Goal: Task Accomplishment & Management: Manage account settings

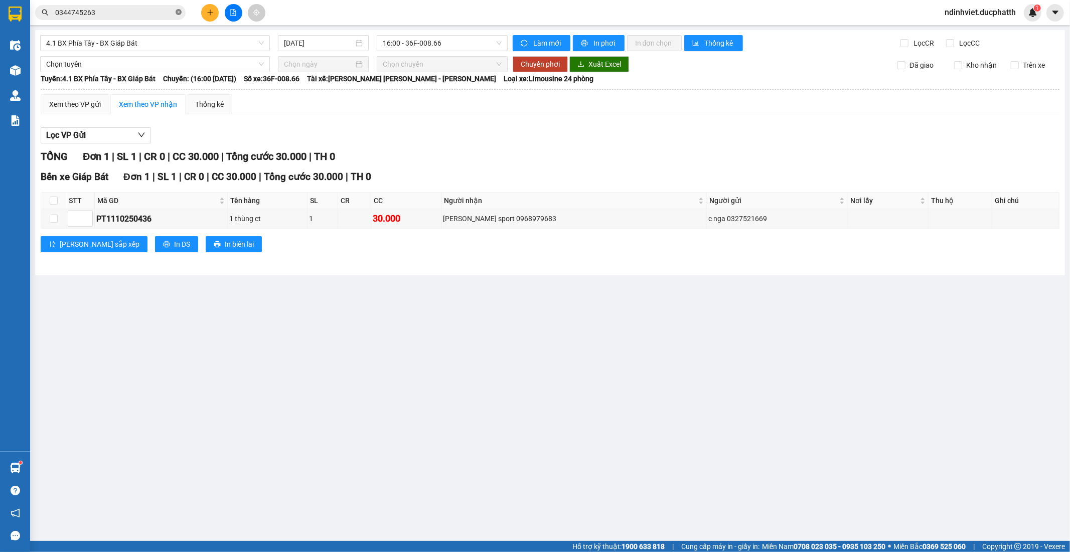
click at [178, 8] on span at bounding box center [179, 13] width 6 height 10
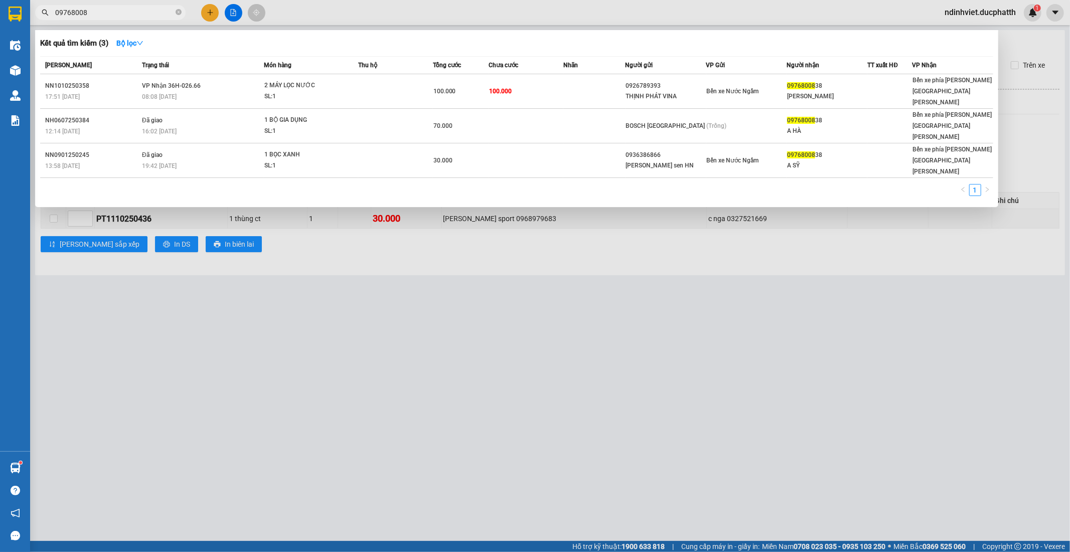
type input "09768008"
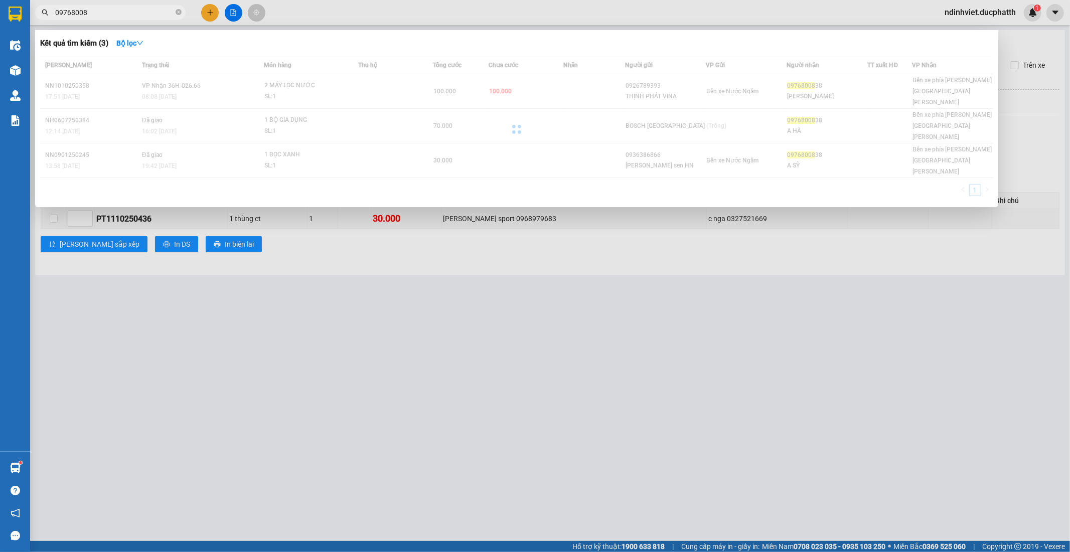
click at [181, 19] on span "09768008" at bounding box center [110, 12] width 150 height 15
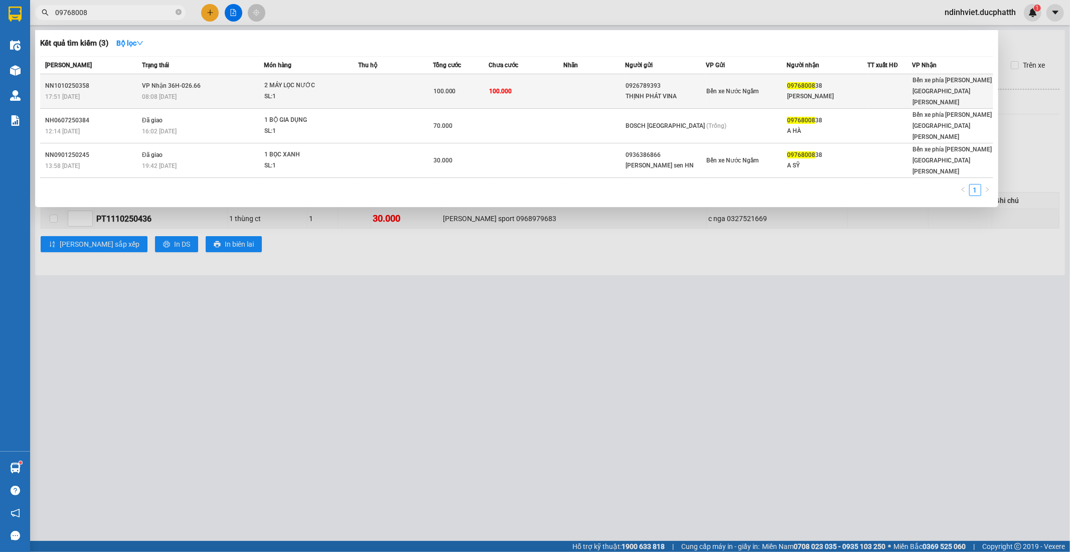
click at [757, 88] on span "Bến xe Nước Ngầm" at bounding box center [733, 91] width 52 height 7
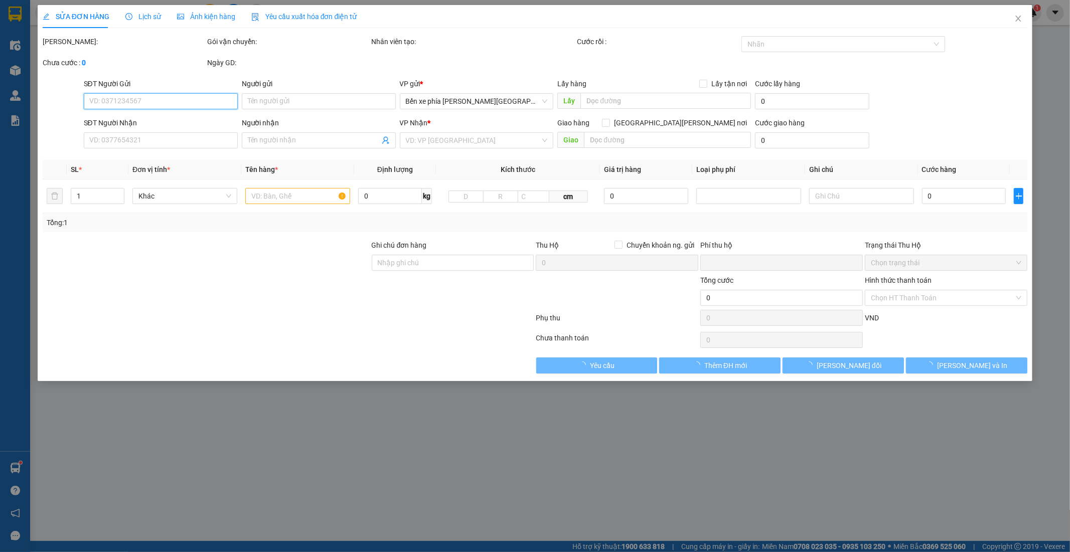
type input "0926789393"
type input "THỊNH PHÁT VINA"
type input "0976800838"
type input "ANH SỸ"
type input "NNTT"
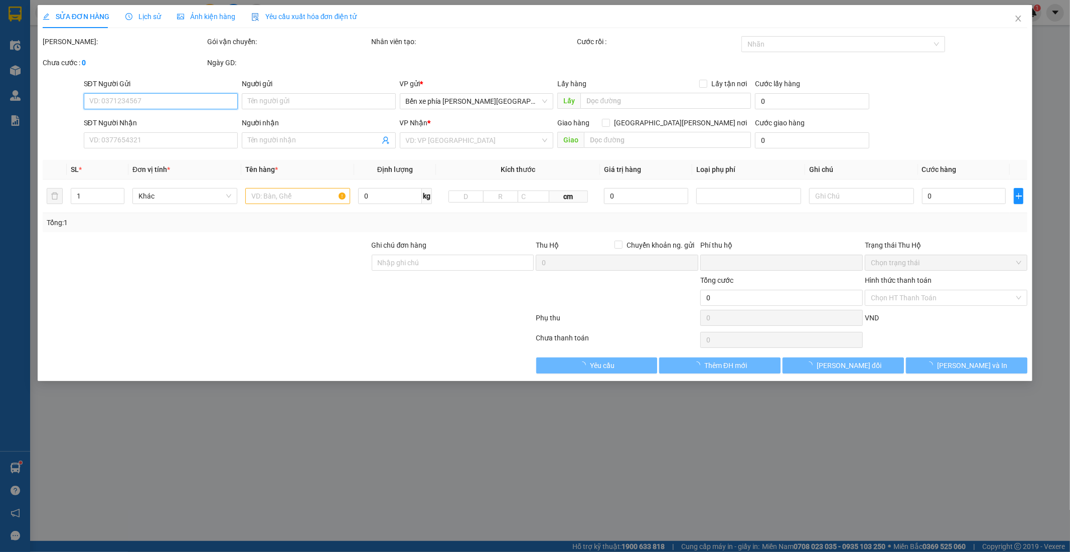
type input "0"
type input "100.000"
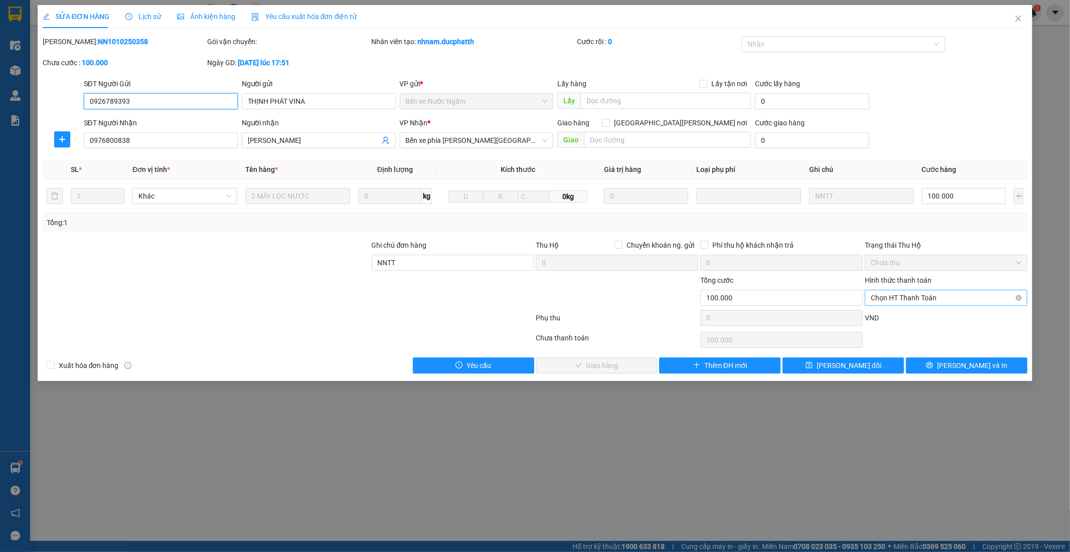
click at [924, 298] on span "Chọn HT Thanh Toán" at bounding box center [946, 297] width 150 height 15
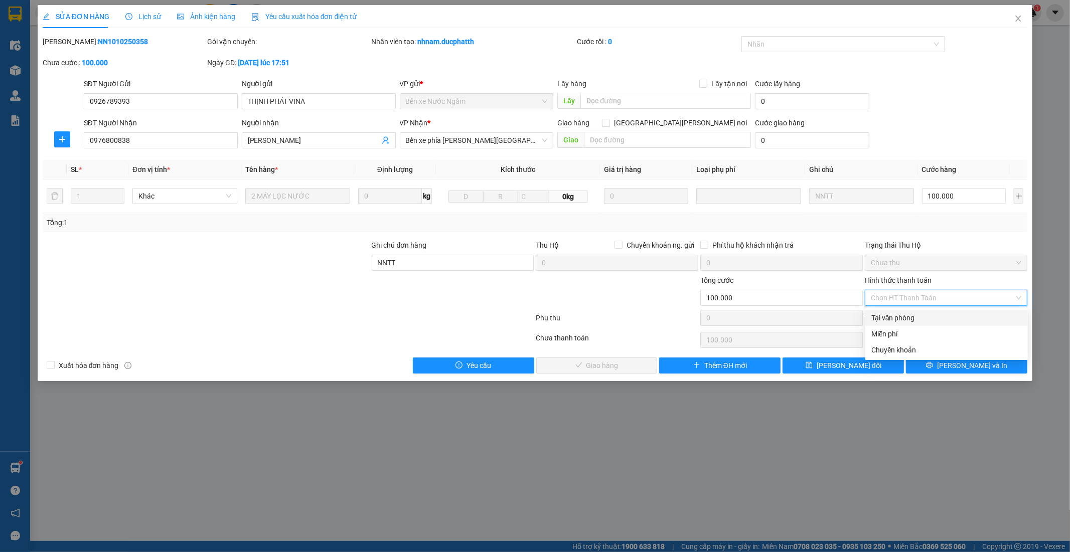
click at [920, 317] on div "Tại văn phòng" at bounding box center [946, 317] width 150 height 11
type input "0"
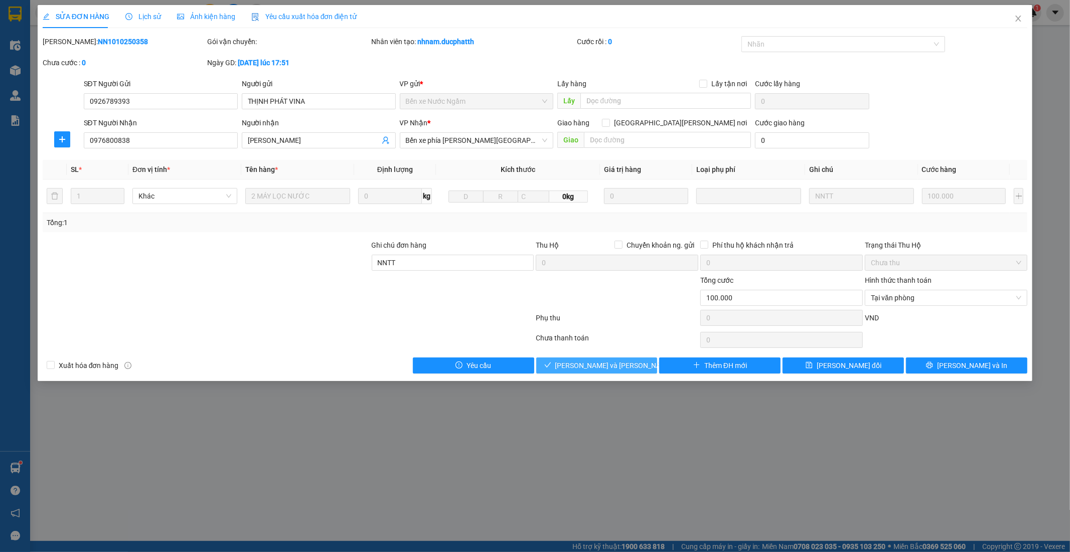
click at [637, 363] on button "Lưu và Giao hàng" at bounding box center [596, 366] width 121 height 16
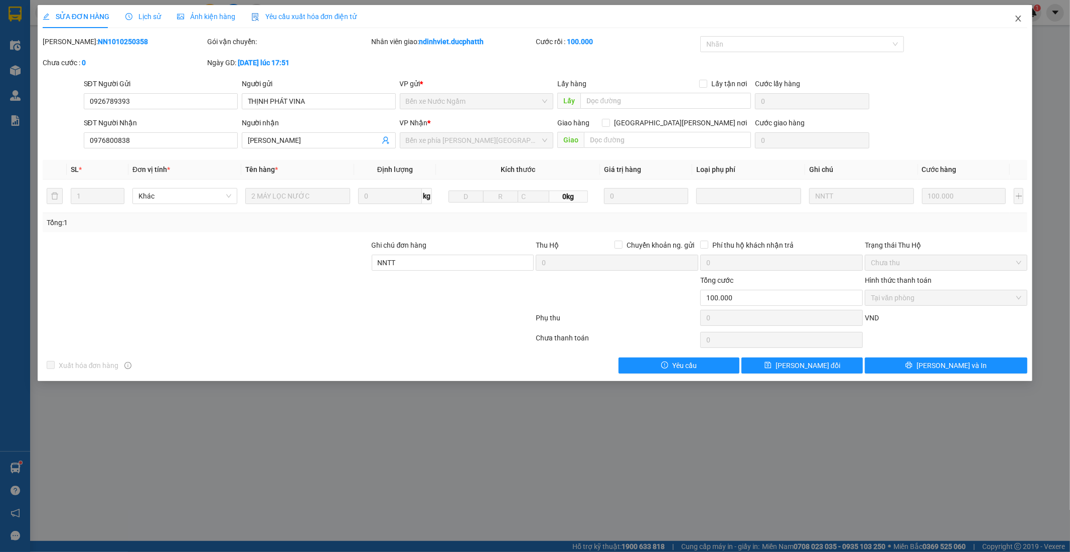
click at [1019, 23] on icon "close" at bounding box center [1018, 19] width 8 height 8
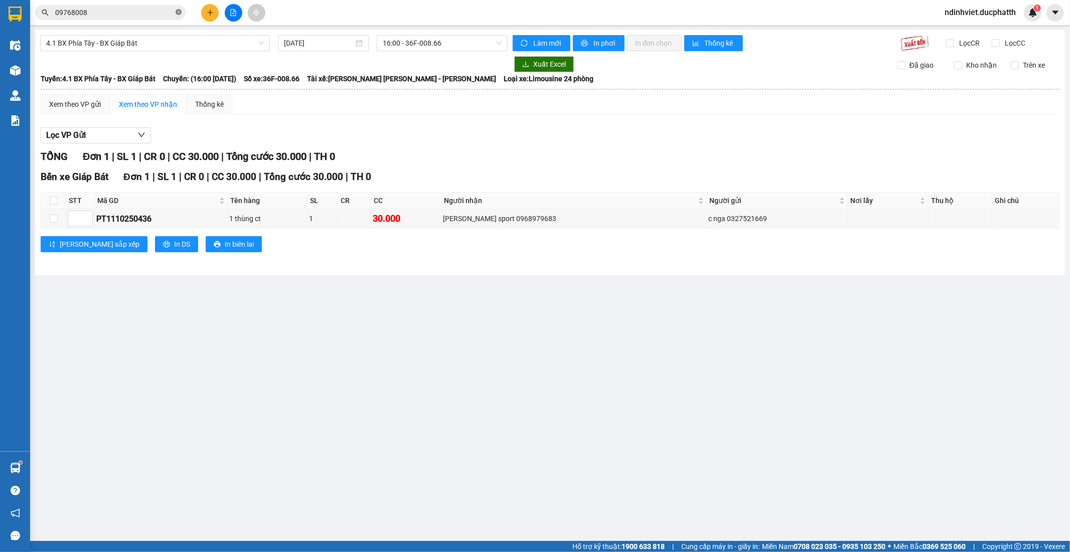
click at [176, 14] on icon "close-circle" at bounding box center [179, 12] width 6 height 6
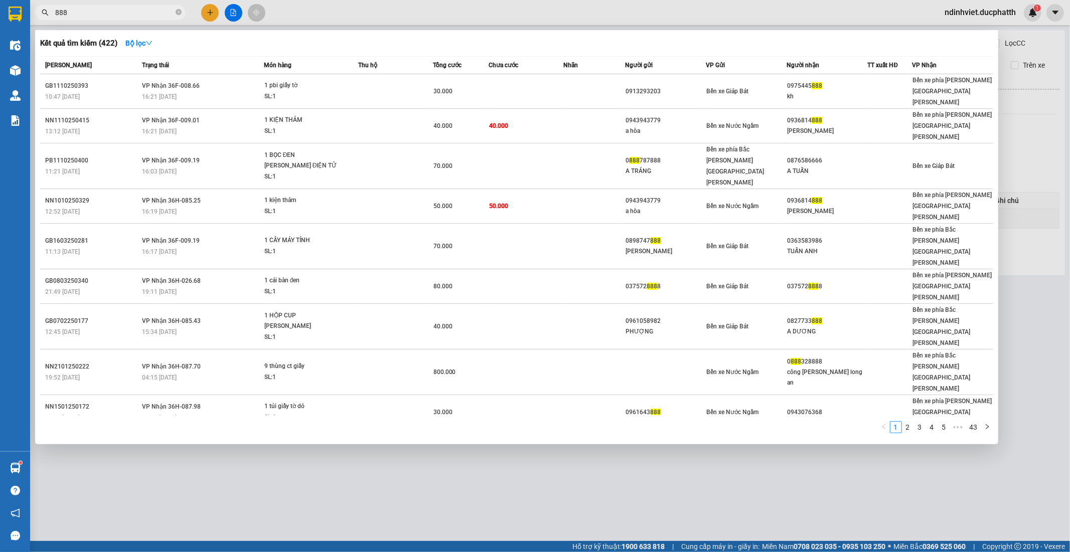
click at [56, 12] on input "888" at bounding box center [114, 12] width 118 height 11
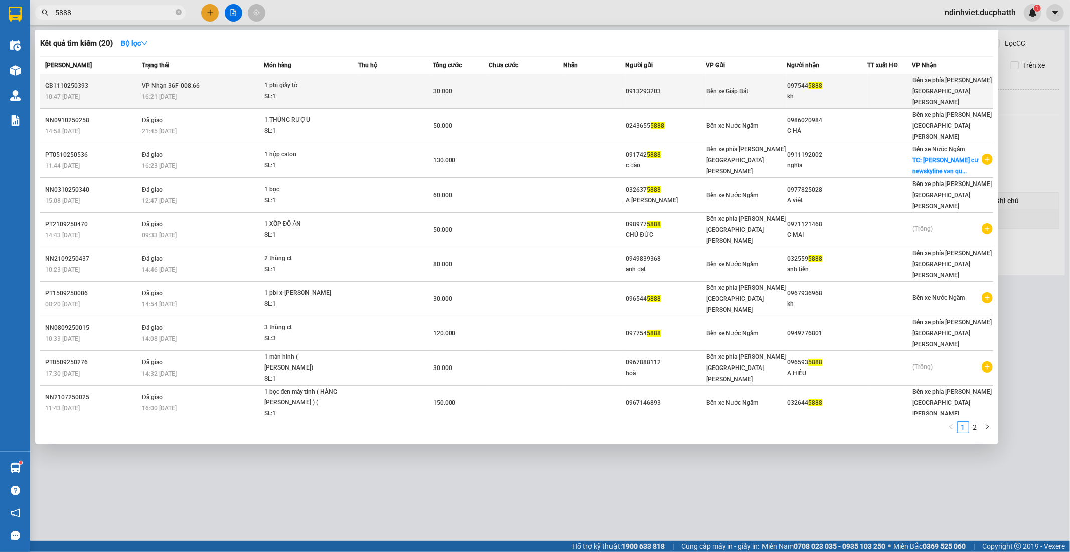
type input "5888"
click at [739, 88] on span "Bến xe Giáp Bát" at bounding box center [728, 91] width 42 height 7
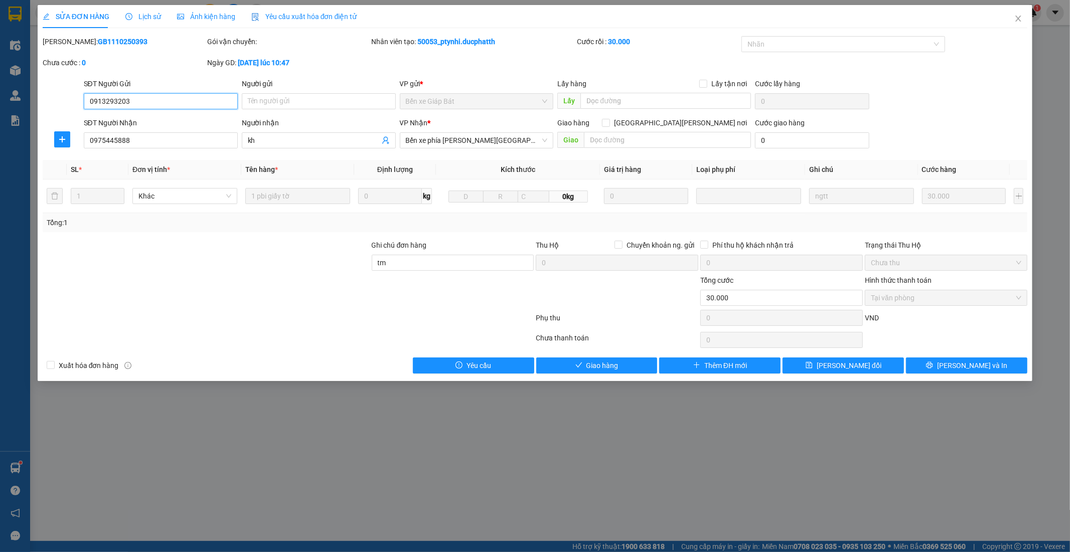
click at [995, 295] on span "Tại văn phòng" at bounding box center [946, 297] width 150 height 15
click at [950, 296] on span "Tại văn phòng" at bounding box center [946, 297] width 150 height 15
click at [589, 368] on span "Giao hàng" at bounding box center [602, 365] width 32 height 11
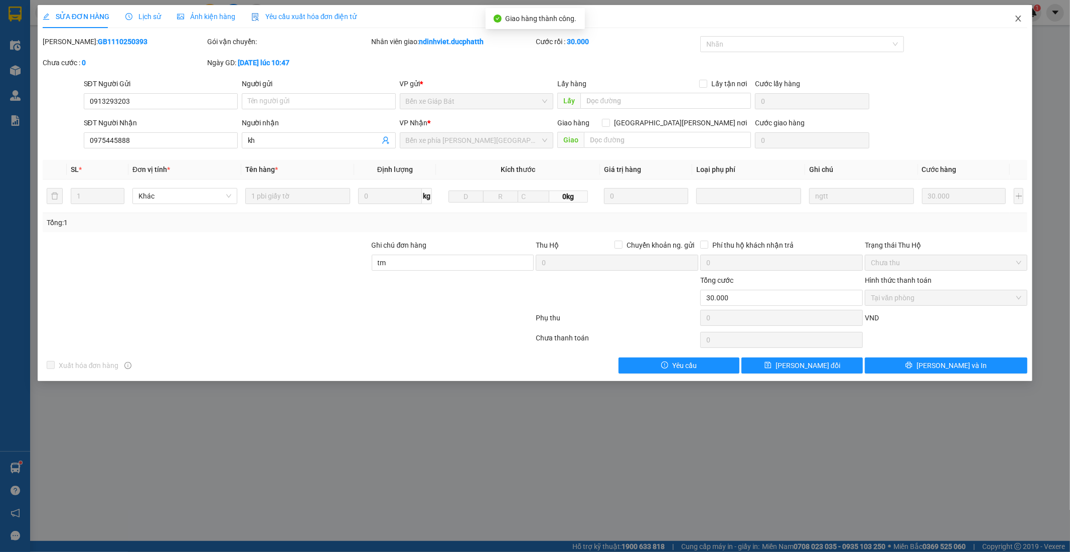
click at [1018, 19] on icon "close" at bounding box center [1019, 19] width 6 height 6
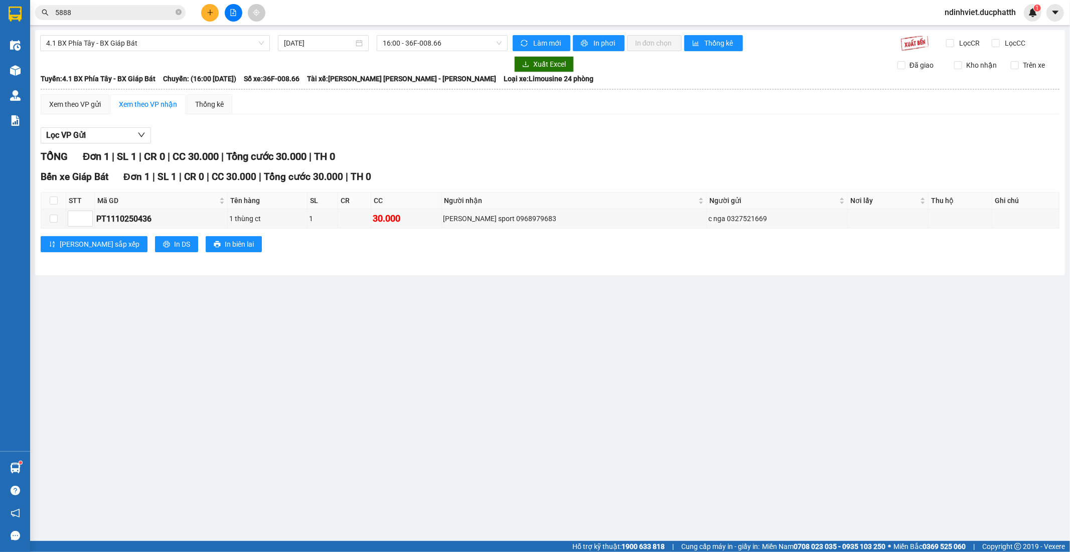
click at [174, 13] on span "5888" at bounding box center [110, 12] width 150 height 15
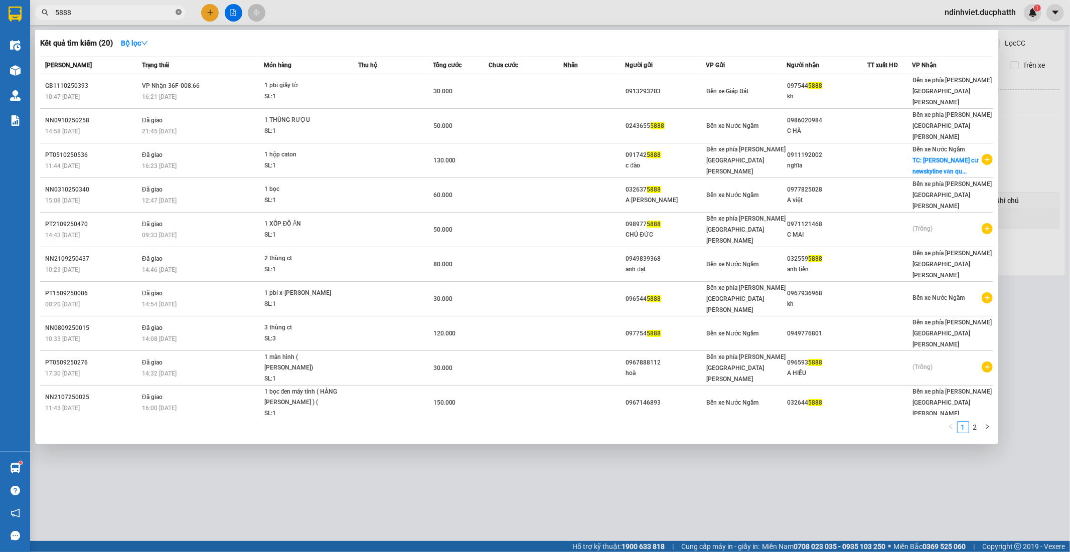
click at [180, 13] on icon "close-circle" at bounding box center [179, 12] width 6 height 6
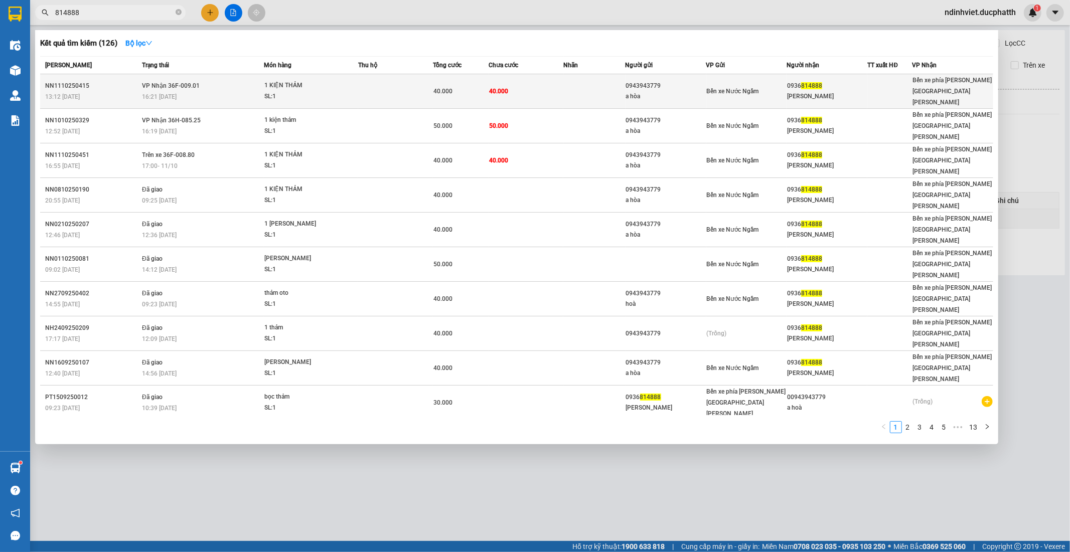
type input "814888"
click at [706, 84] on td "Bến xe Nước Ngầm" at bounding box center [746, 91] width 81 height 35
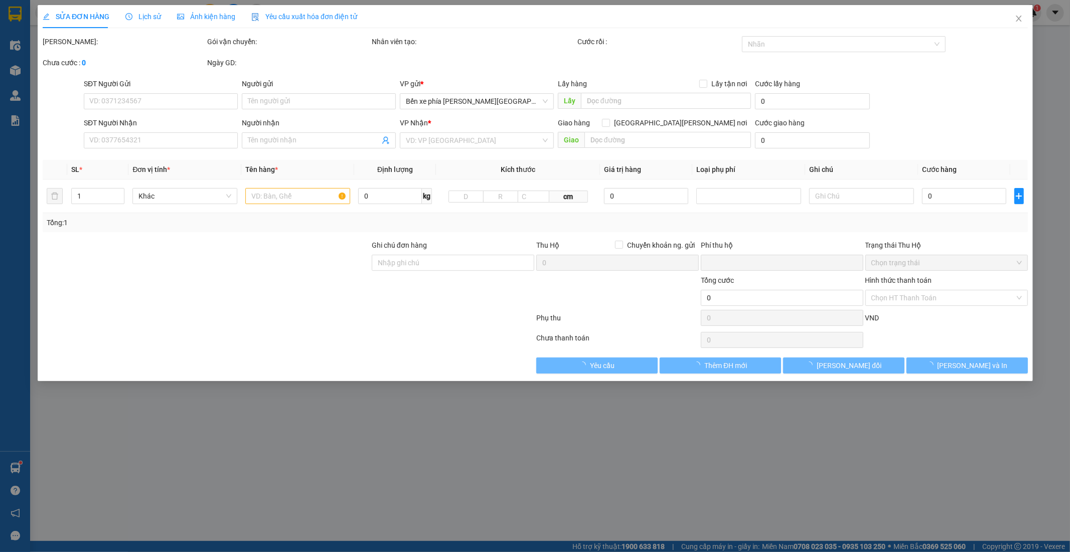
type input "0943943779"
type input "a hòa"
type input "0936814888"
type input "phi vũ"
type input "0"
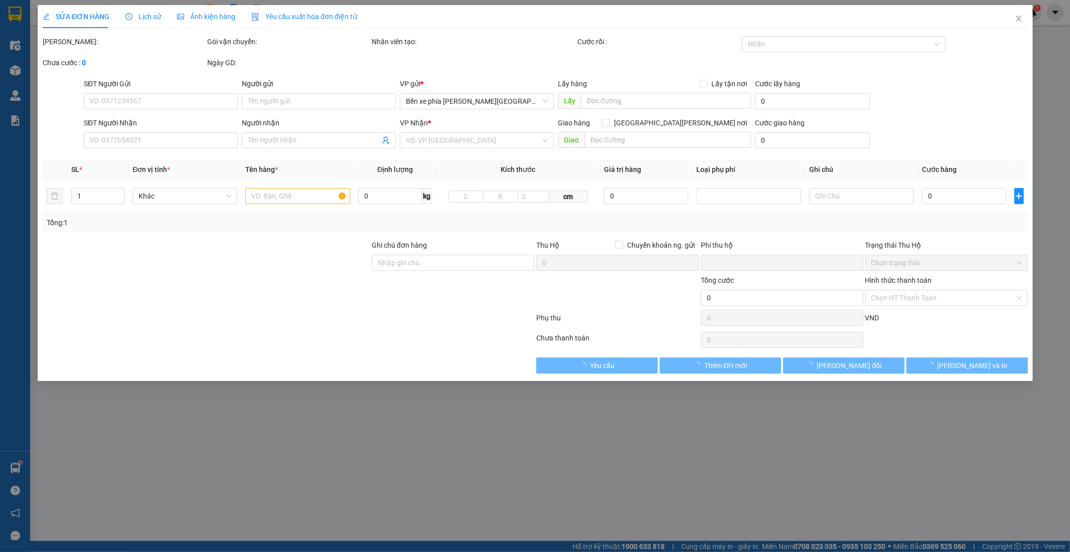
type input "40.000"
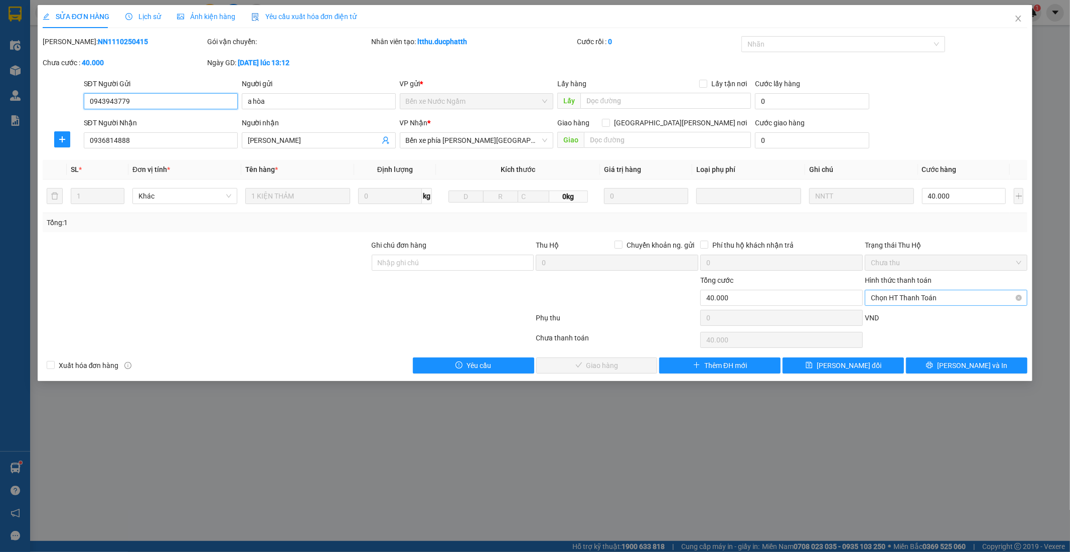
click at [916, 298] on span "Chọn HT Thanh Toán" at bounding box center [946, 297] width 150 height 15
click at [934, 318] on div "Tại văn phòng" at bounding box center [946, 317] width 150 height 11
type input "0"
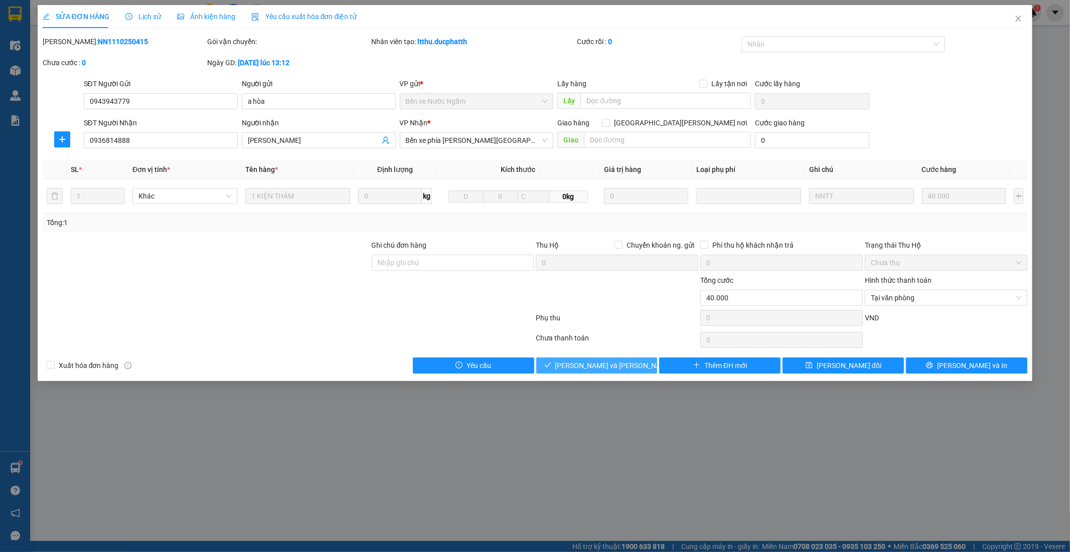
click at [603, 368] on span "Lưu và Giao hàng" at bounding box center [622, 365] width 135 height 11
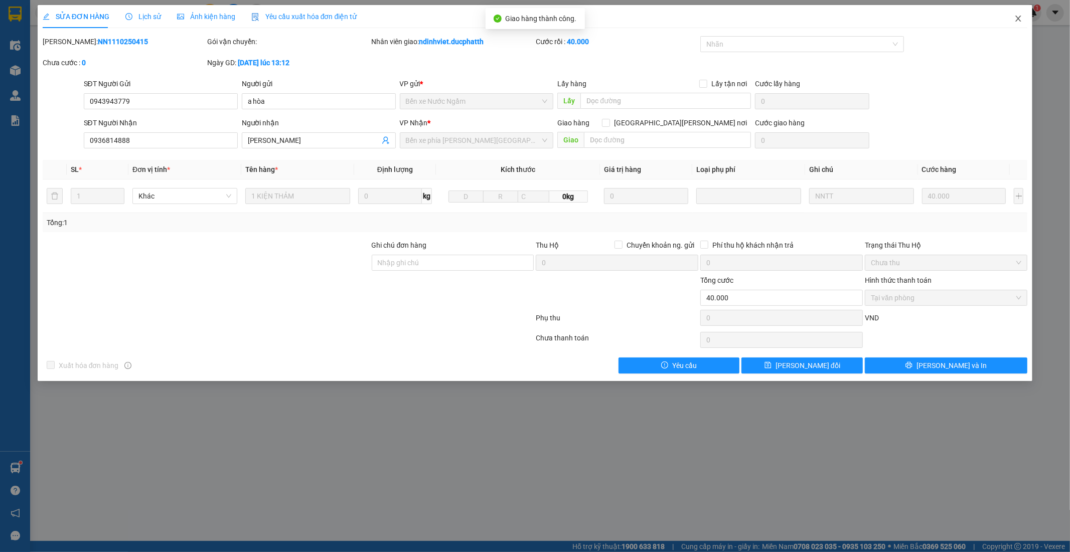
click at [1021, 16] on icon "close" at bounding box center [1018, 19] width 8 height 8
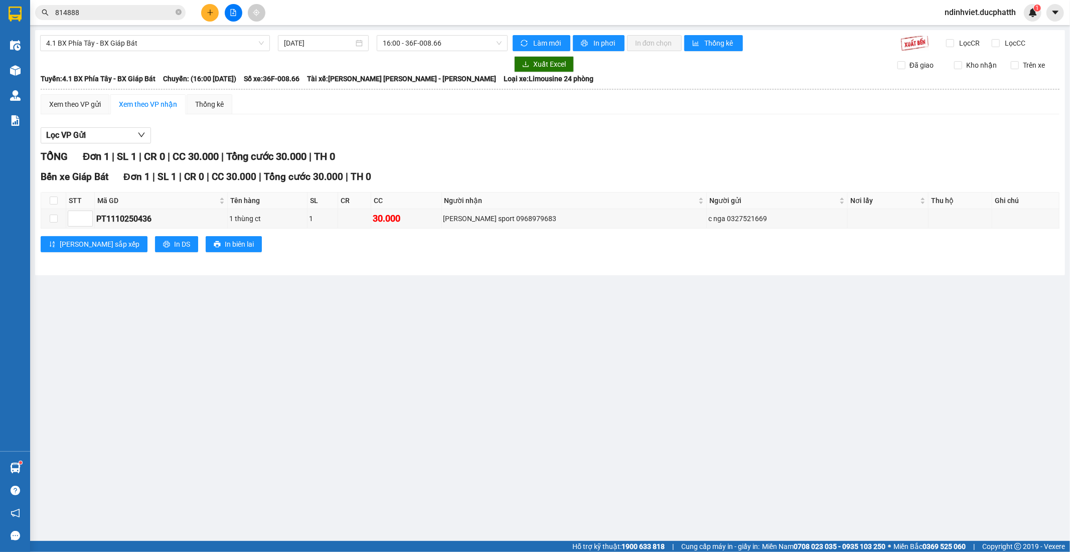
click at [89, 12] on input "814888" at bounding box center [114, 12] width 118 height 11
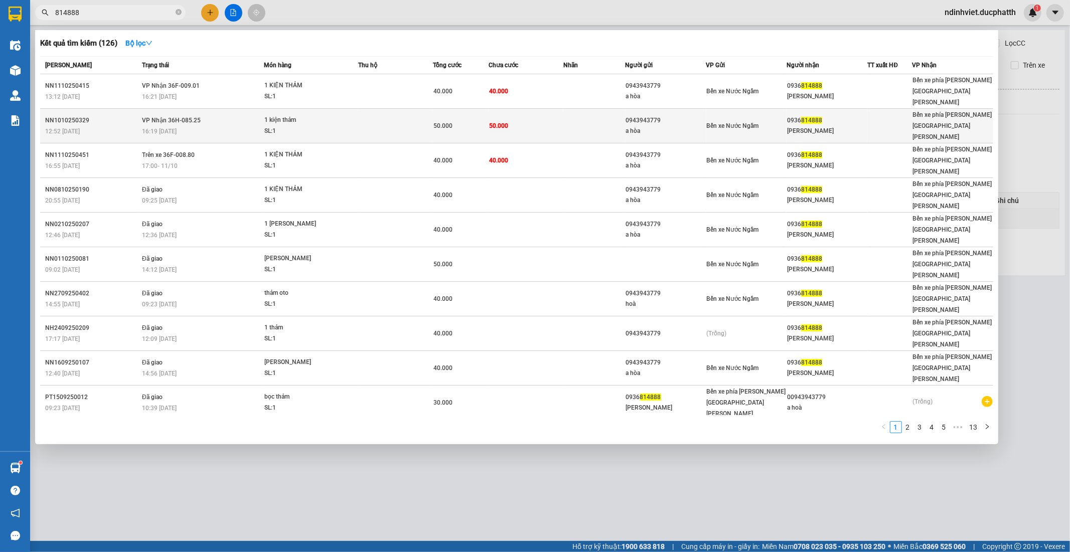
click at [628, 115] on div "0943943779" at bounding box center [666, 120] width 80 height 11
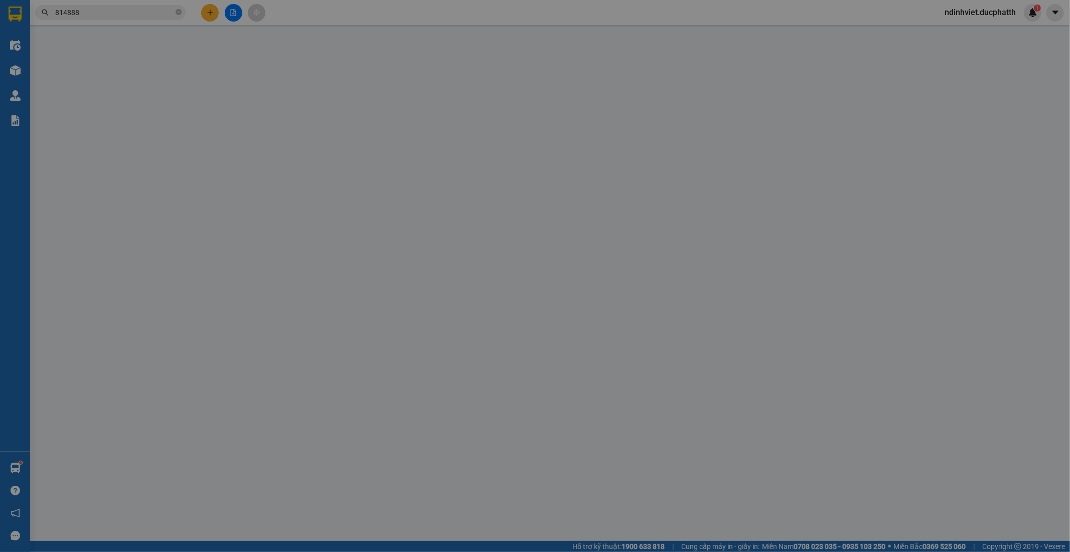
type input "0943943779"
type input "a hòa"
type input "0936814888"
type input "phi vũ"
type input "0"
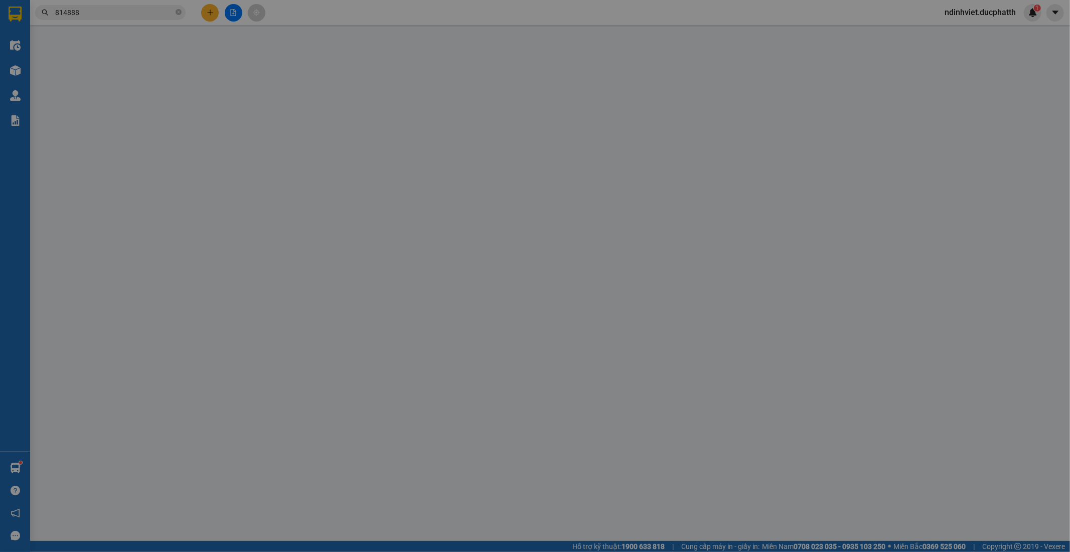
type input "50.000"
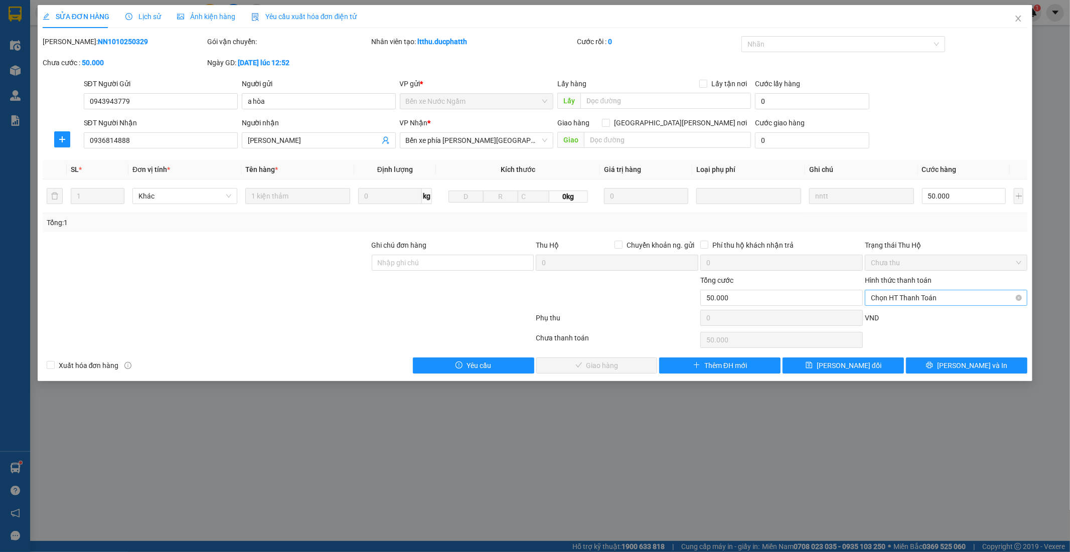
click at [969, 305] on input "Hình thức thanh toán" at bounding box center [942, 297] width 143 height 15
click at [929, 316] on div "Tại văn phòng" at bounding box center [946, 317] width 150 height 11
type input "0"
click at [614, 367] on span "Lưu và Giao hàng" at bounding box center [622, 365] width 135 height 11
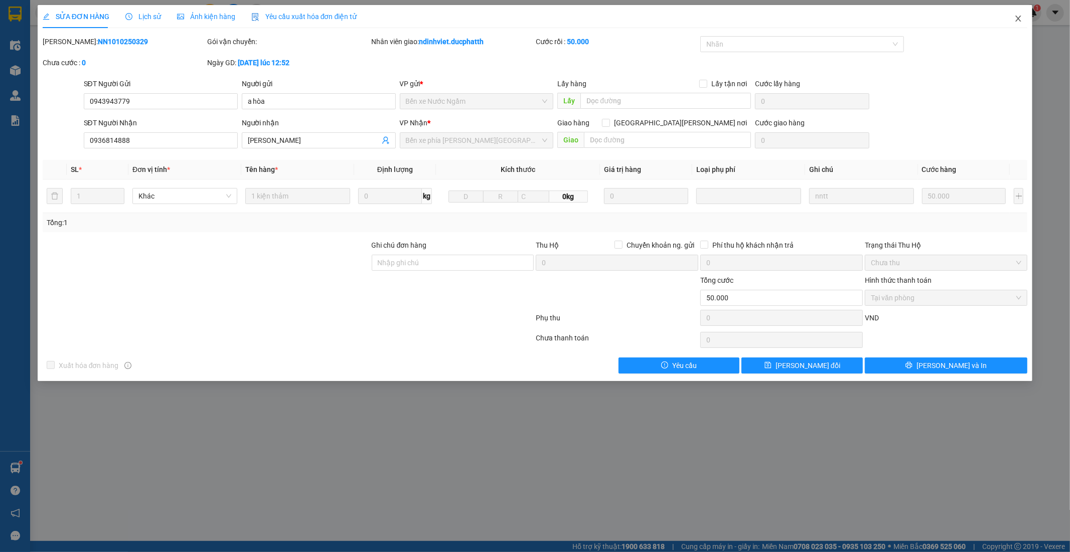
click at [1018, 23] on span "Close" at bounding box center [1018, 19] width 28 height 28
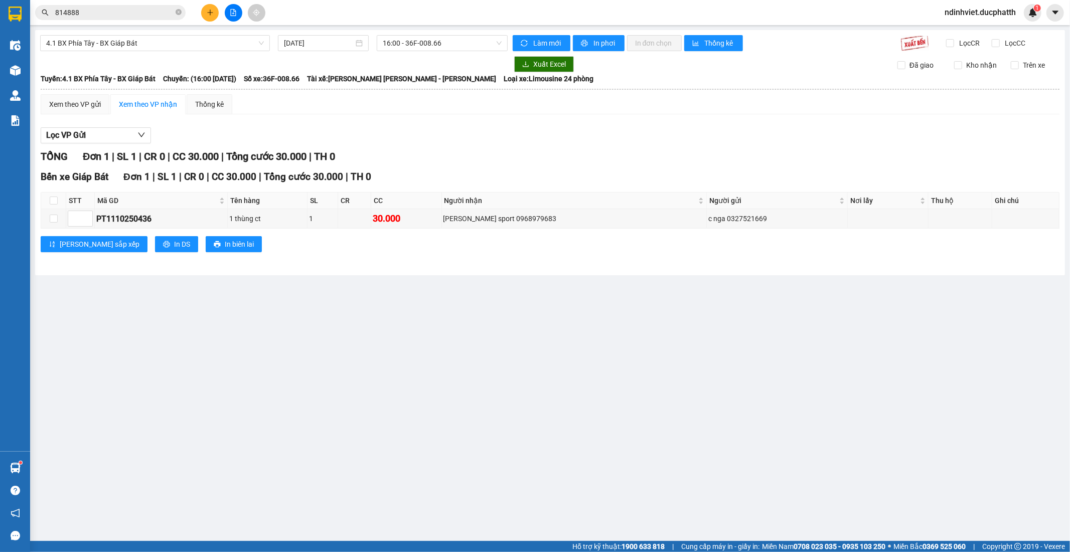
click at [129, 14] on input "814888" at bounding box center [114, 12] width 118 height 11
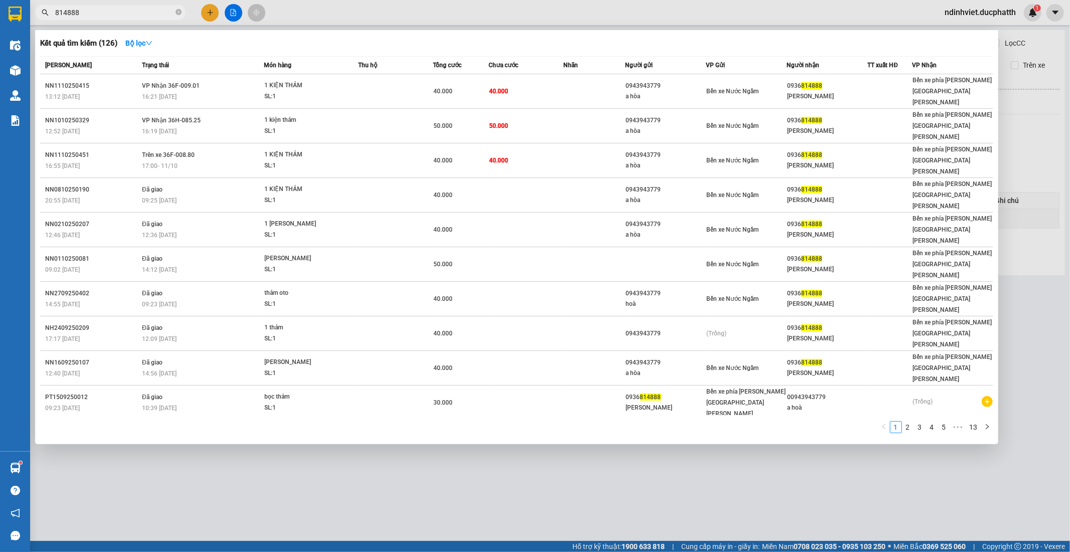
click at [129, 14] on input "814888" at bounding box center [114, 12] width 118 height 11
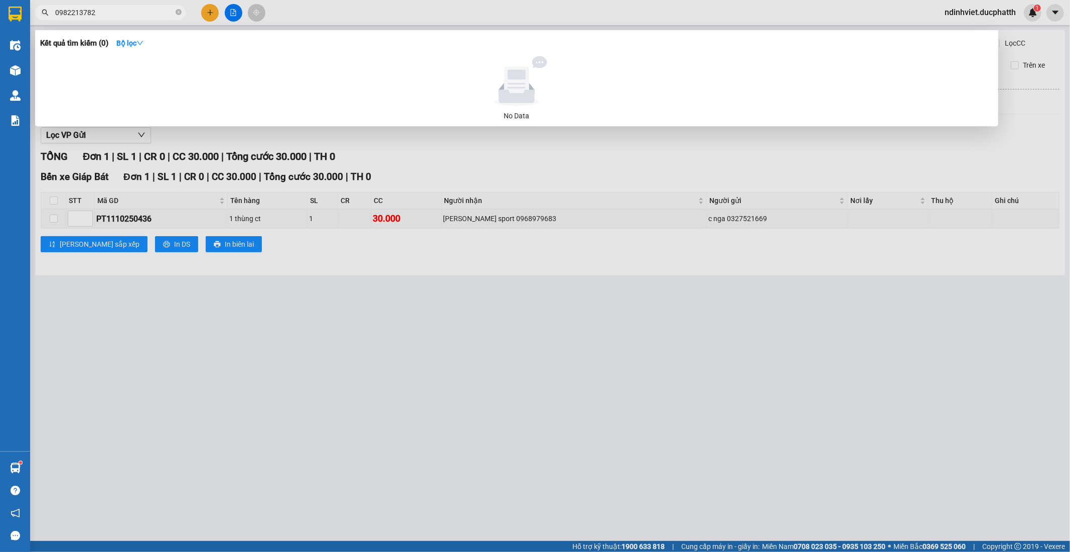
click at [138, 10] on input "0982213782" at bounding box center [114, 12] width 118 height 11
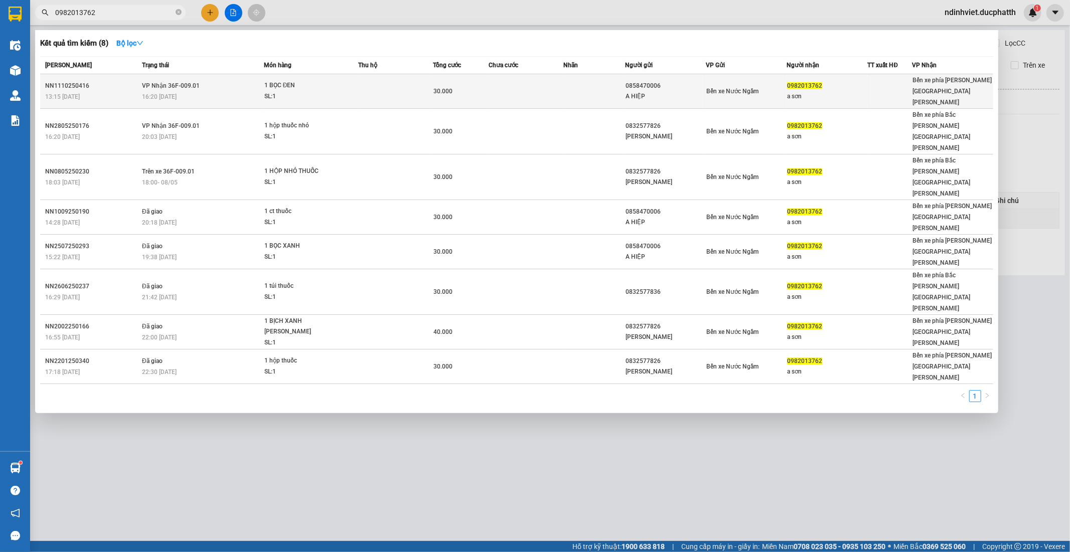
type input "0982013762"
click at [794, 91] on div "a sơn" at bounding box center [827, 96] width 80 height 11
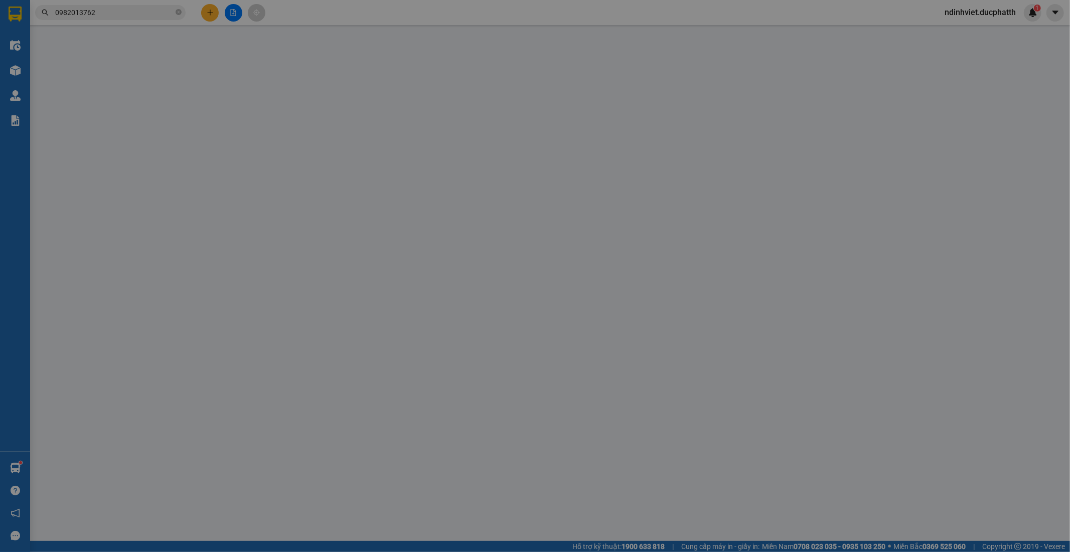
type input "0858470006"
type input "A HIỆP"
type input "0982013762"
type input "a sơn"
type input "TM"
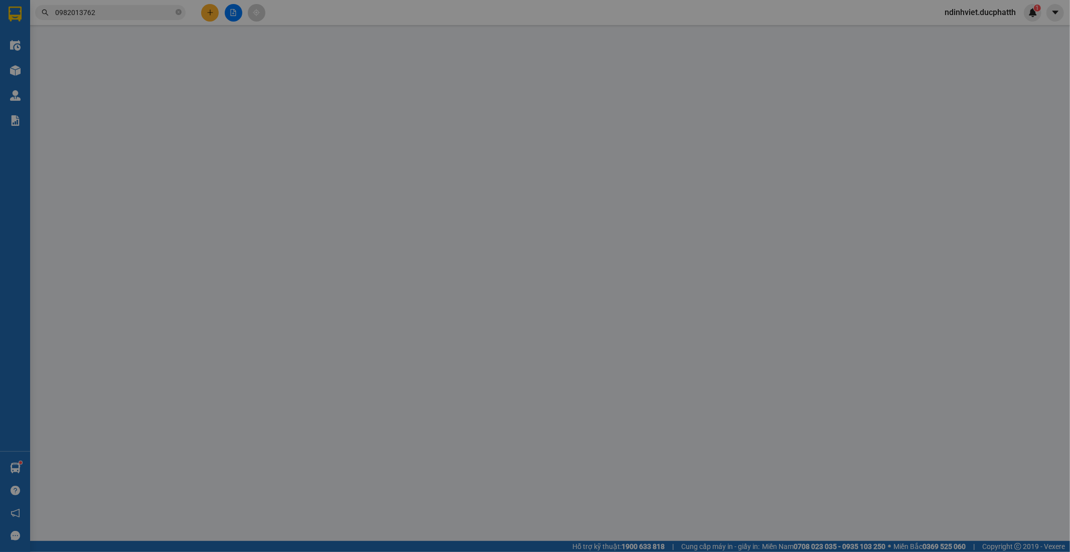
type input "0"
type input "30.000"
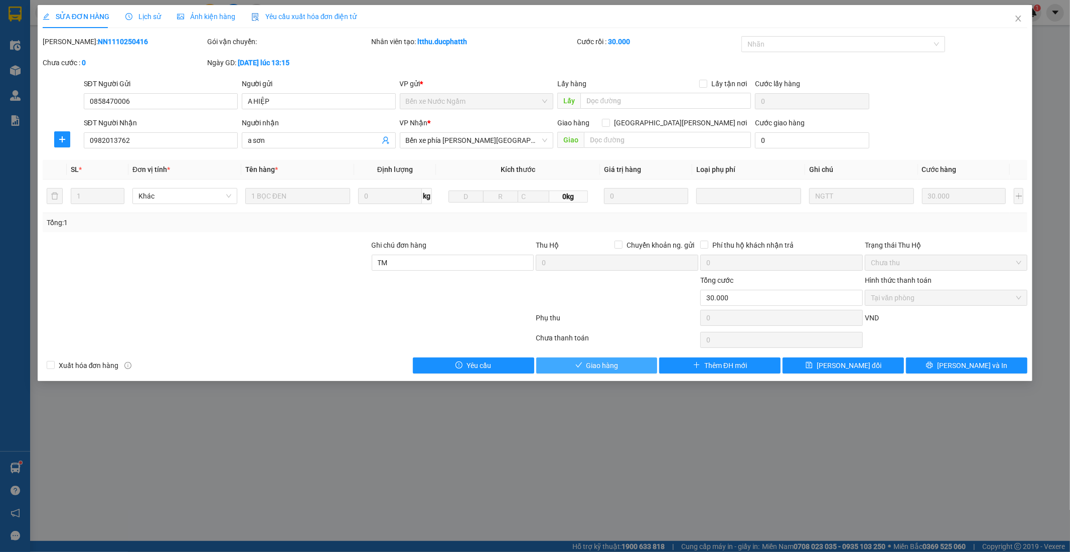
click at [599, 369] on span "Giao hàng" at bounding box center [602, 365] width 32 height 11
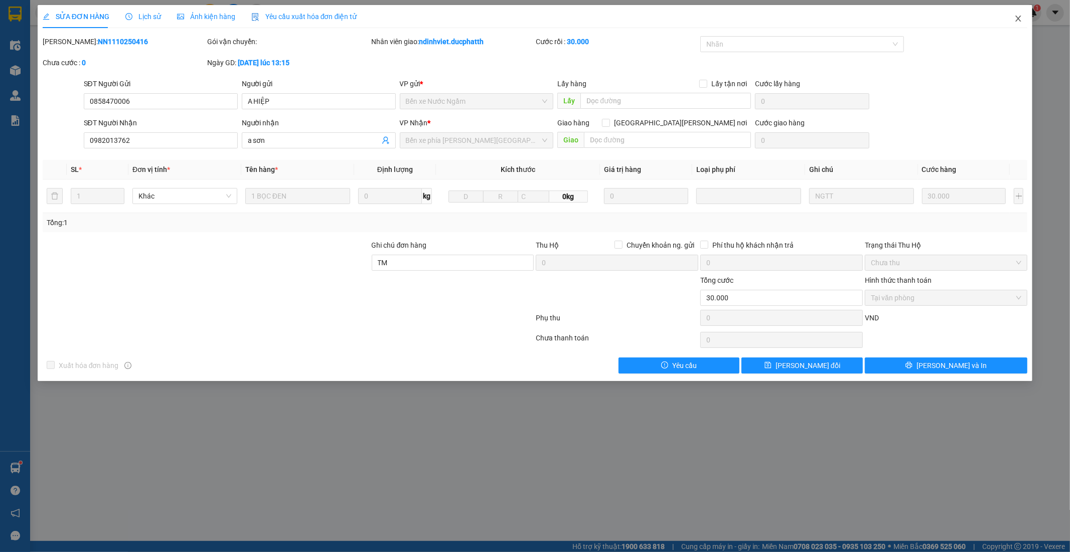
click at [1013, 21] on span "Close" at bounding box center [1018, 19] width 28 height 28
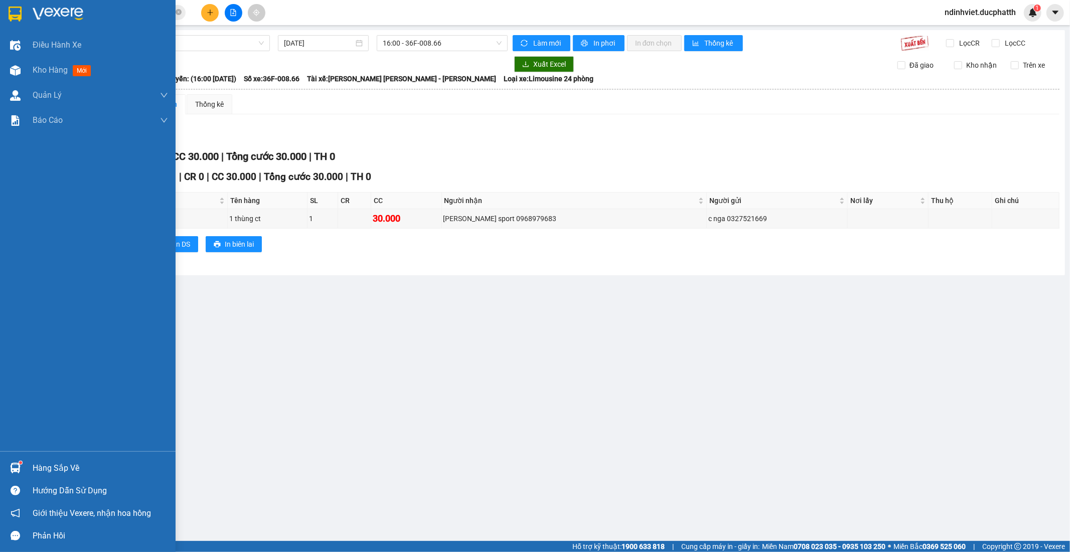
click at [66, 468] on div "Hàng sắp về" at bounding box center [100, 468] width 135 height 15
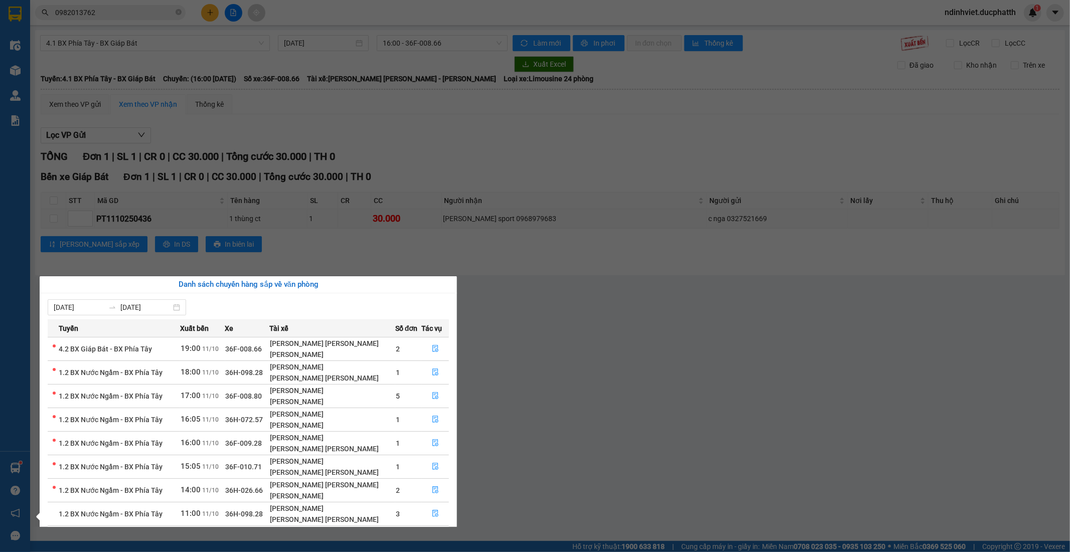
scroll to position [77, 0]
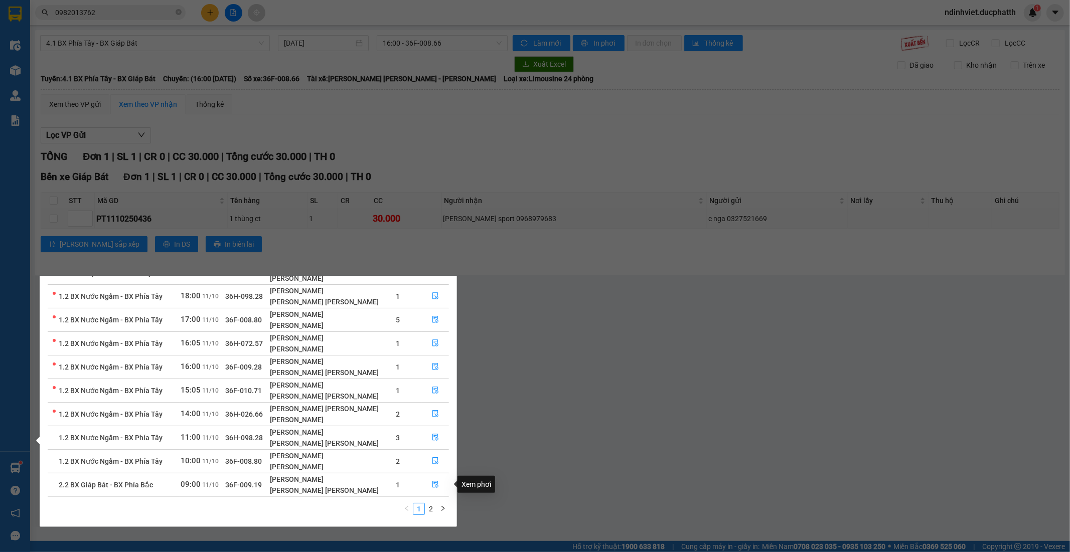
click at [544, 341] on section "Kết quả tìm kiếm ( 8 ) Bộ lọc Mã ĐH Trạng thái Món hàng Thu hộ Tổng cước Chưa c…" at bounding box center [535, 276] width 1070 height 552
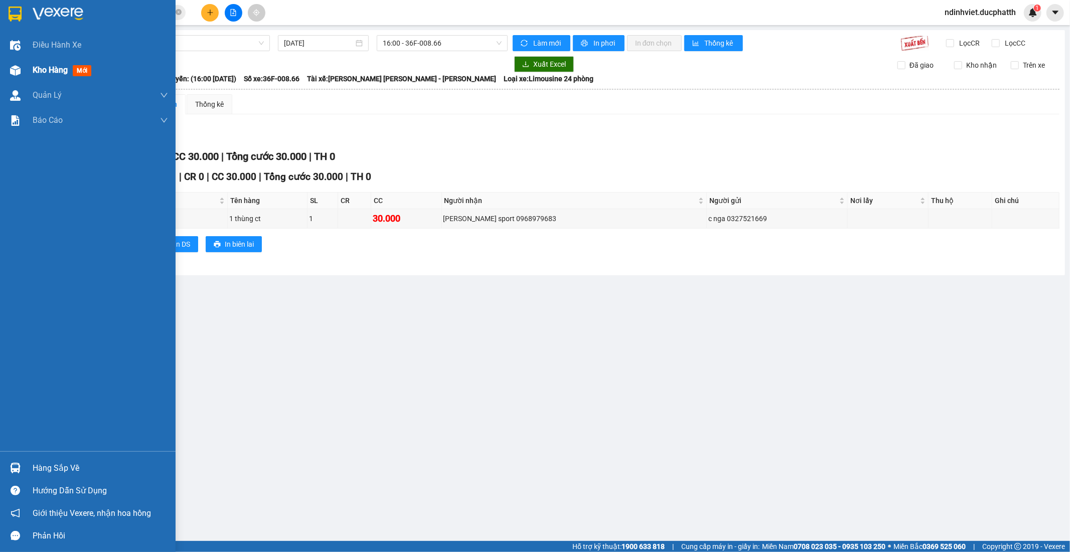
click at [44, 69] on span "Kho hàng" at bounding box center [50, 70] width 35 height 10
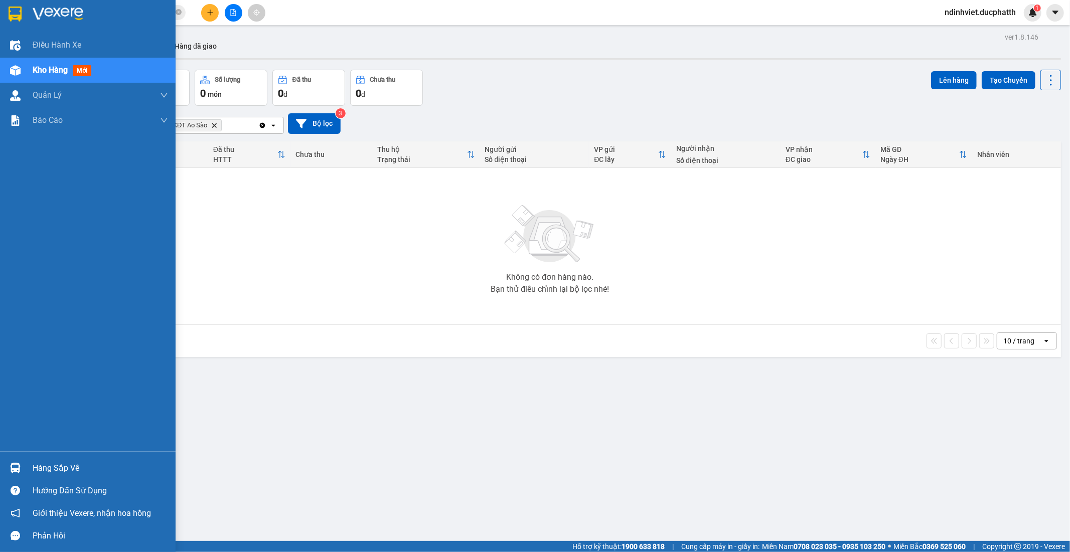
click at [27, 460] on div "Hàng sắp về" at bounding box center [88, 468] width 176 height 23
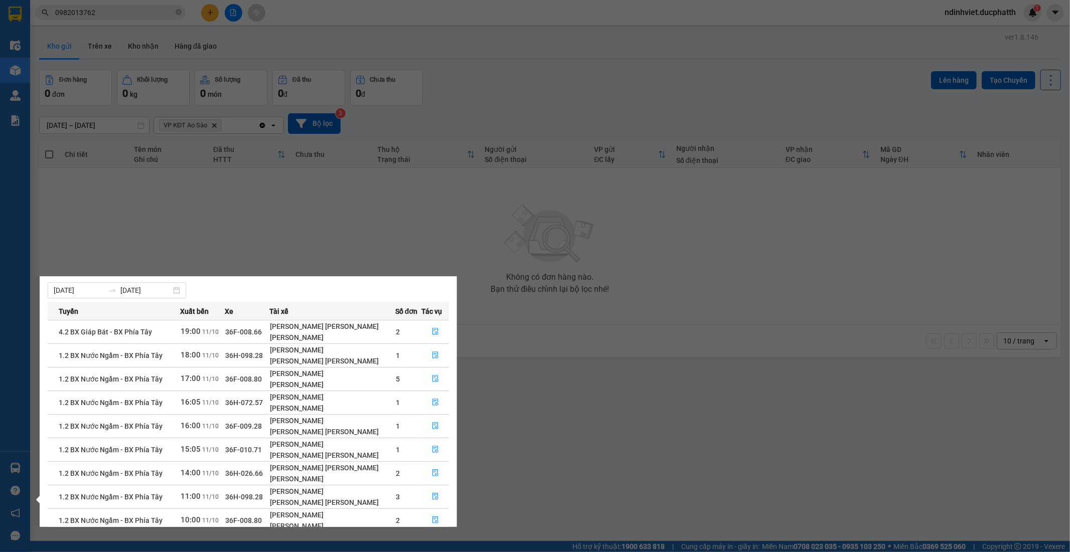
scroll to position [77, 0]
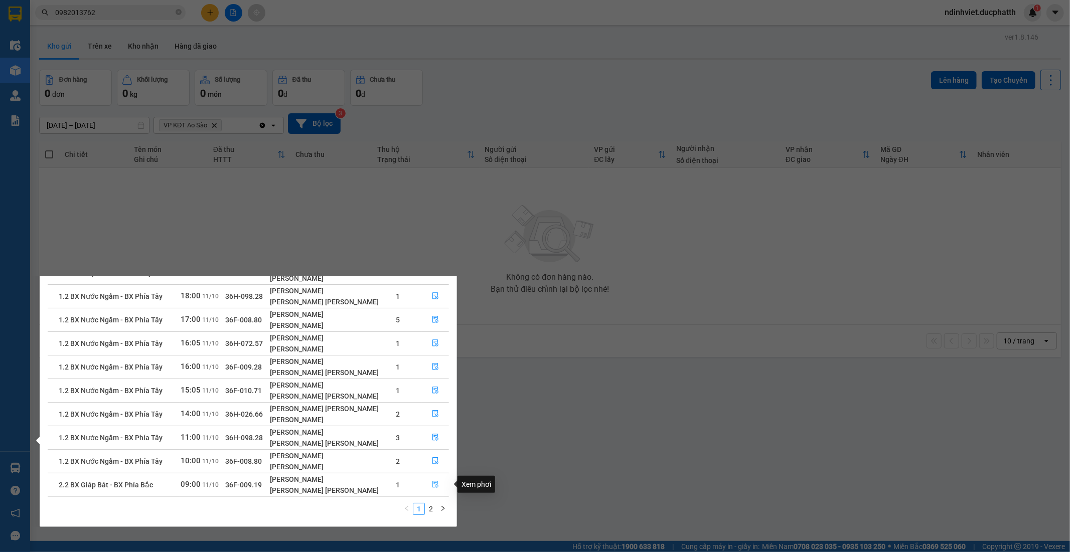
click at [433, 485] on icon "file-done" at bounding box center [435, 484] width 7 height 7
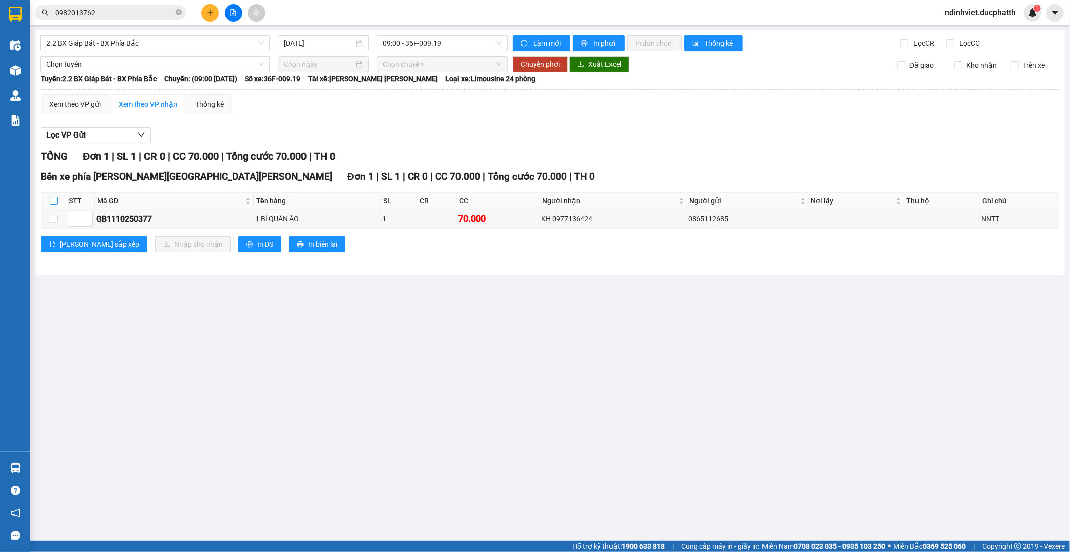
click at [56, 198] on input "checkbox" at bounding box center [54, 201] width 8 height 8
checkbox input "true"
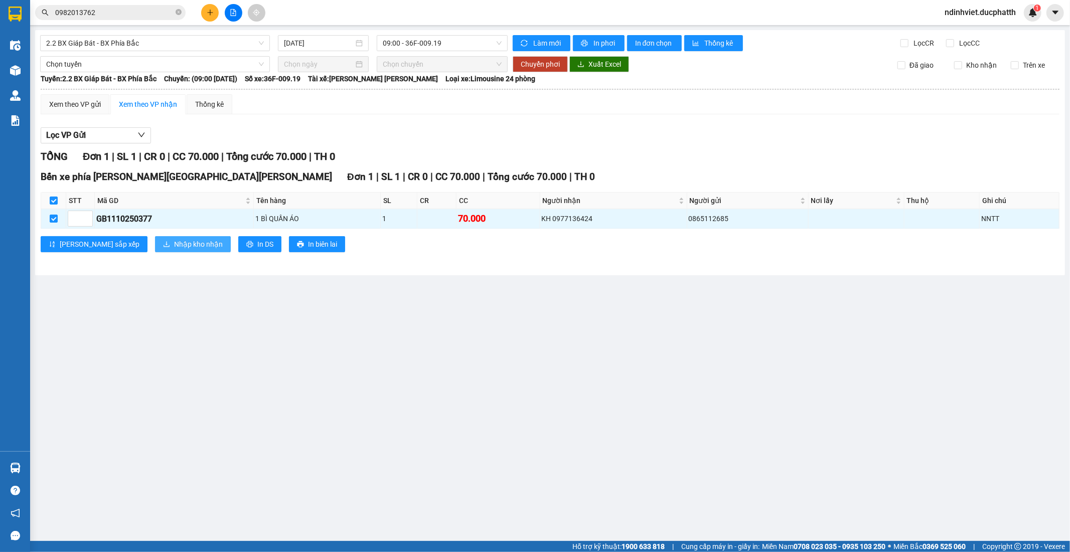
click at [174, 245] on span "Nhập kho nhận" at bounding box center [198, 244] width 49 height 11
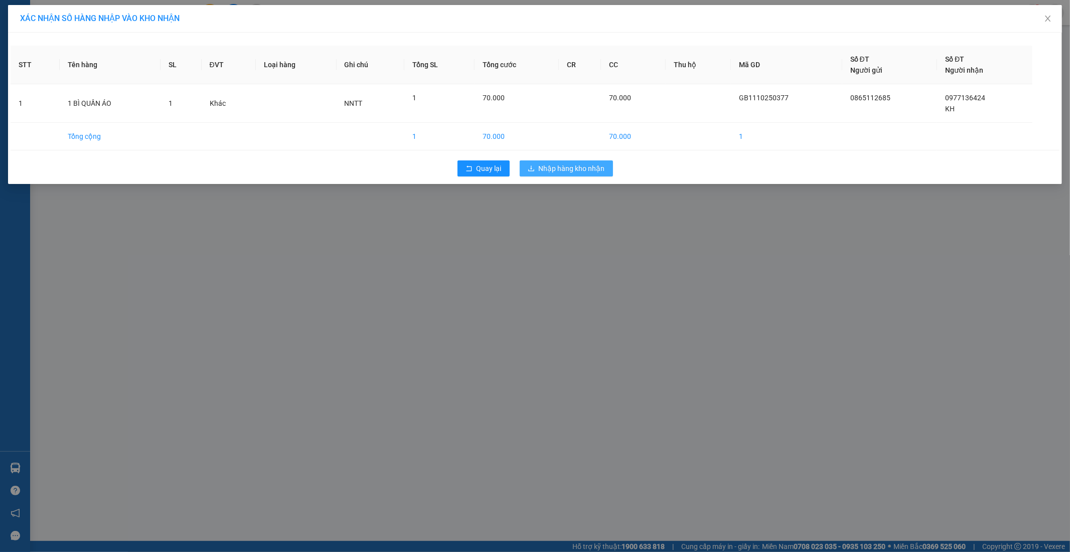
click at [570, 166] on span "Nhập hàng kho nhận" at bounding box center [572, 168] width 66 height 11
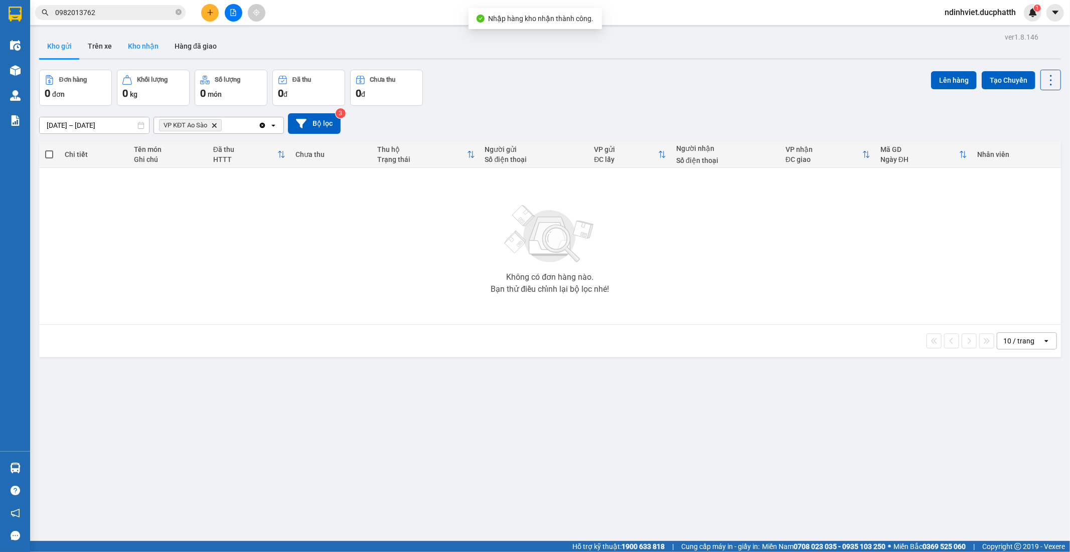
click at [147, 47] on button "Kho nhận" at bounding box center [143, 46] width 47 height 24
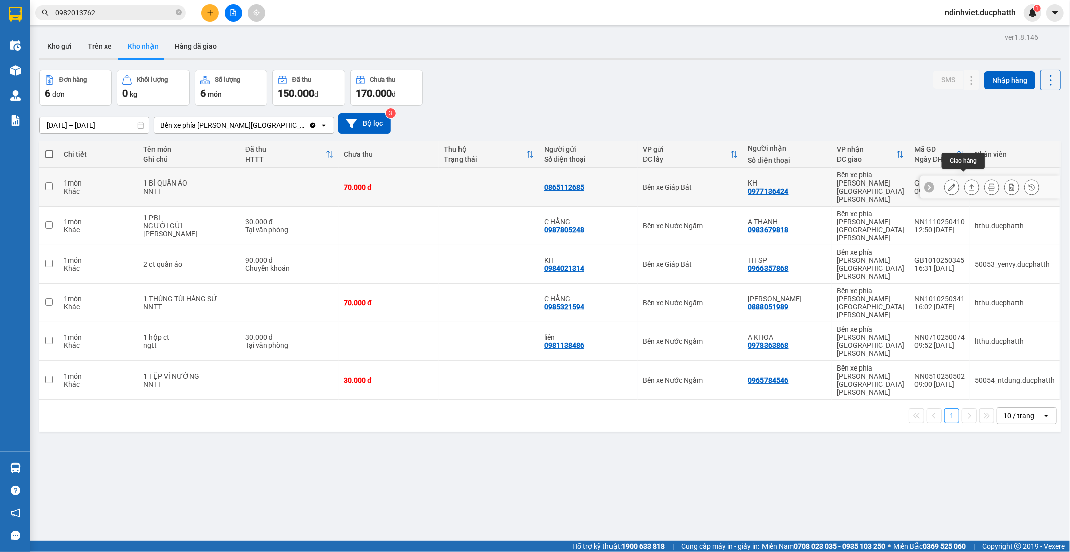
click at [948, 184] on icon at bounding box center [951, 187] width 7 height 7
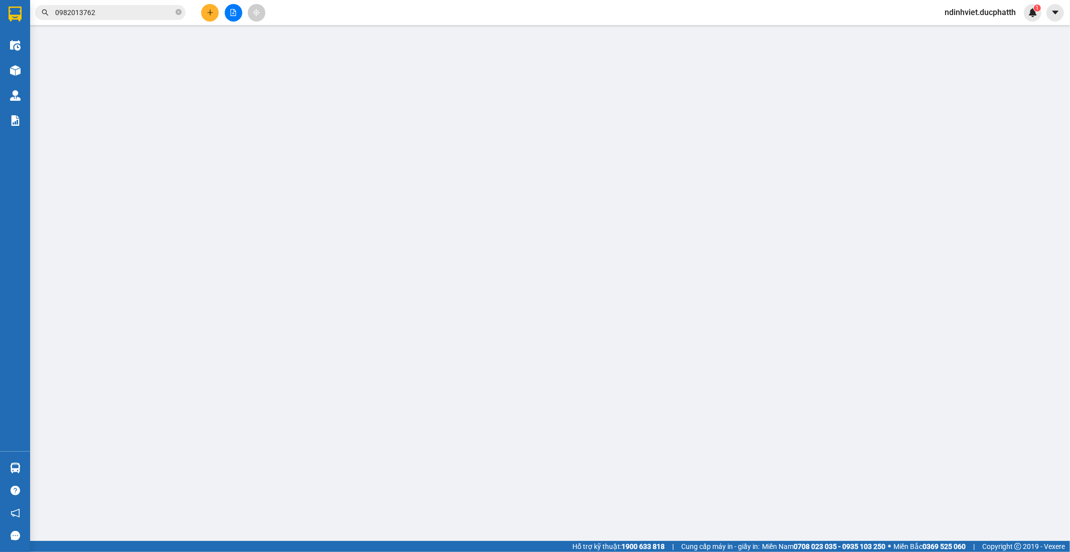
type input "0865112685"
type input "0977136424"
type input "KH"
type input "0"
type input "70.000"
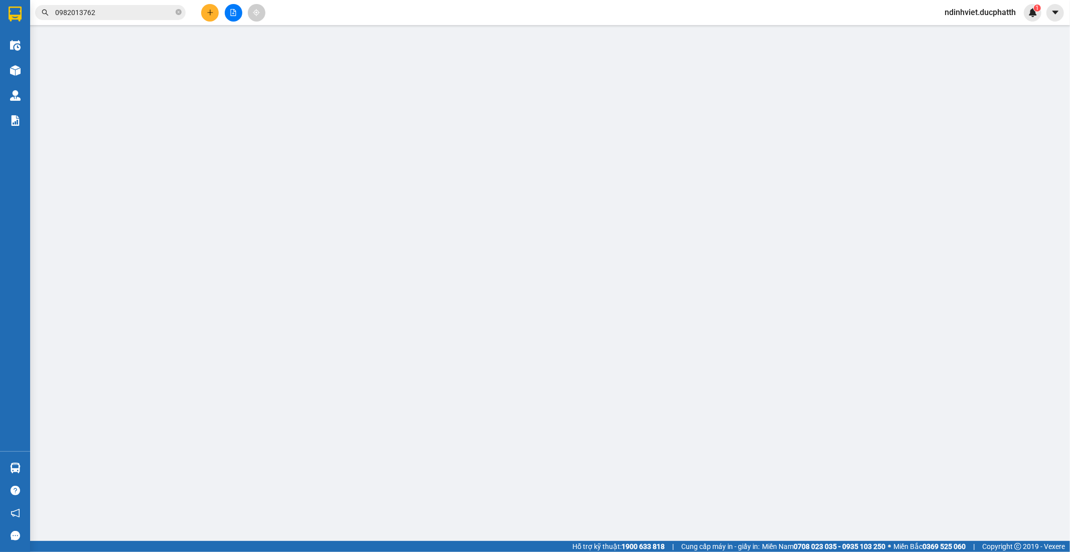
type input "70.000"
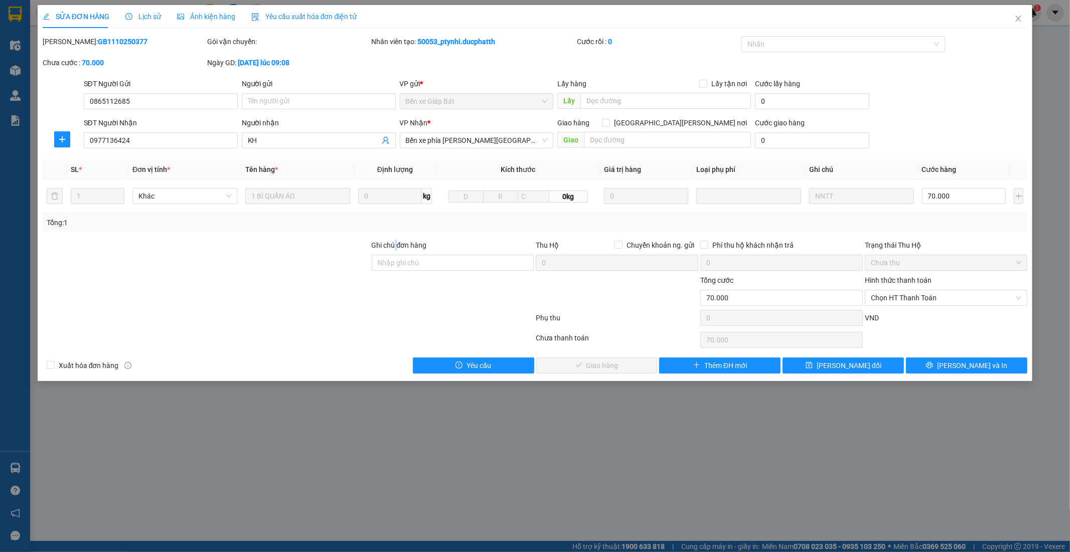
drag, startPoint x: 395, startPoint y: 251, endPoint x: 400, endPoint y: 253, distance: 5.4
click at [399, 253] on div "Ghi chú đơn hàng" at bounding box center [453, 247] width 163 height 15
click at [408, 262] on input "Ghi chú đơn hàng" at bounding box center [453, 263] width 163 height 16
click at [945, 298] on span "Chọn HT Thanh Toán" at bounding box center [946, 297] width 150 height 15
type input "ck 12h54 11/10 - le thi mai - vietin"
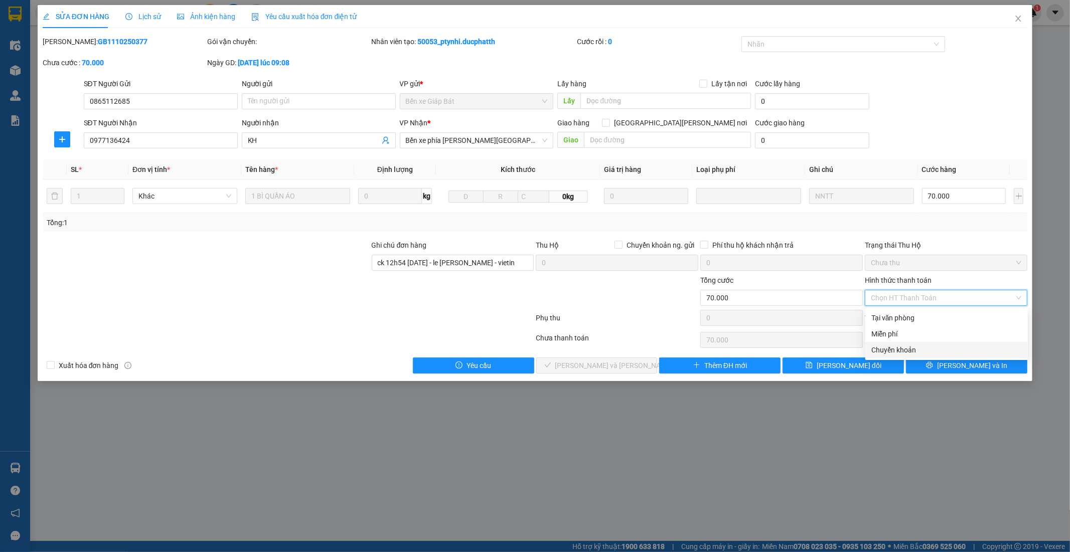
click at [910, 347] on div "Chuyển khoản" at bounding box center [946, 350] width 150 height 11
type input "0"
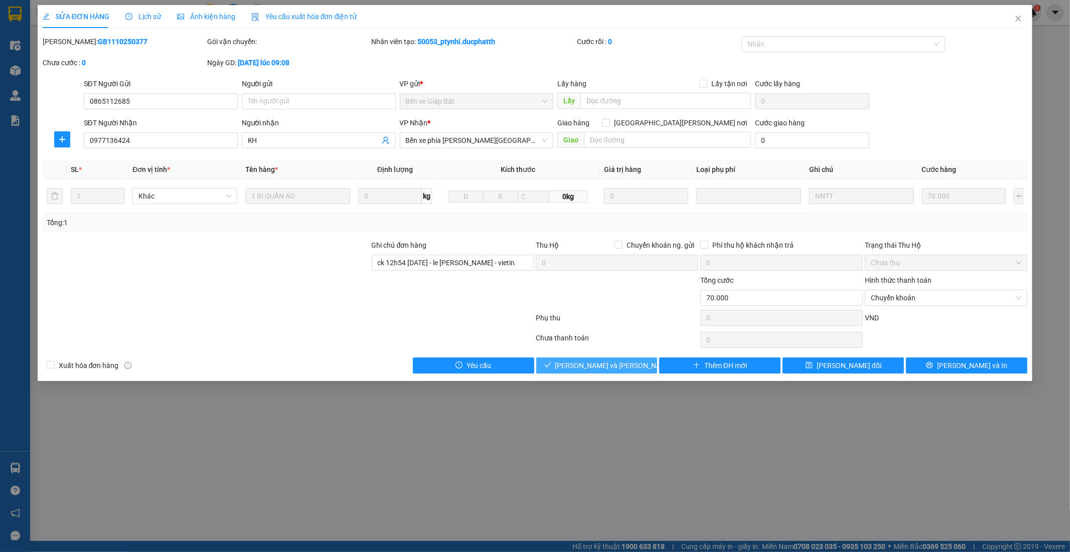
click at [630, 365] on button "Lưu và Giao hàng" at bounding box center [596, 366] width 121 height 16
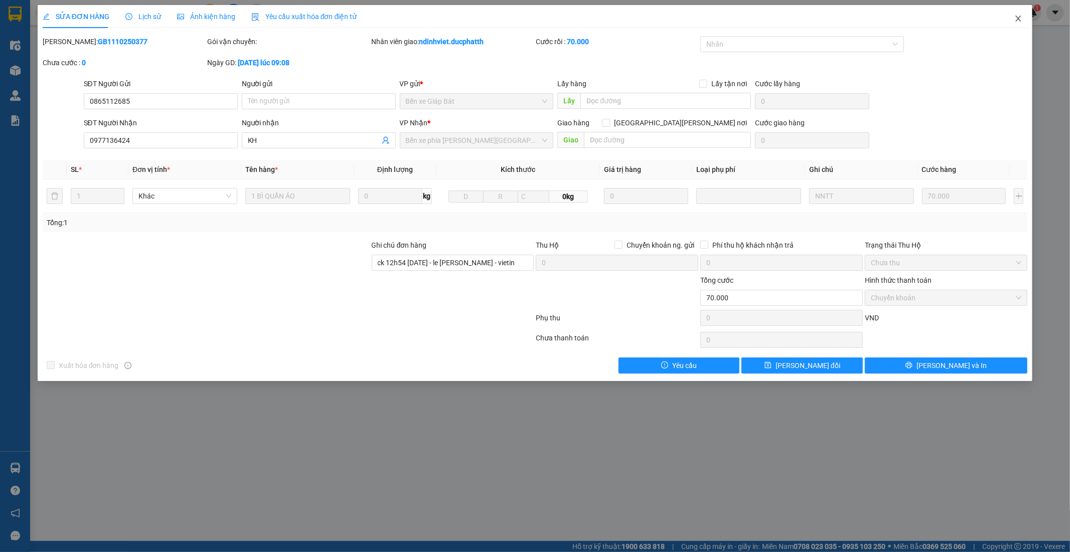
click at [1023, 16] on span "Close" at bounding box center [1018, 19] width 28 height 28
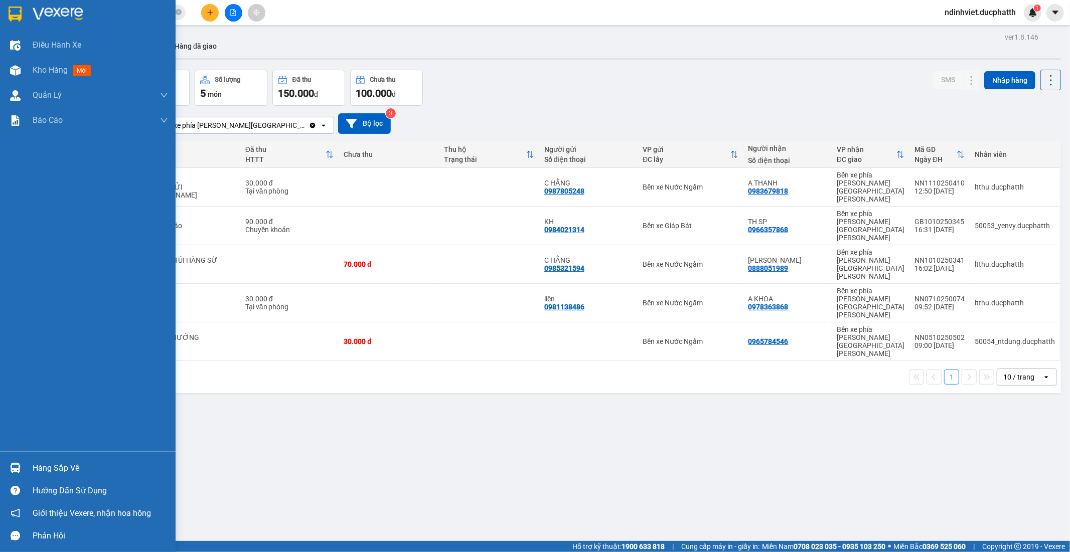
click at [24, 466] on div "Hàng sắp về" at bounding box center [88, 468] width 176 height 23
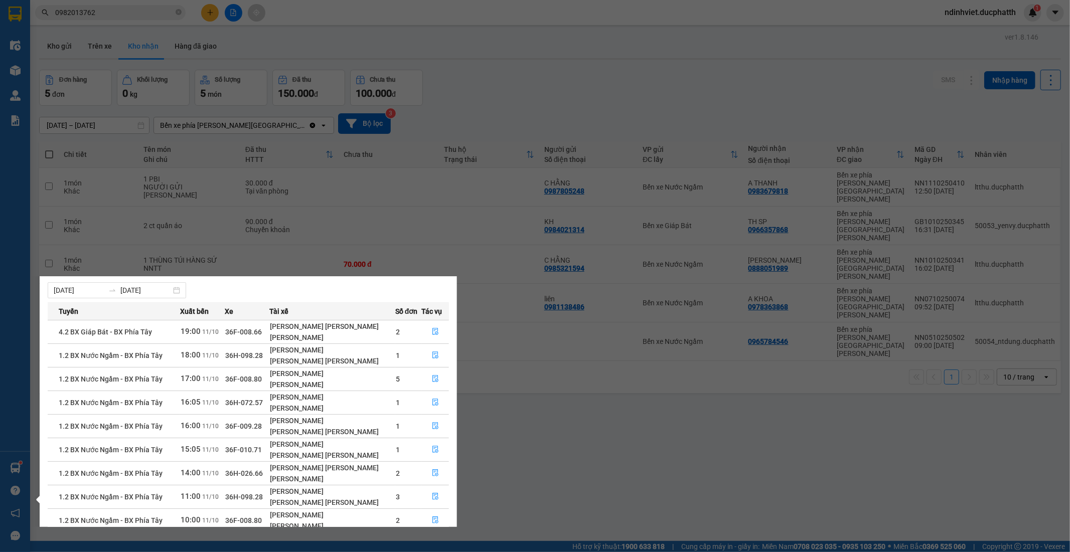
scroll to position [77, 0]
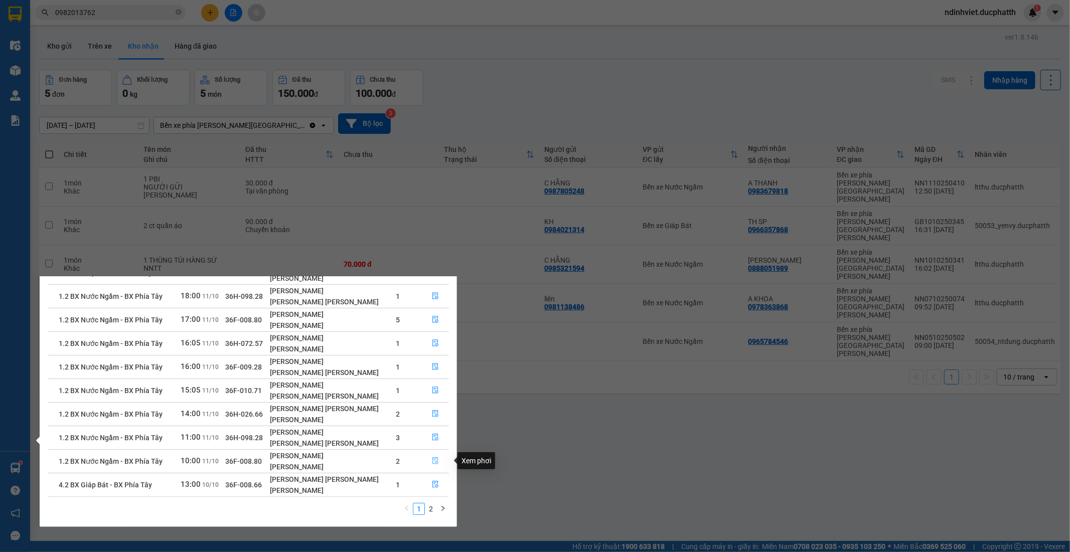
click at [433, 459] on icon "file-done" at bounding box center [435, 460] width 7 height 7
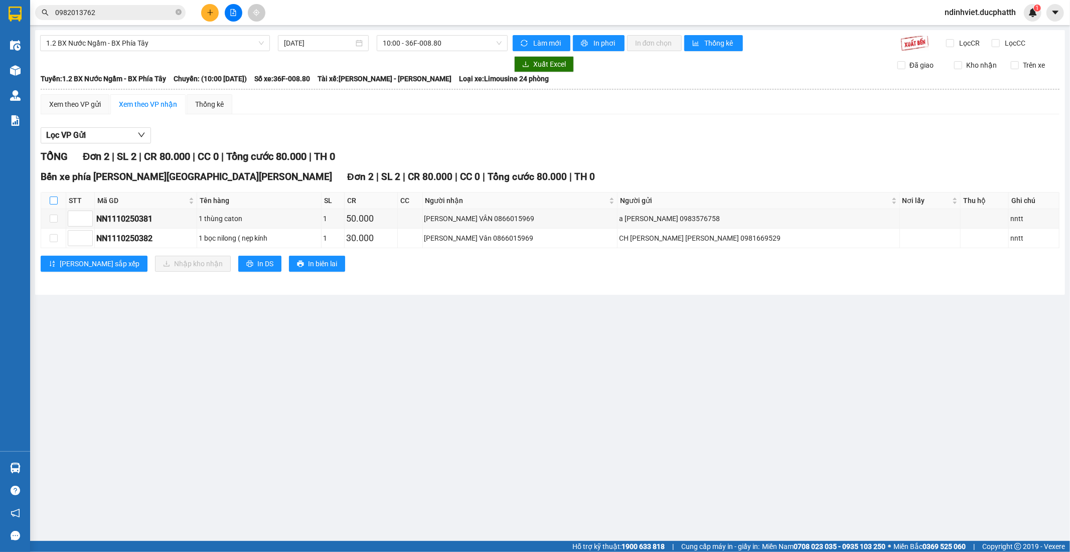
click at [53, 197] on input "checkbox" at bounding box center [54, 201] width 8 height 8
checkbox input "true"
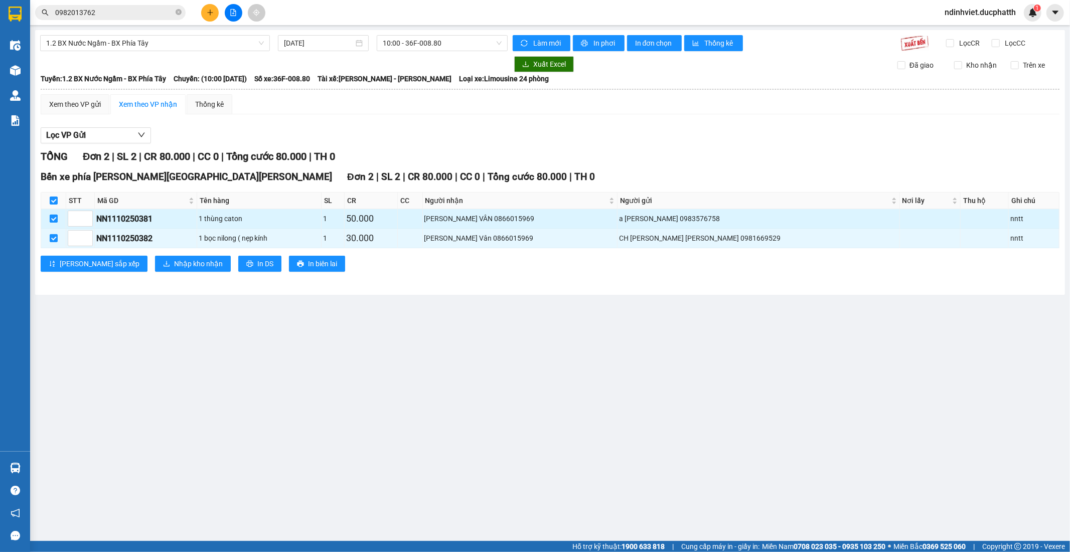
click at [52, 221] on input "checkbox" at bounding box center [54, 219] width 8 height 8
checkbox input "false"
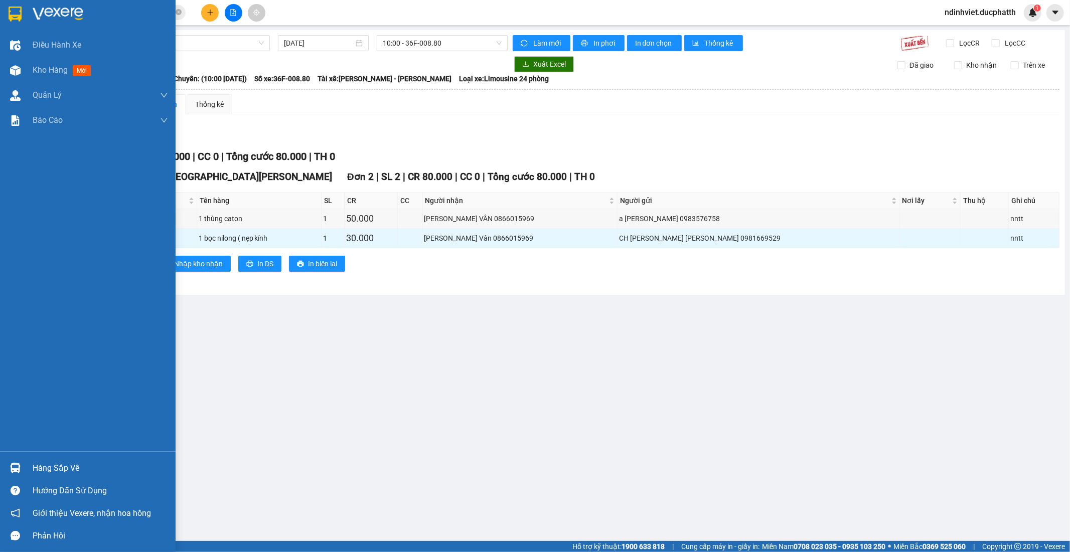
click at [36, 468] on div "Hàng sắp về" at bounding box center [100, 468] width 135 height 15
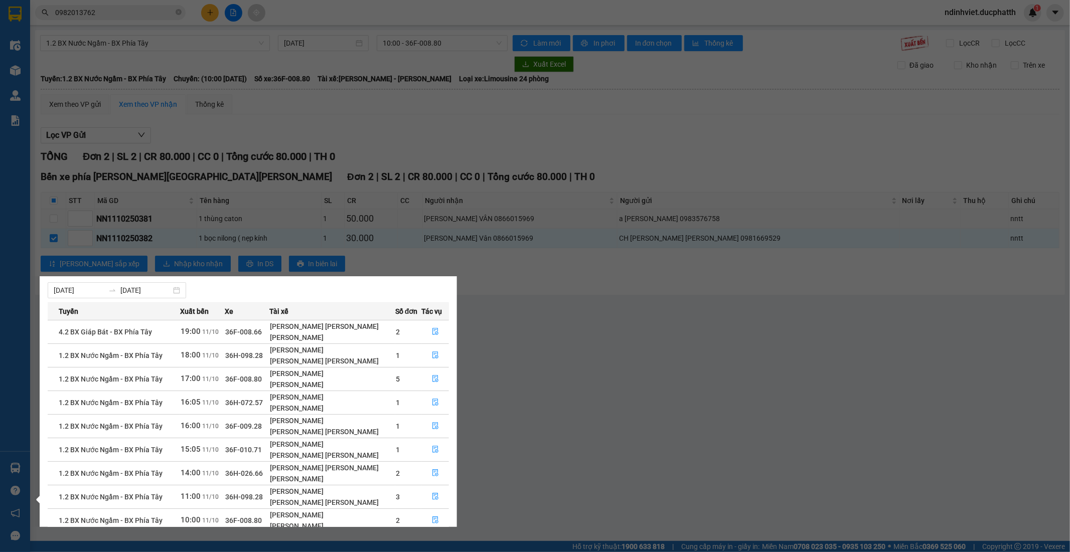
scroll to position [77, 0]
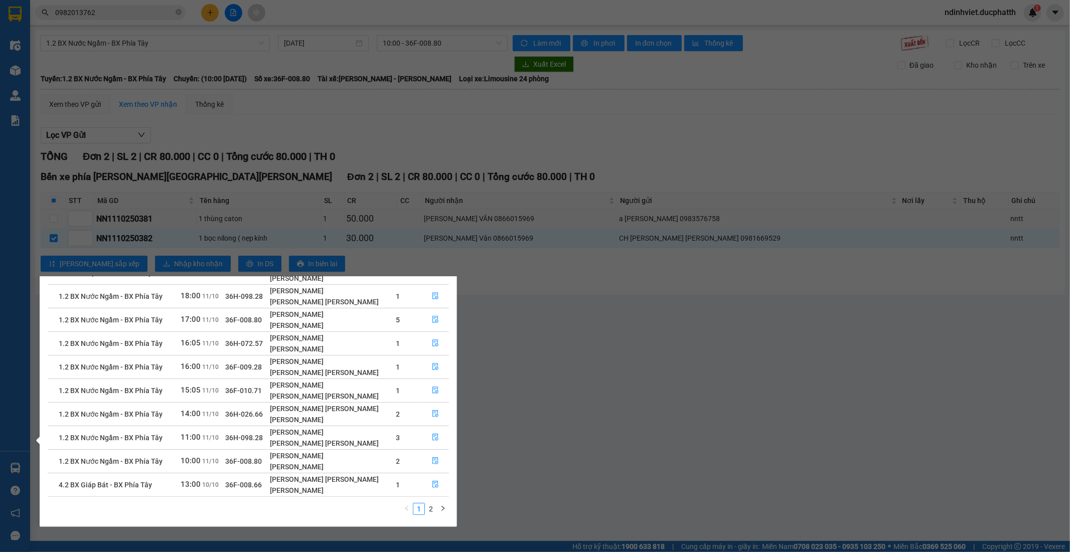
click at [560, 367] on section "Kết quả tìm kiếm ( 8 ) Bộ lọc Mã ĐH Trạng thái Món hàng Thu hộ Tổng cước Chưa c…" at bounding box center [535, 276] width 1070 height 552
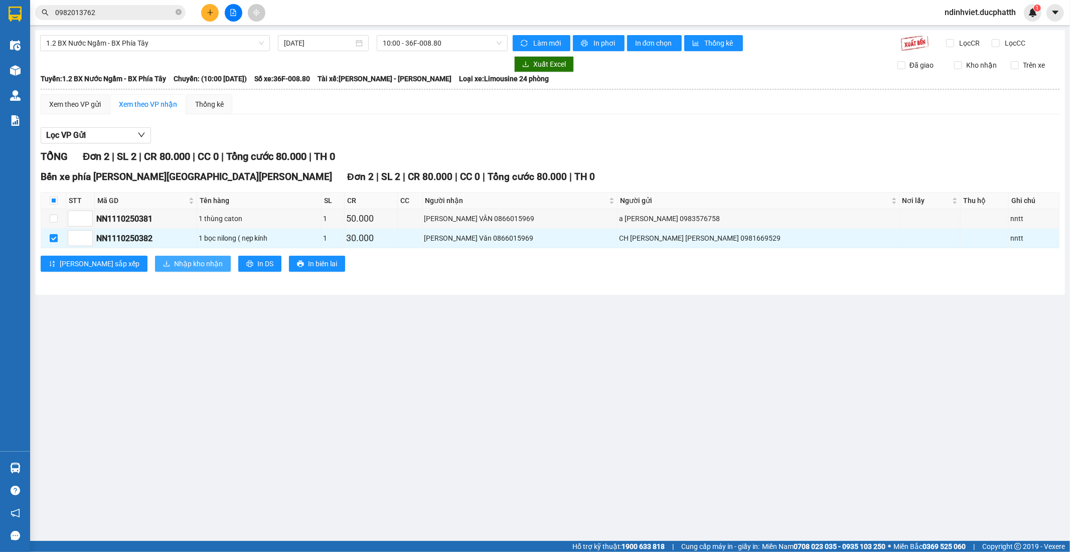
click at [179, 267] on button "Nhập kho nhận" at bounding box center [193, 264] width 76 height 16
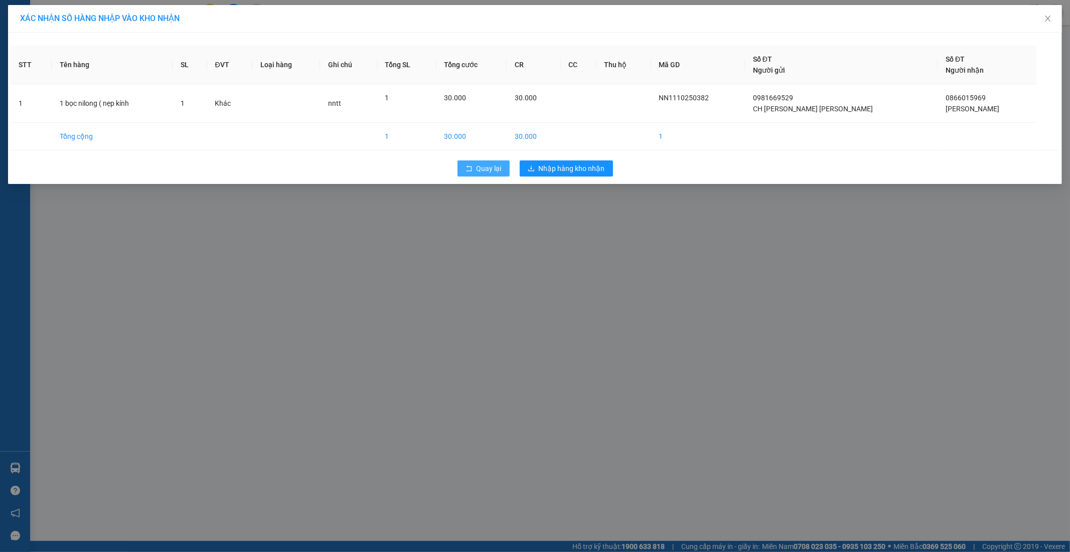
click at [473, 168] on button "Quay lại" at bounding box center [483, 169] width 52 height 16
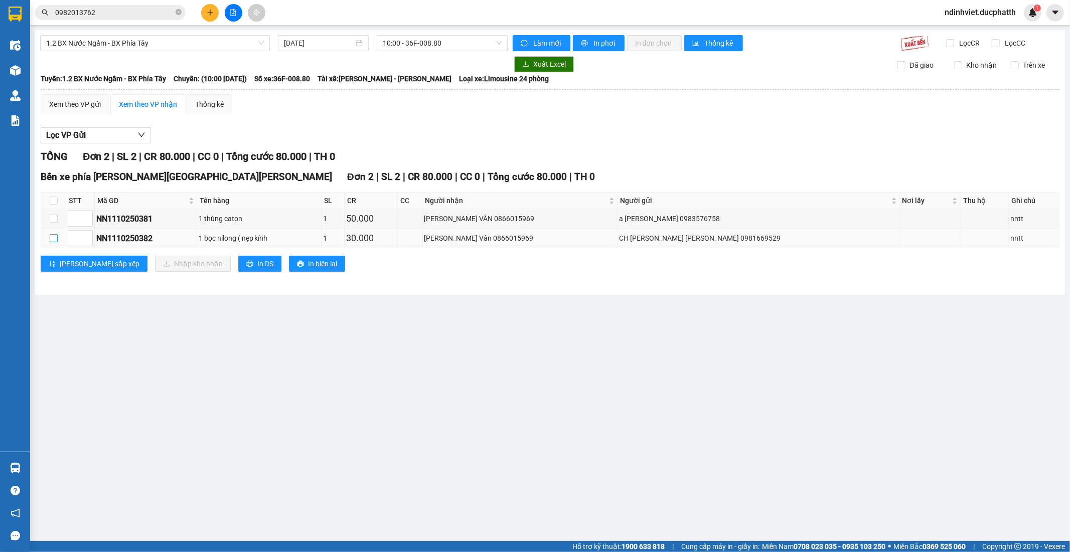
click at [57, 239] on input "checkbox" at bounding box center [54, 238] width 8 height 8
checkbox input "true"
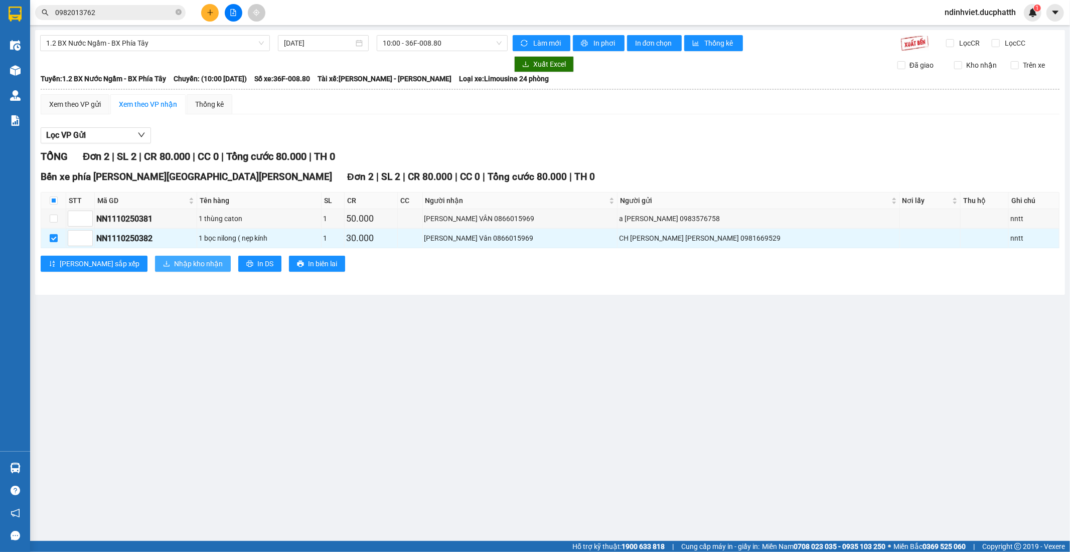
click at [174, 266] on span "Nhập kho nhận" at bounding box center [198, 263] width 49 height 11
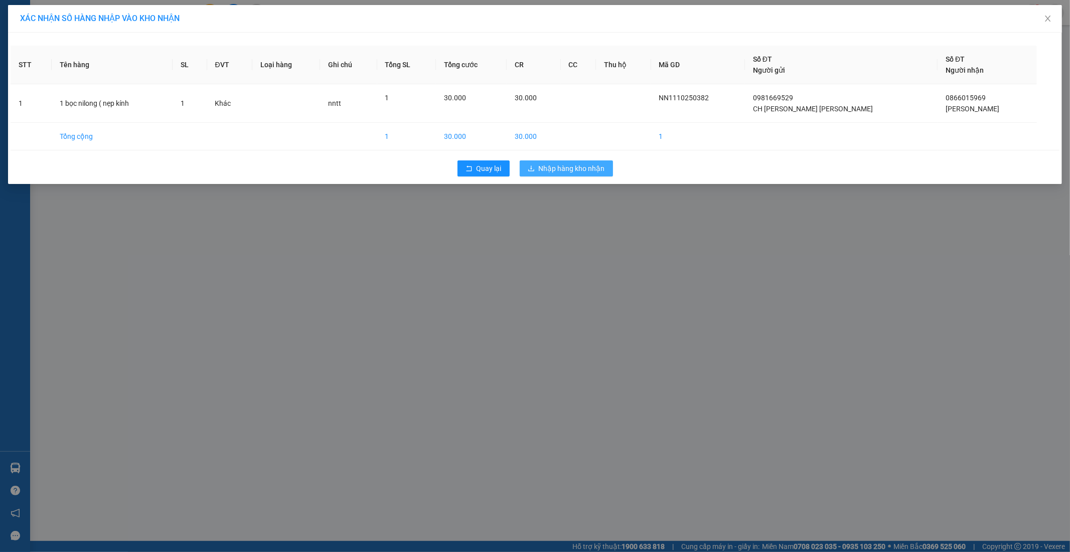
click at [569, 165] on span "Nhập hàng kho nhận" at bounding box center [572, 168] width 66 height 11
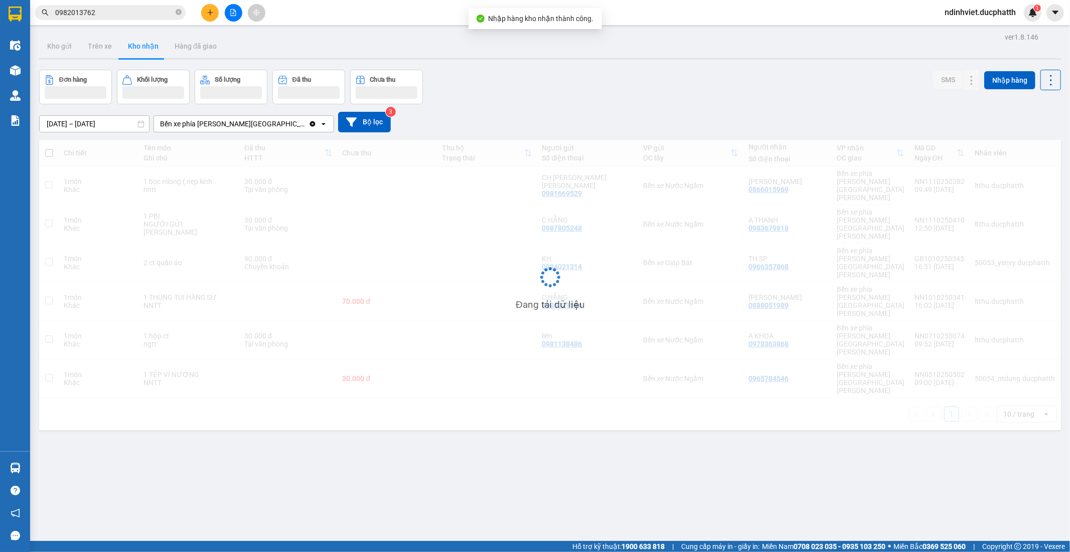
drag, startPoint x: 392, startPoint y: 373, endPoint x: 382, endPoint y: 369, distance: 10.3
click at [384, 372] on div "ver 1.8.146 Kho gửi Trên xe Kho nhận Hàng đã giao Đơn hàng Khối lượng Số lượng …" at bounding box center [550, 306] width 1030 height 552
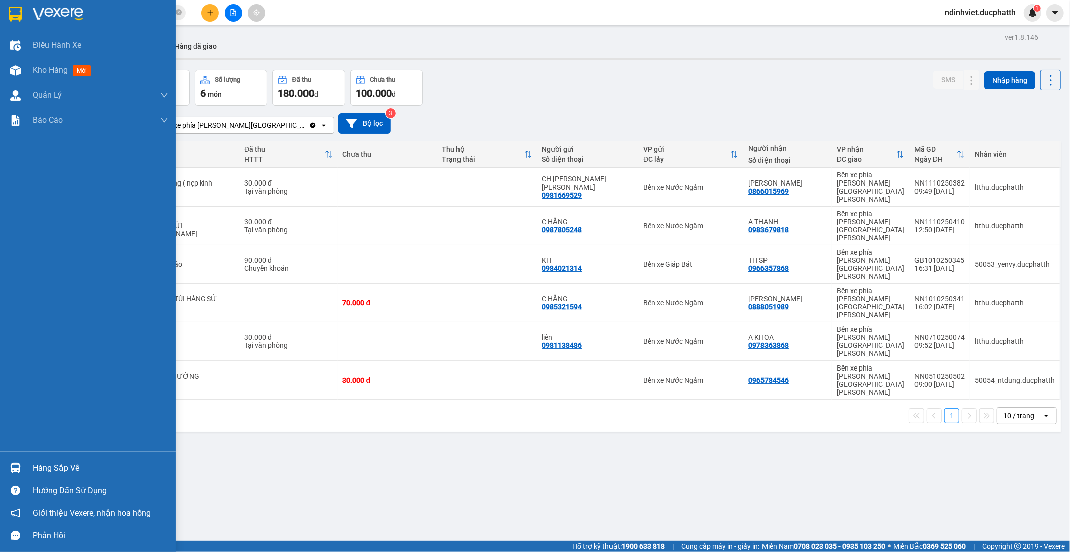
click at [48, 470] on div "Hàng sắp về" at bounding box center [100, 468] width 135 height 15
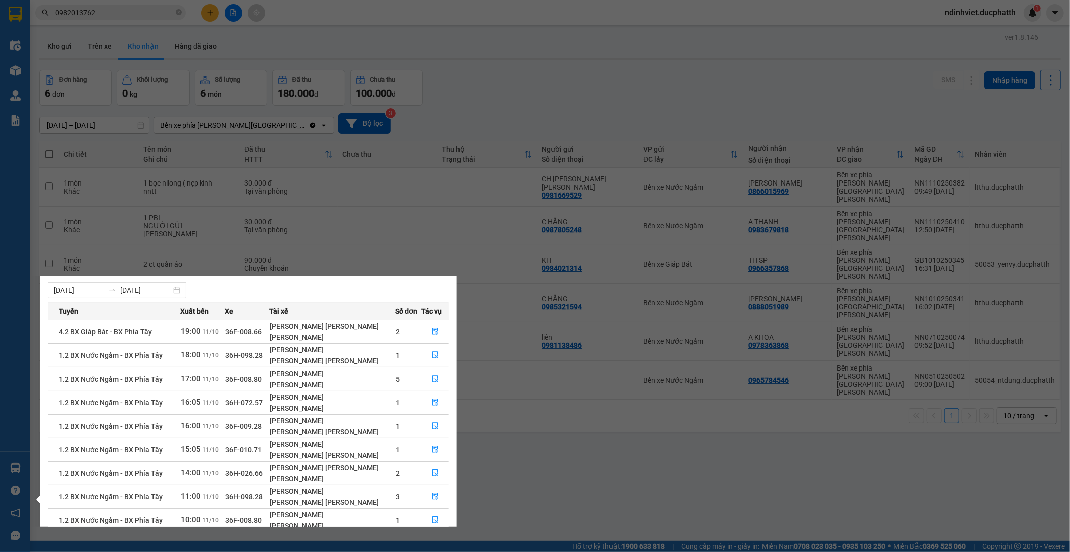
scroll to position [77, 0]
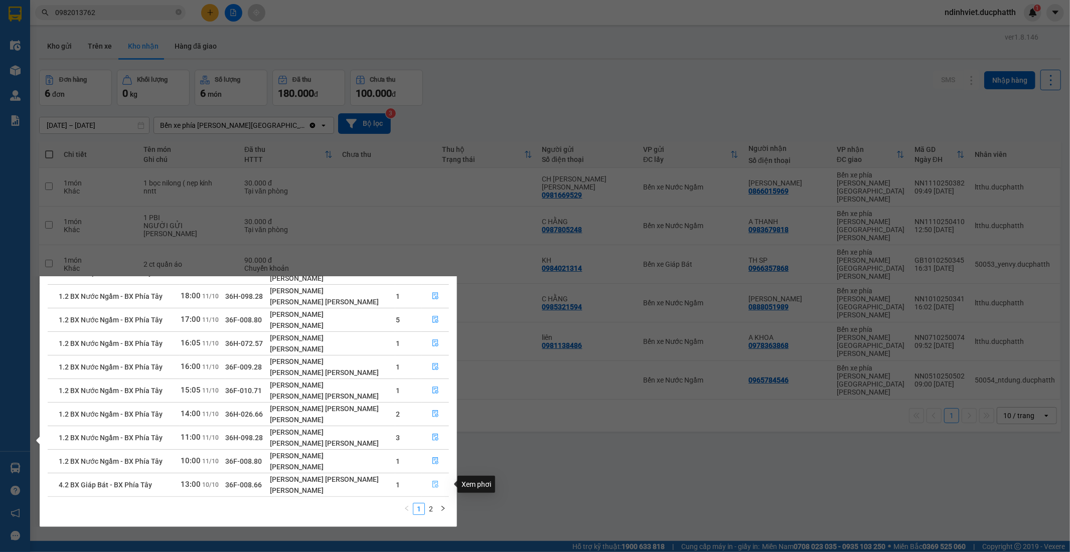
click at [439, 490] on button "button" at bounding box center [435, 485] width 27 height 16
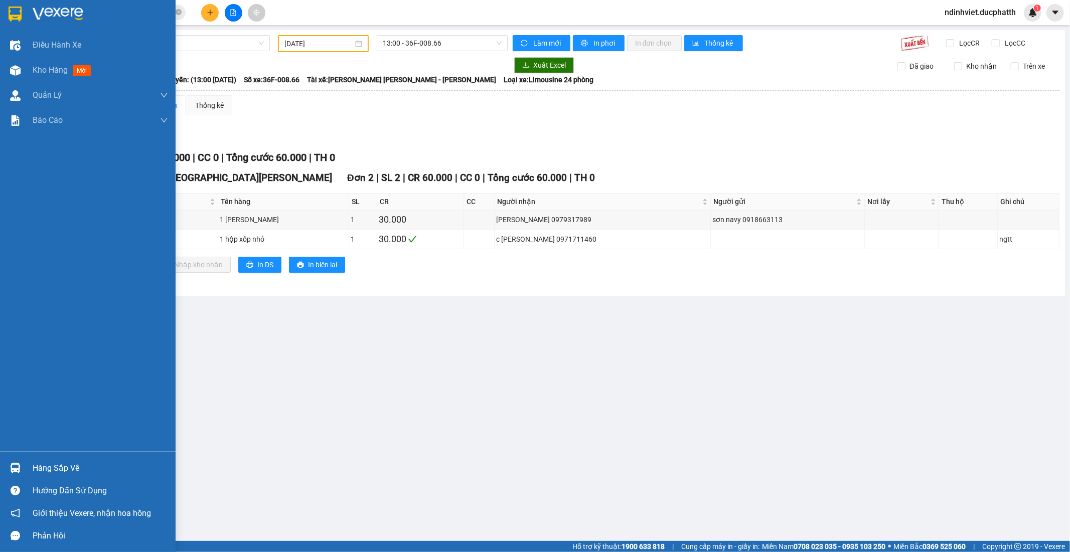
click at [19, 459] on div at bounding box center [16, 468] width 18 height 18
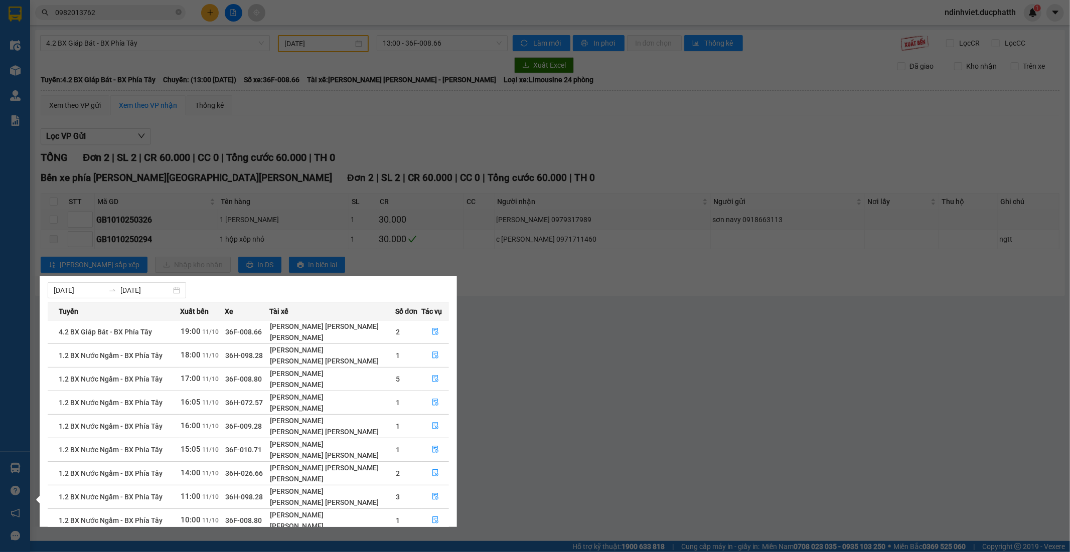
scroll to position [77, 0]
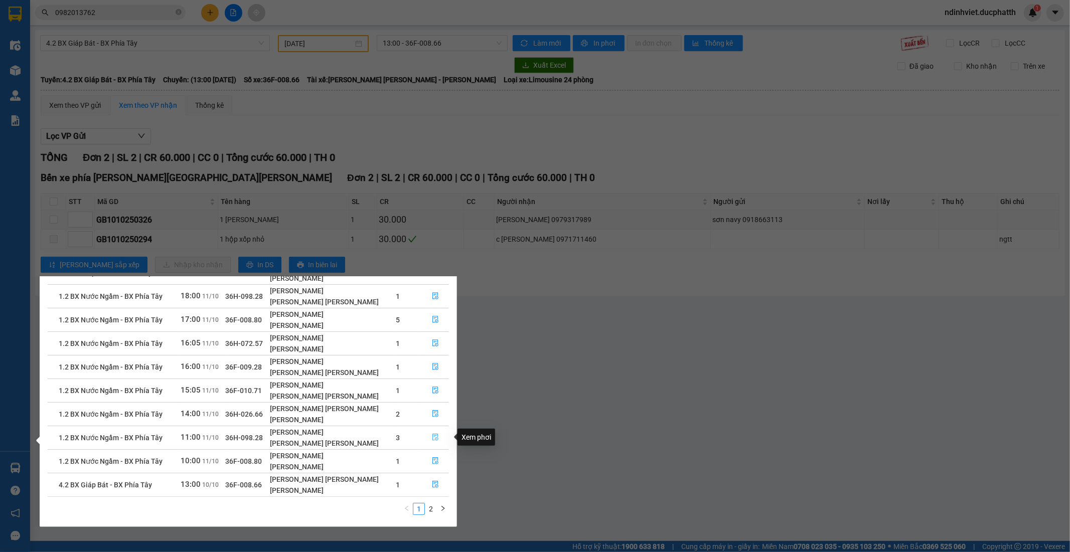
click at [433, 436] on icon "file-done" at bounding box center [435, 437] width 7 height 7
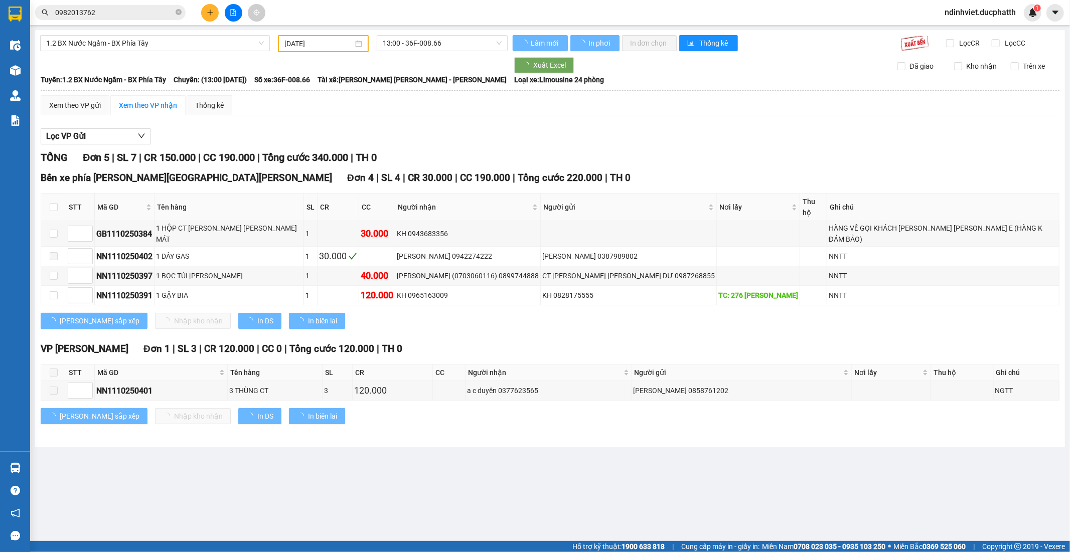
type input "[DATE]"
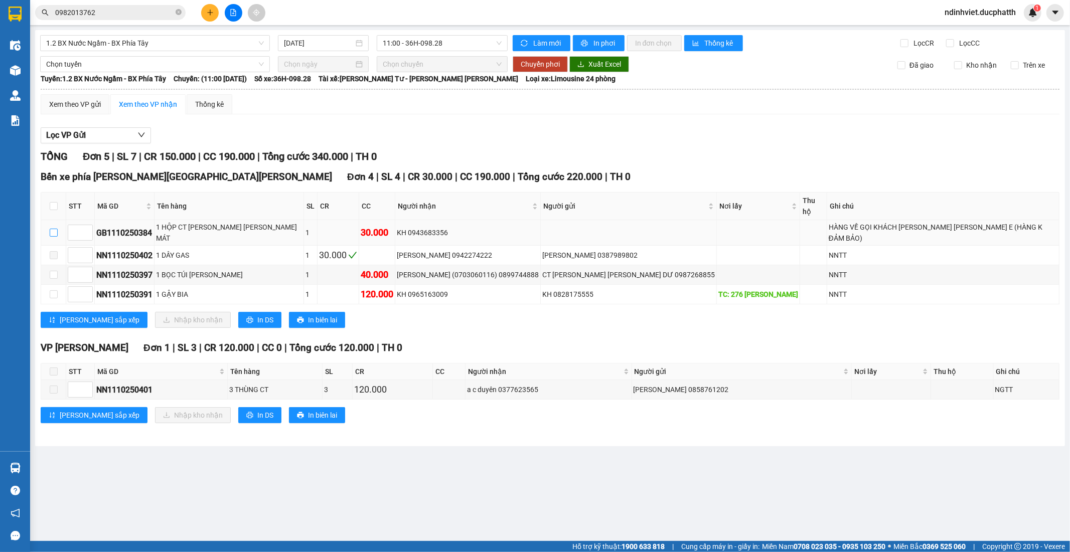
click at [52, 229] on input "checkbox" at bounding box center [54, 233] width 8 height 8
checkbox input "true"
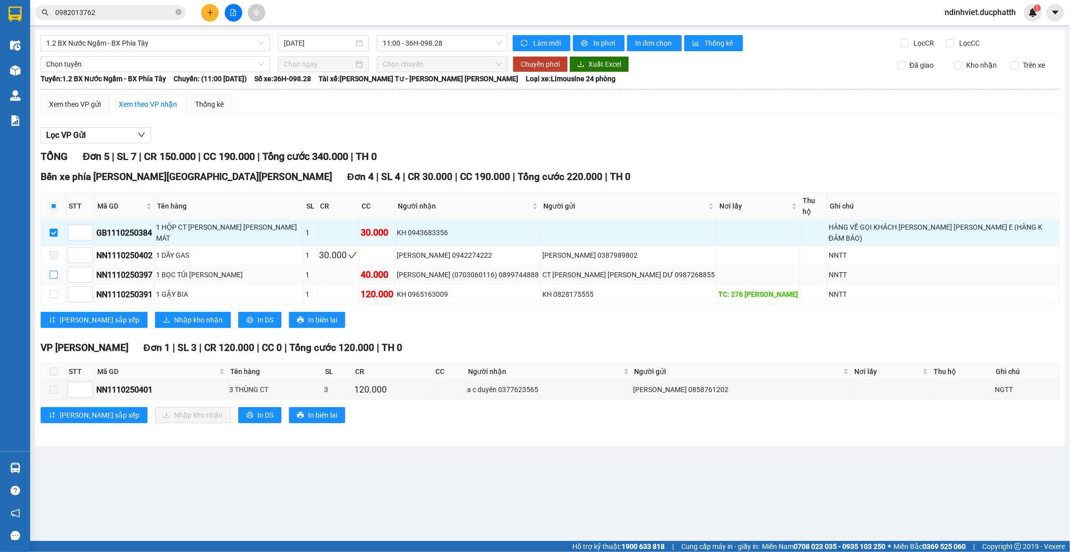
click at [54, 271] on input "checkbox" at bounding box center [54, 275] width 8 height 8
checkbox input "true"
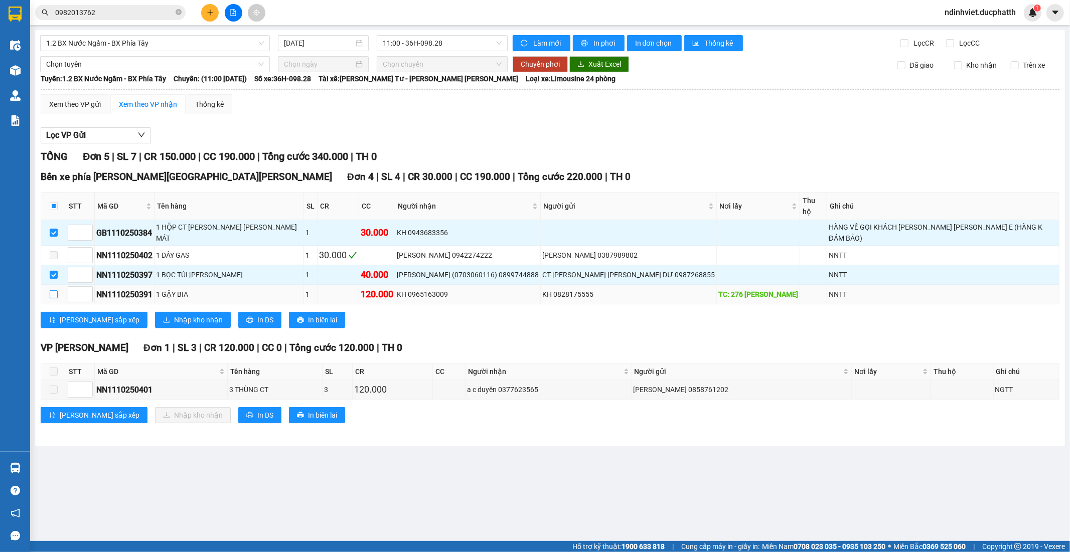
click at [54, 290] on input "checkbox" at bounding box center [54, 294] width 8 height 8
checkbox input "true"
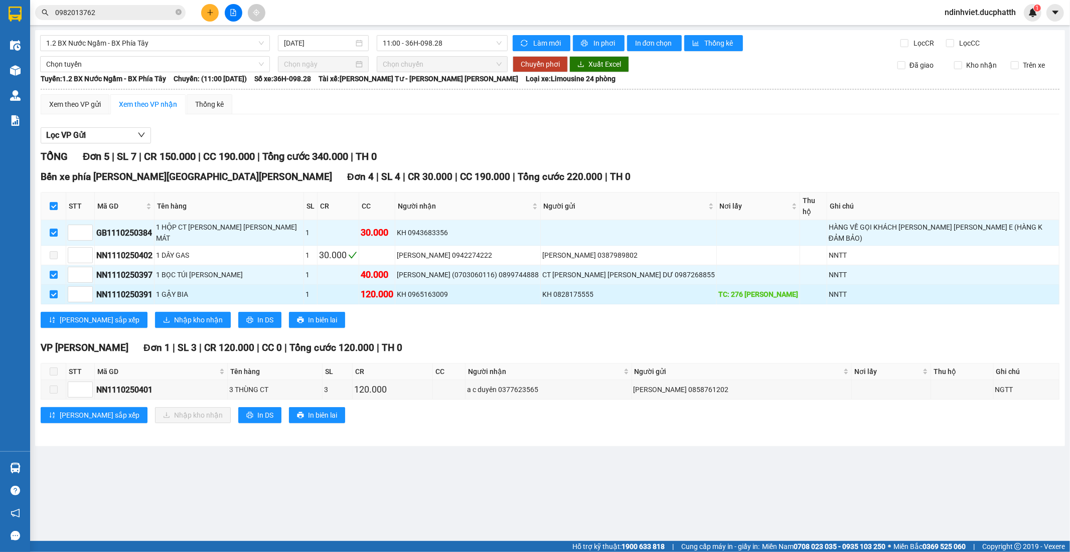
click at [54, 290] on input "checkbox" at bounding box center [54, 294] width 8 height 8
checkbox input "false"
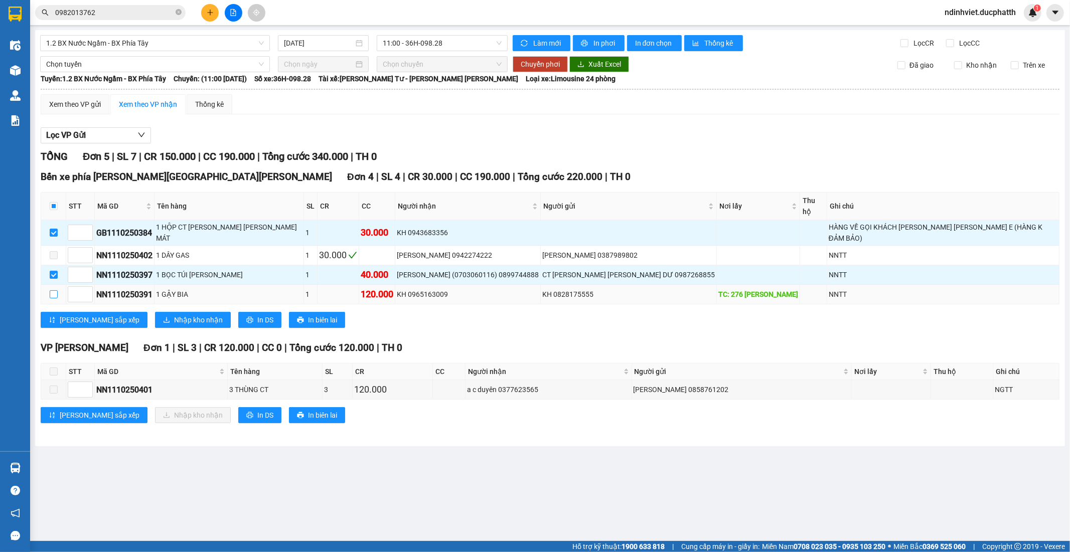
click at [54, 290] on input "checkbox" at bounding box center [54, 294] width 8 height 8
checkbox input "true"
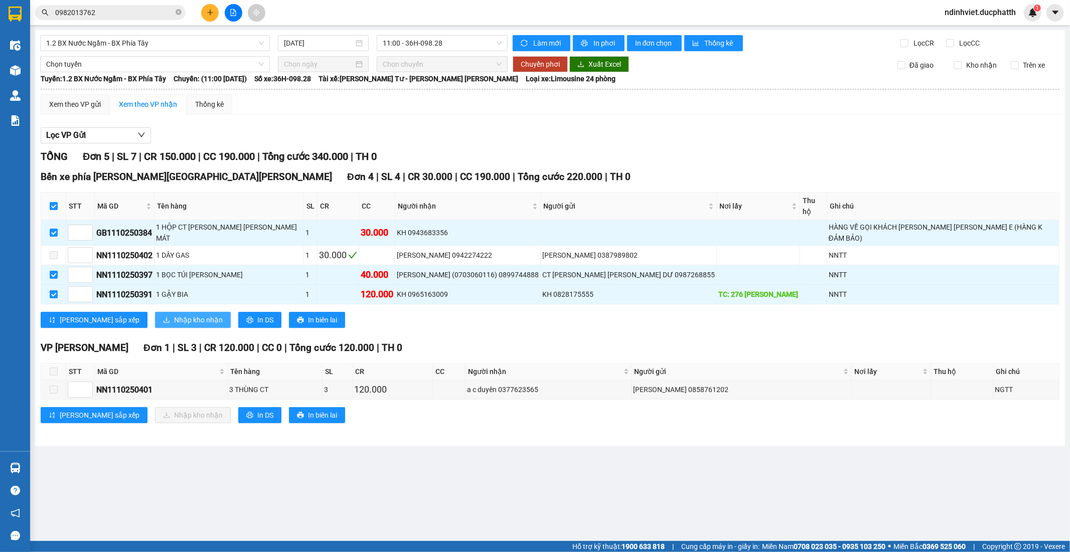
click at [174, 314] on span "Nhập kho nhận" at bounding box center [198, 319] width 49 height 11
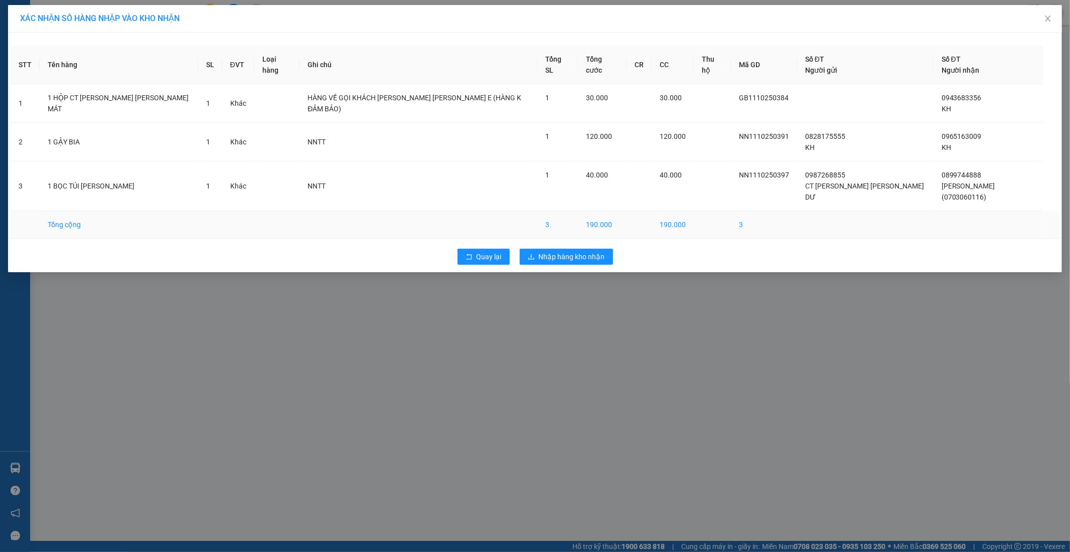
click at [537, 211] on td at bounding box center [418, 225] width 238 height 28
click at [555, 251] on span "Nhập hàng kho nhận" at bounding box center [572, 256] width 66 height 11
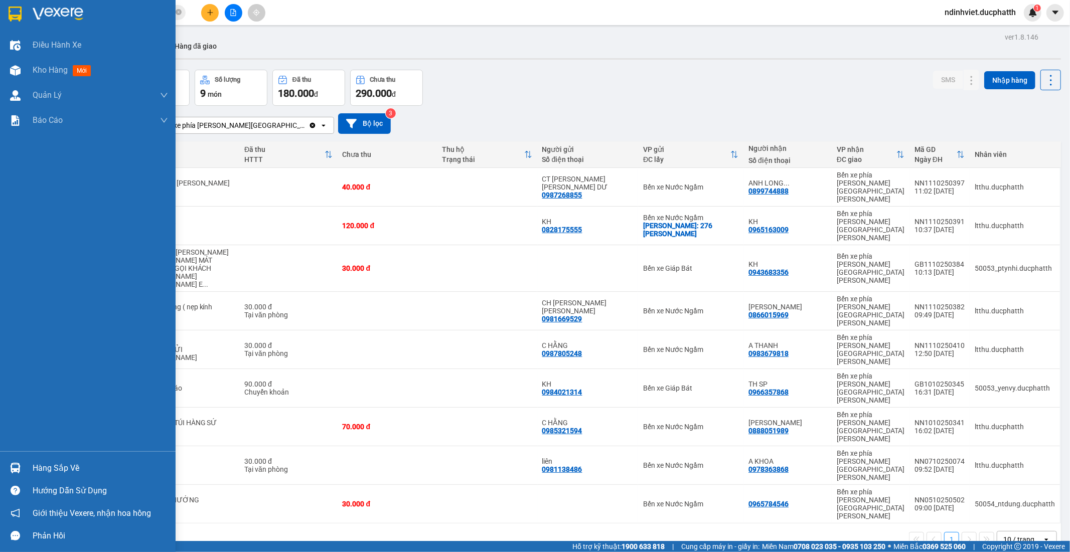
drag, startPoint x: 39, startPoint y: 467, endPoint x: 72, endPoint y: 464, distance: 33.2
click at [39, 467] on div "Hàng sắp về" at bounding box center [100, 468] width 135 height 15
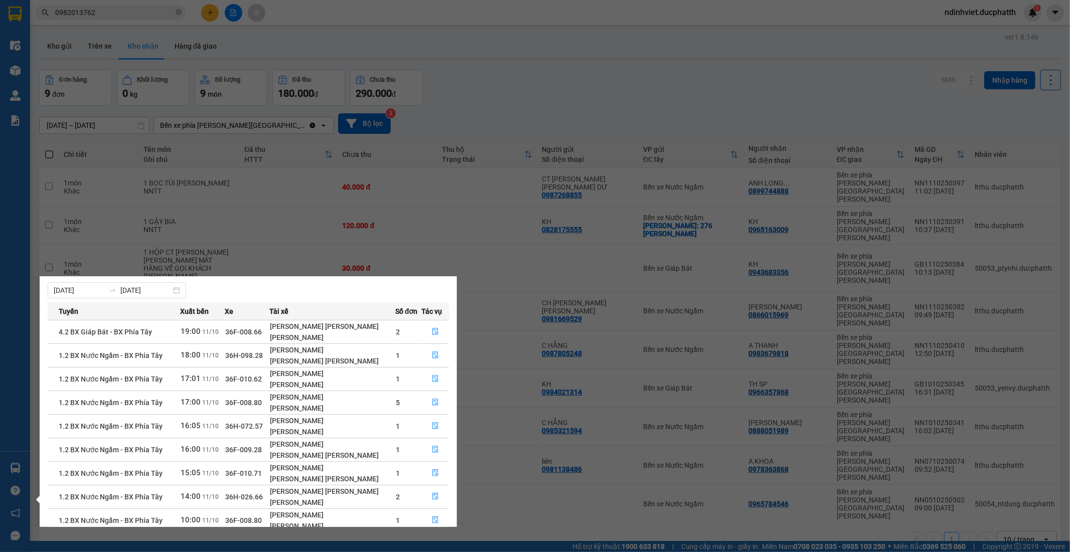
scroll to position [77, 0]
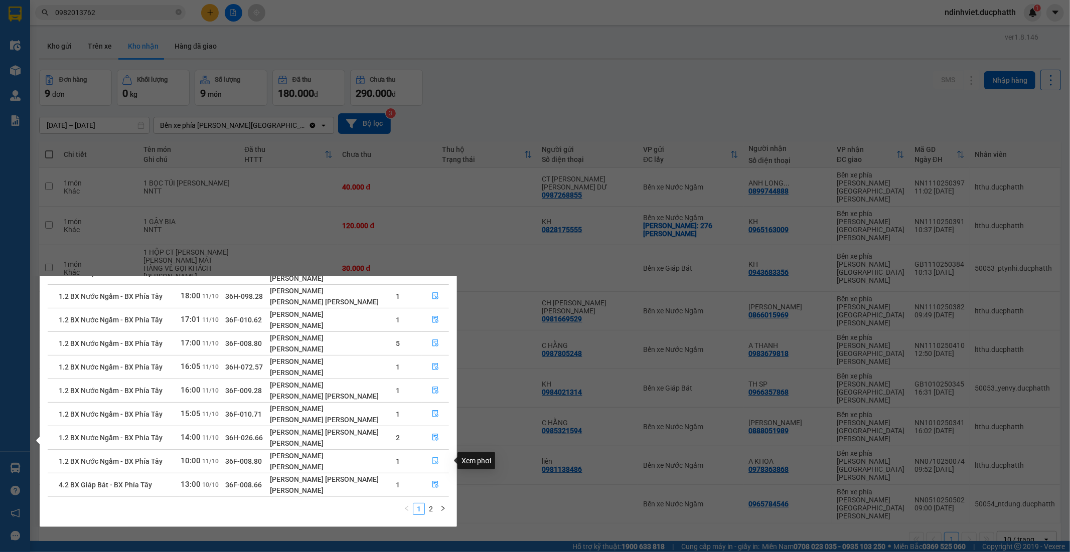
click at [433, 462] on icon "file-done" at bounding box center [435, 460] width 6 height 7
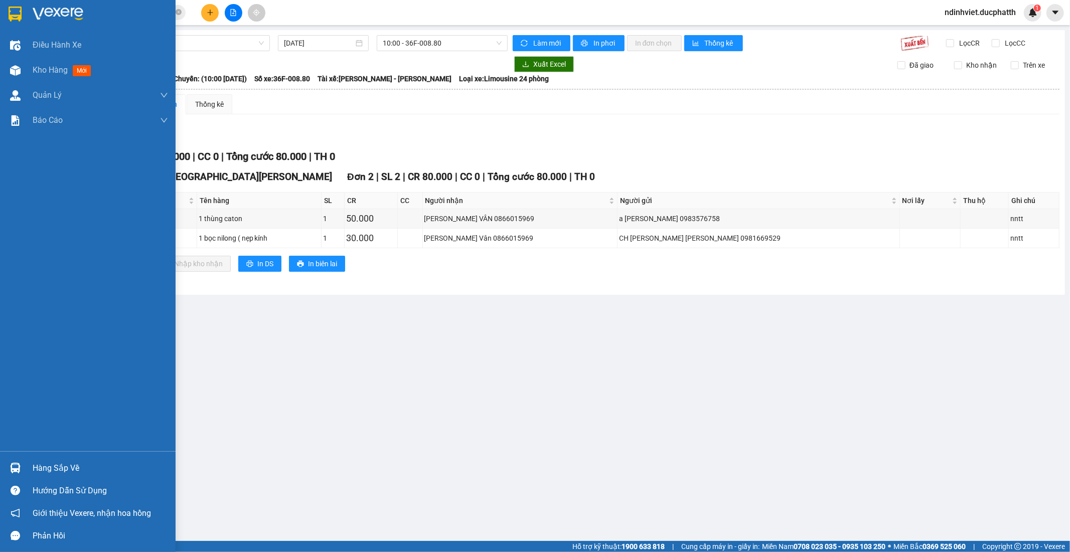
click at [63, 470] on div "Hàng sắp về" at bounding box center [100, 468] width 135 height 15
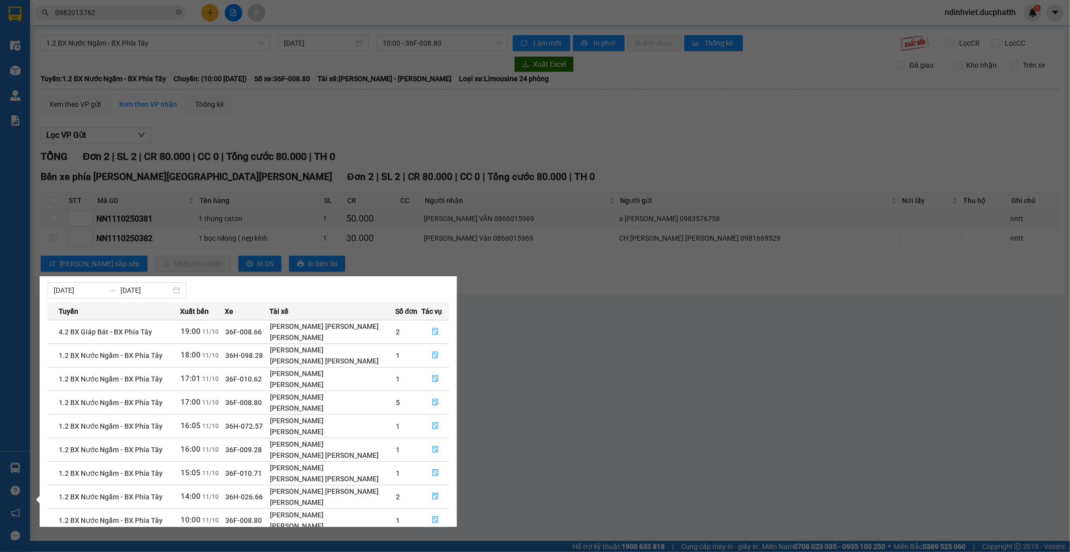
scroll to position [77, 0]
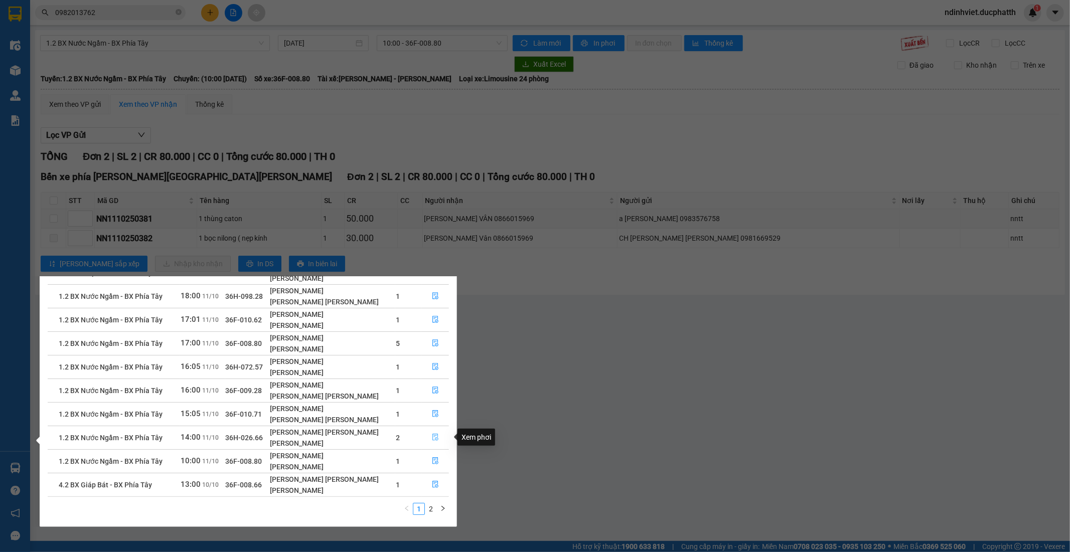
click at [432, 440] on icon "file-done" at bounding box center [435, 437] width 7 height 7
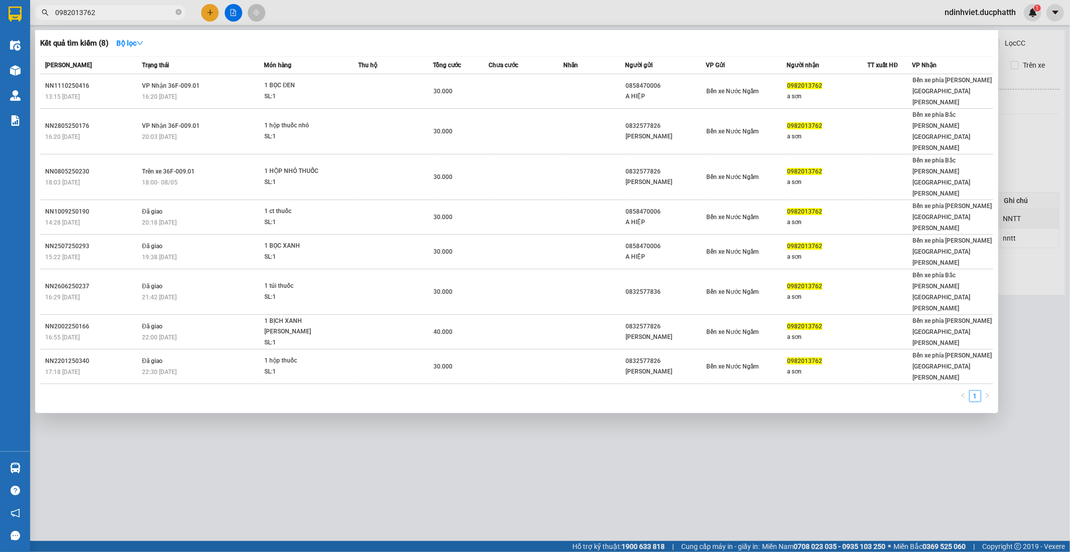
click at [98, 8] on input "0982013762" at bounding box center [114, 12] width 118 height 11
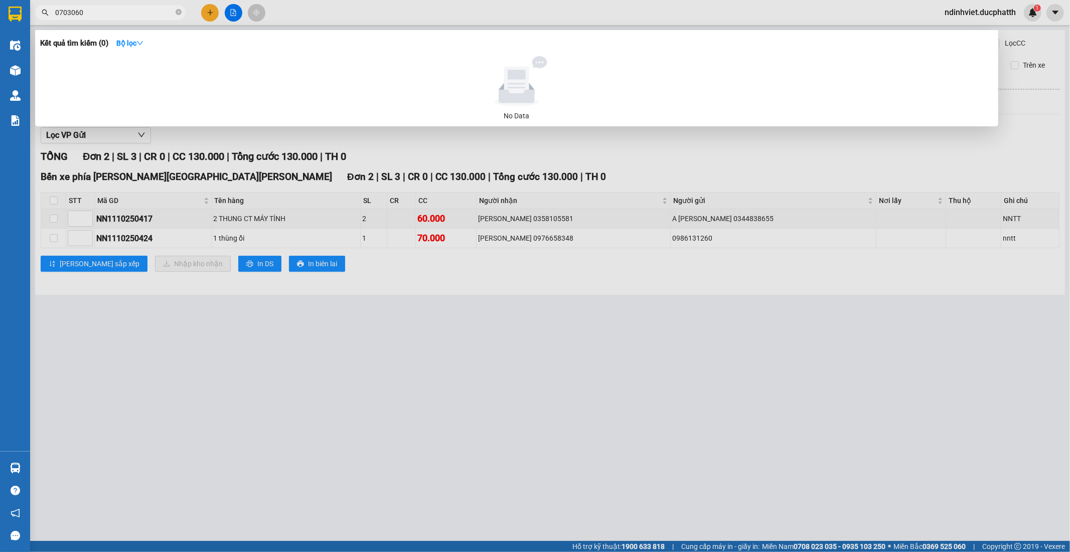
click at [101, 11] on input "0703060" at bounding box center [114, 12] width 118 height 11
type input "07030601416"
click at [101, 9] on input "07030601416" at bounding box center [114, 12] width 118 height 11
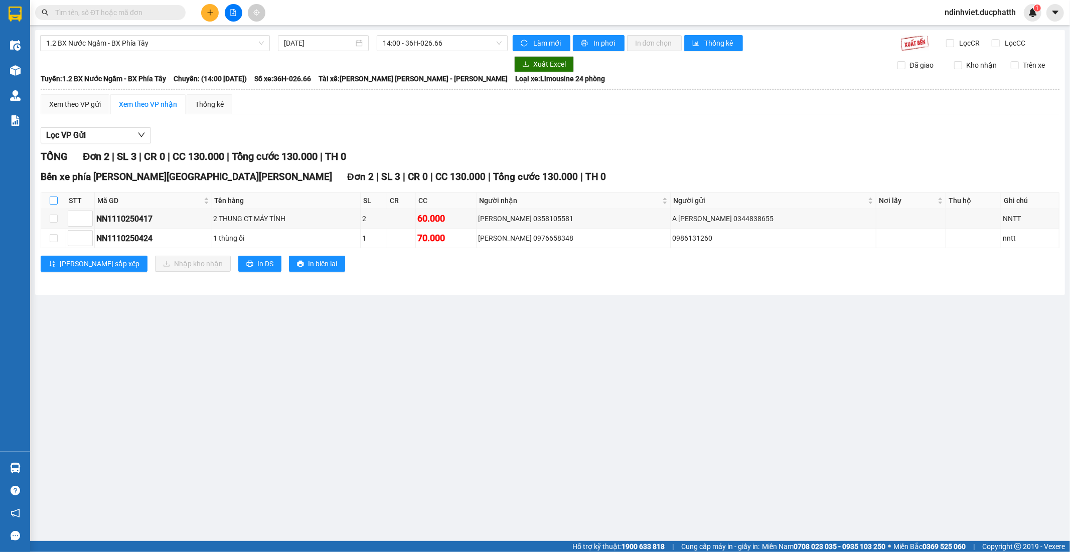
click at [54, 200] on input "checkbox" at bounding box center [54, 201] width 8 height 8
checkbox input "true"
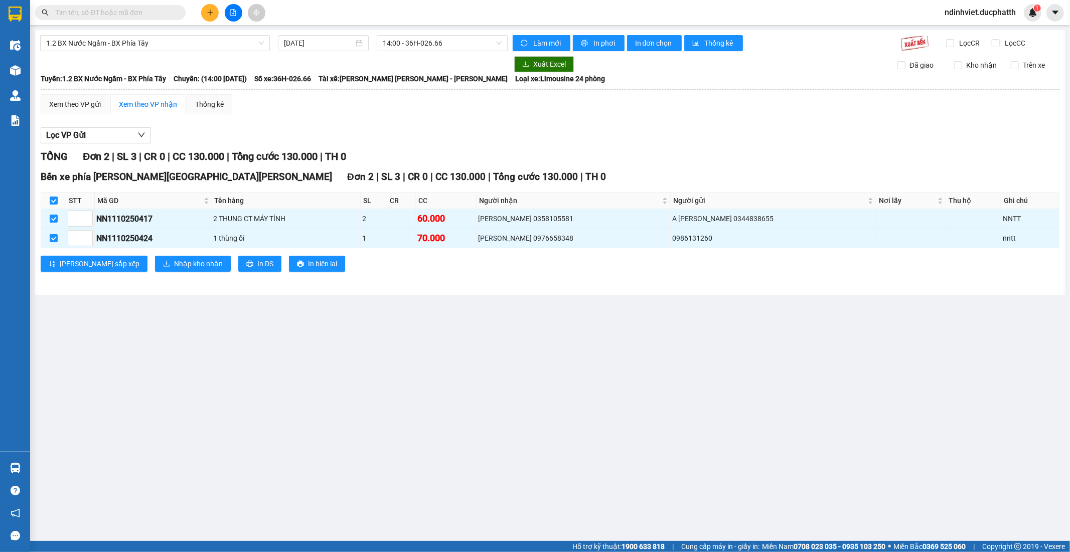
click at [104, 12] on input "text" at bounding box center [114, 12] width 118 height 11
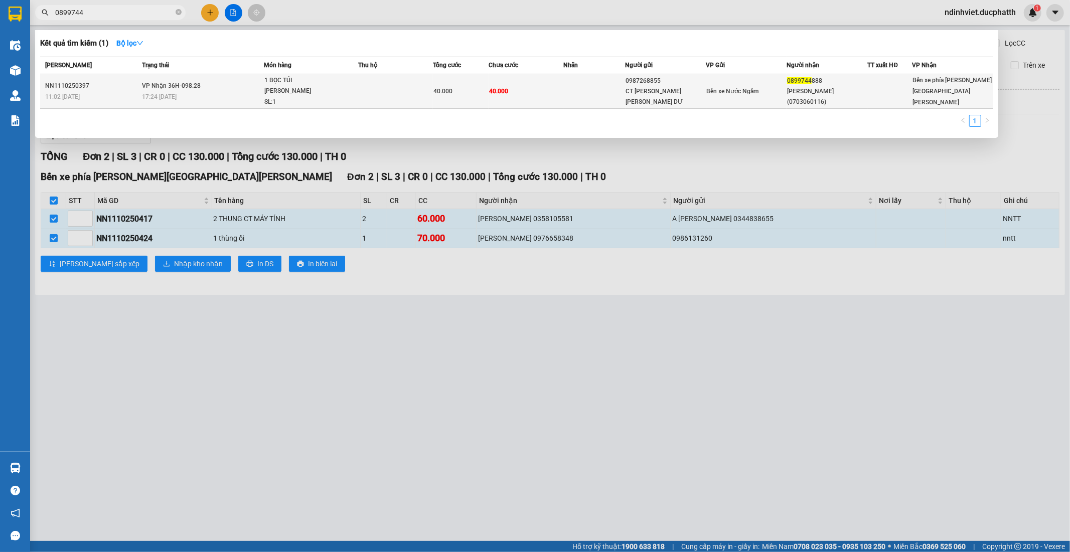
type input "0899744"
click at [344, 91] on span "1 BỌC TÚI NILONG DÀI SL: 1" at bounding box center [310, 91] width 93 height 33
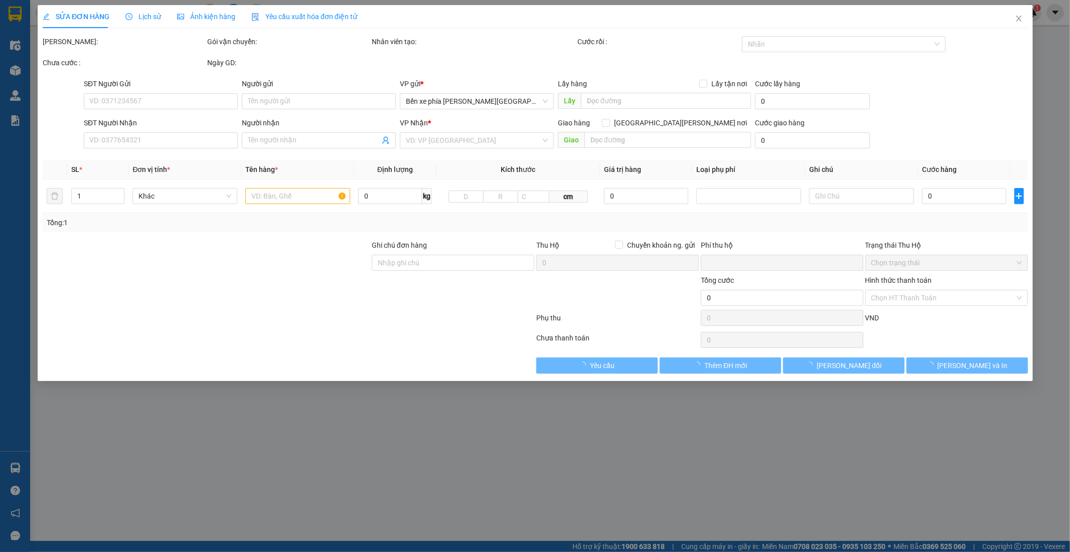
type input "0987268855"
type input "CT ÁNH SÁNG TIẾN DƯ"
type input "0899744888"
type input "ANH LONG (0703060116)"
type input "0"
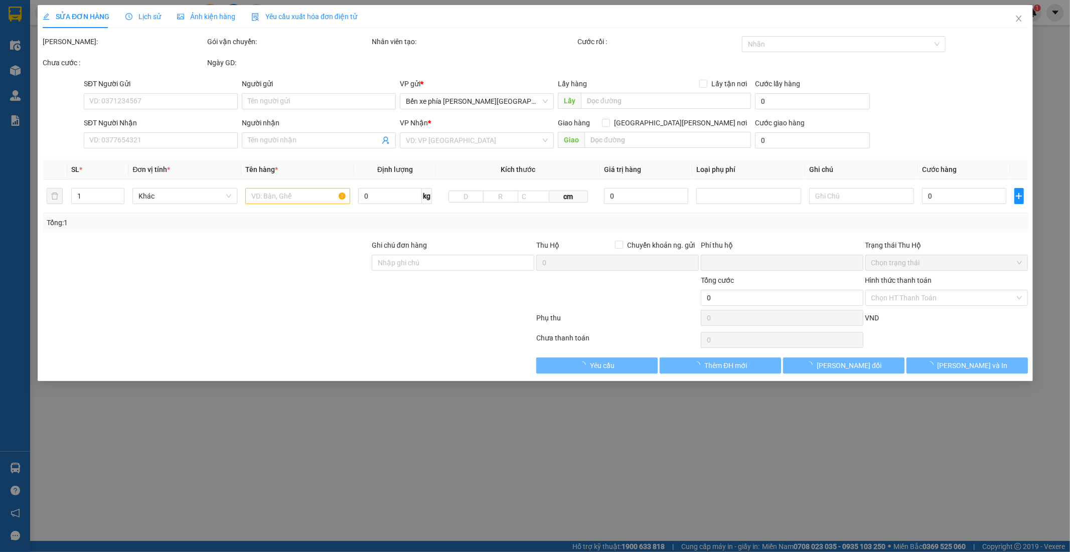
type input "40.000"
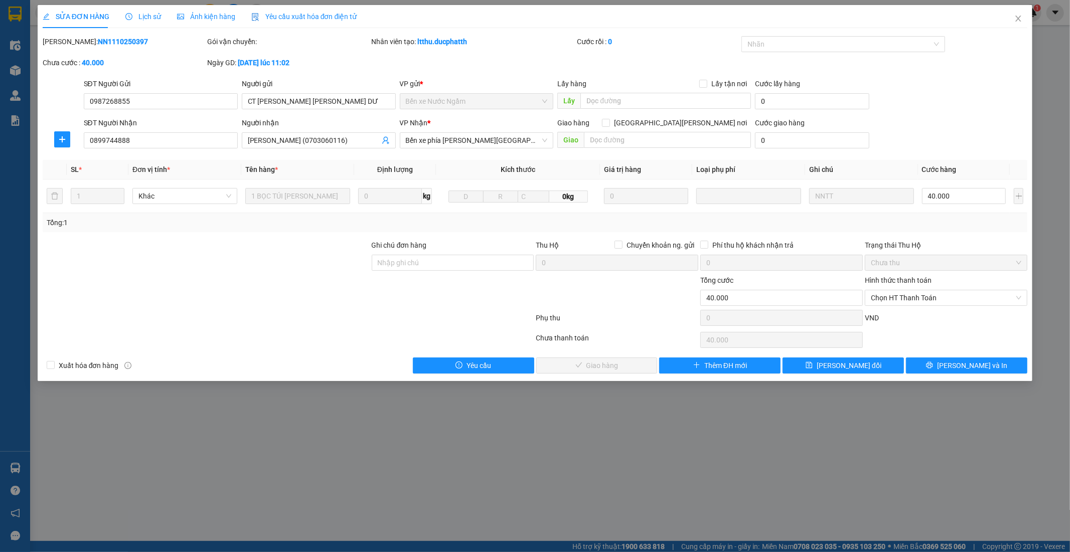
click at [252, 246] on div at bounding box center [206, 257] width 329 height 35
click at [477, 268] on input "Ghi chú đơn hàng" at bounding box center [453, 263] width 163 height 16
click at [904, 300] on span "Chọn HT Thanh Toán" at bounding box center [946, 297] width 150 height 15
type input "ck 17h29 11/10 - nguyen minh hieu - vietin"
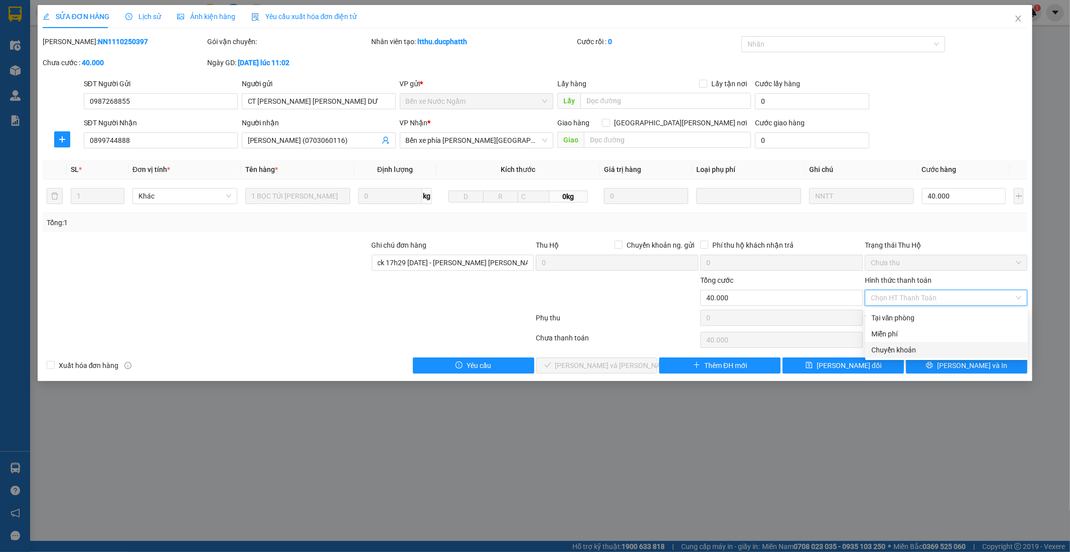
drag, startPoint x: 909, startPoint y: 352, endPoint x: 728, endPoint y: 374, distance: 182.4
click at [908, 352] on div "Chuyển khoản" at bounding box center [946, 350] width 150 height 11
type input "0"
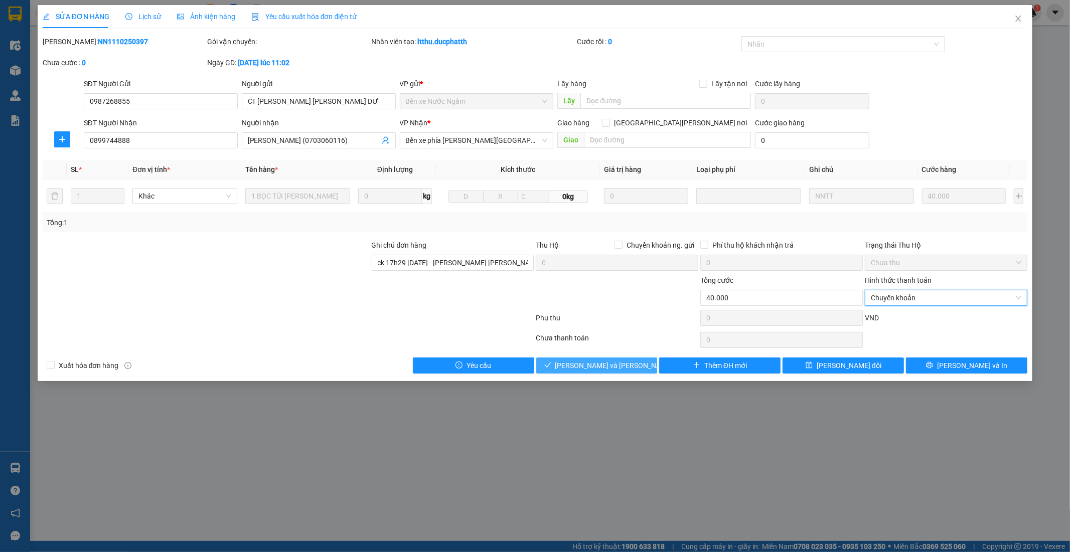
click at [609, 364] on span "Lưu và Giao hàng" at bounding box center [622, 365] width 135 height 11
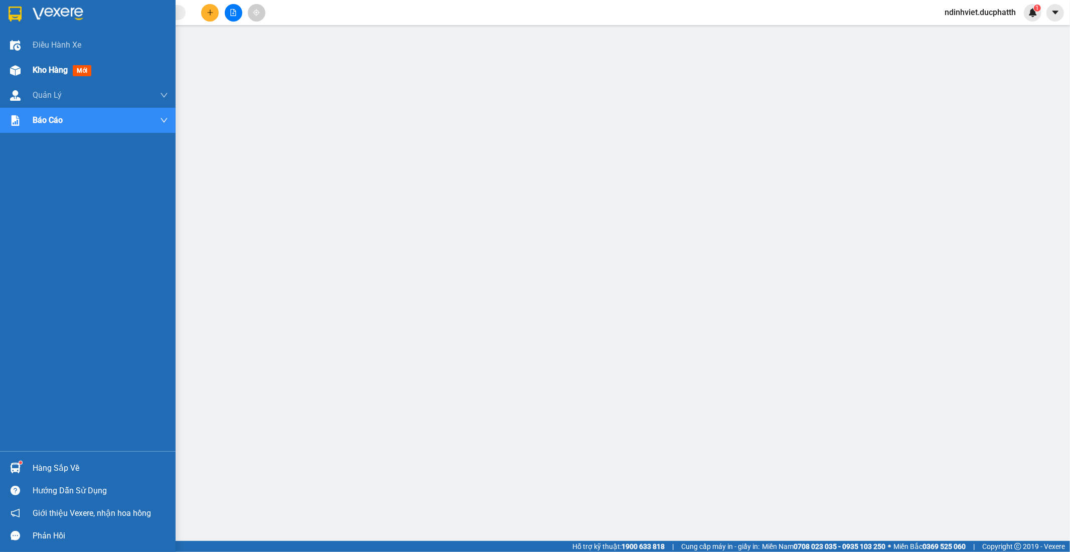
click at [49, 71] on span "Kho hàng" at bounding box center [50, 70] width 35 height 10
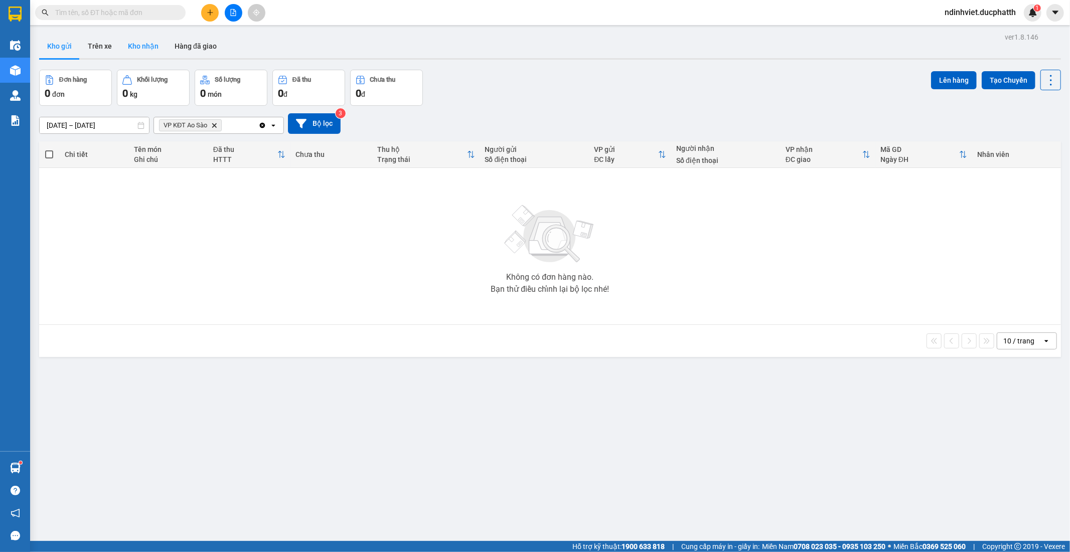
drag, startPoint x: 147, startPoint y: 33, endPoint x: 147, endPoint y: 42, distance: 9.0
click at [147, 39] on div "ver 1.8.146 Kho gửi Trên xe Kho nhận Hàng đã giao Đơn hàng 0 đơn Khối lượng 0 k…" at bounding box center [550, 306] width 1030 height 552
click at [147, 49] on button "Kho nhận" at bounding box center [143, 46] width 47 height 24
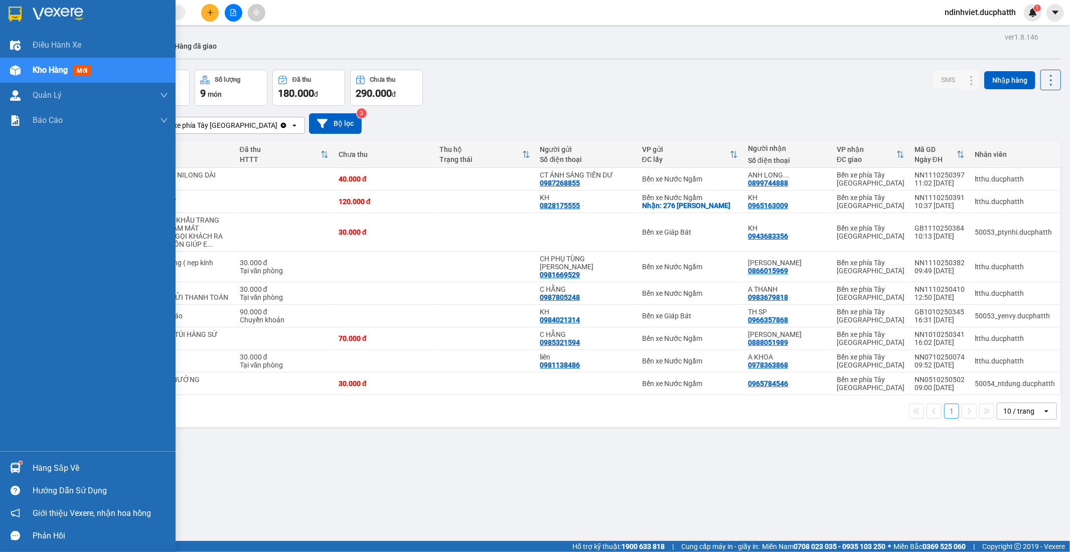
click at [41, 459] on div "Hàng sắp về" at bounding box center [88, 468] width 176 height 23
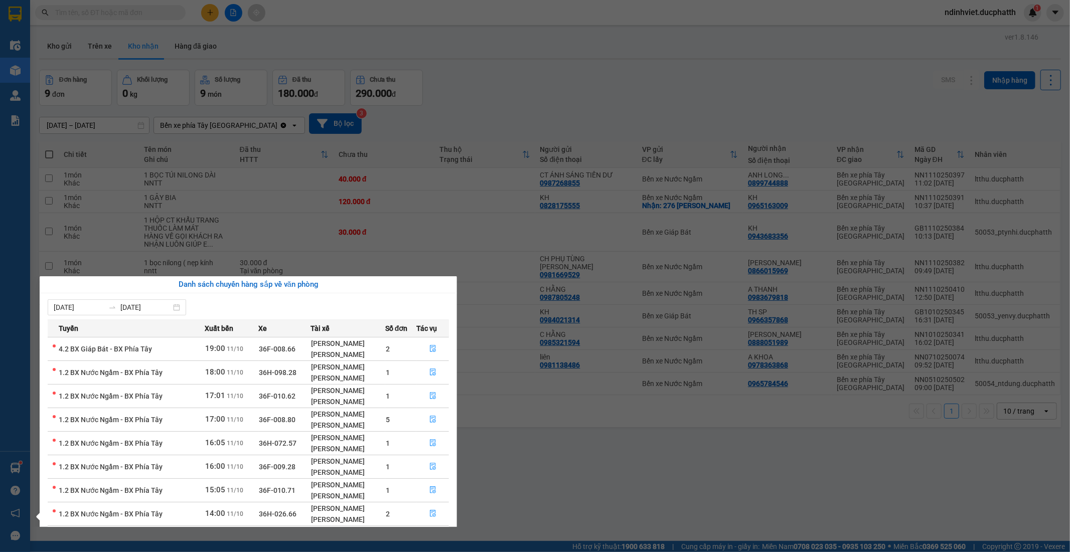
click at [649, 491] on section "Kết quả tìm kiếm ( 0 ) Bộ lọc No Data ndinhviet.ducphatth 1 Điều hành xe Kho hà…" at bounding box center [535, 276] width 1070 height 552
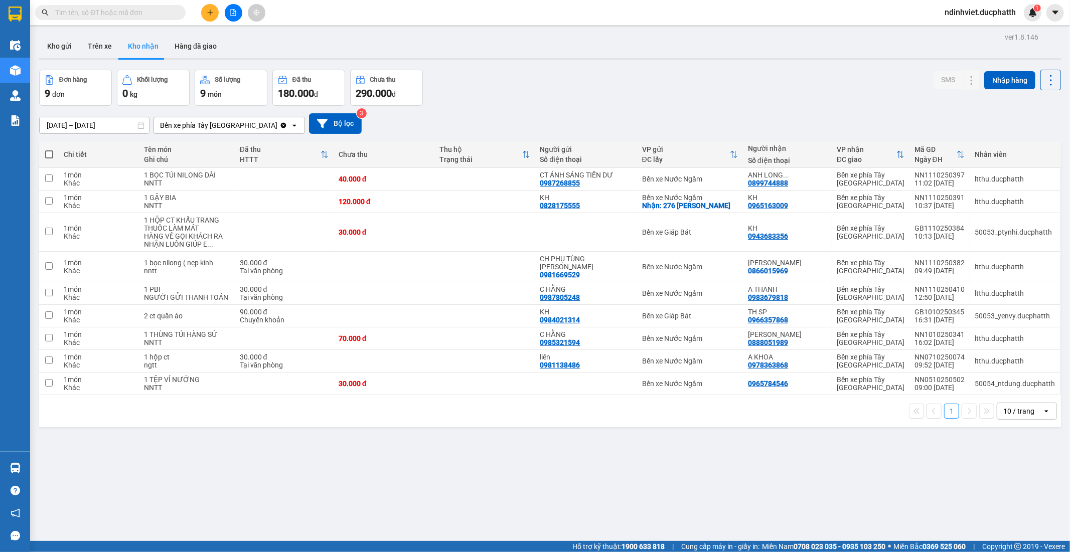
click at [150, 15] on input "text" at bounding box center [114, 12] width 118 height 11
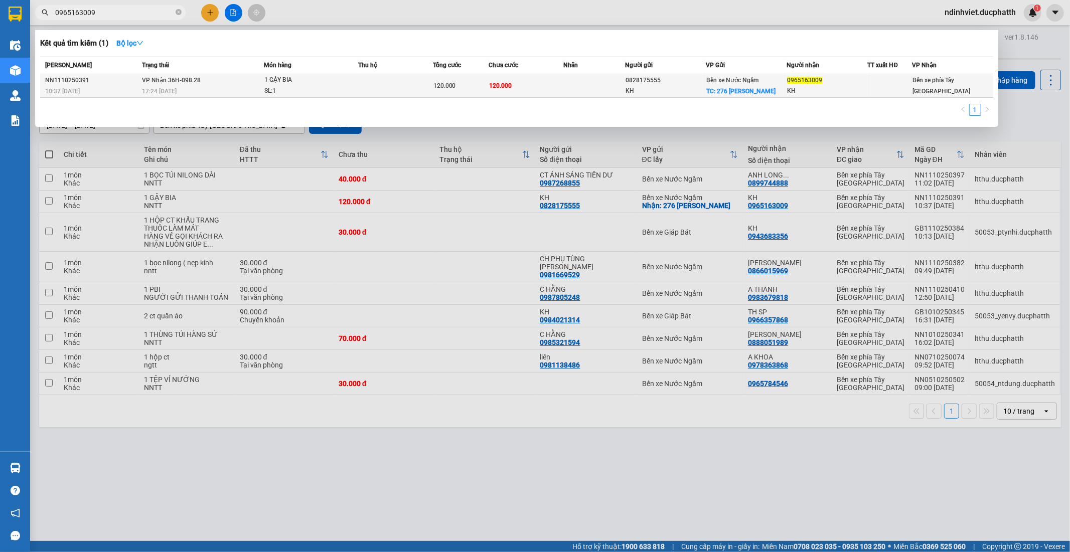
type input "0965163009"
click at [427, 94] on td at bounding box center [395, 86] width 75 height 24
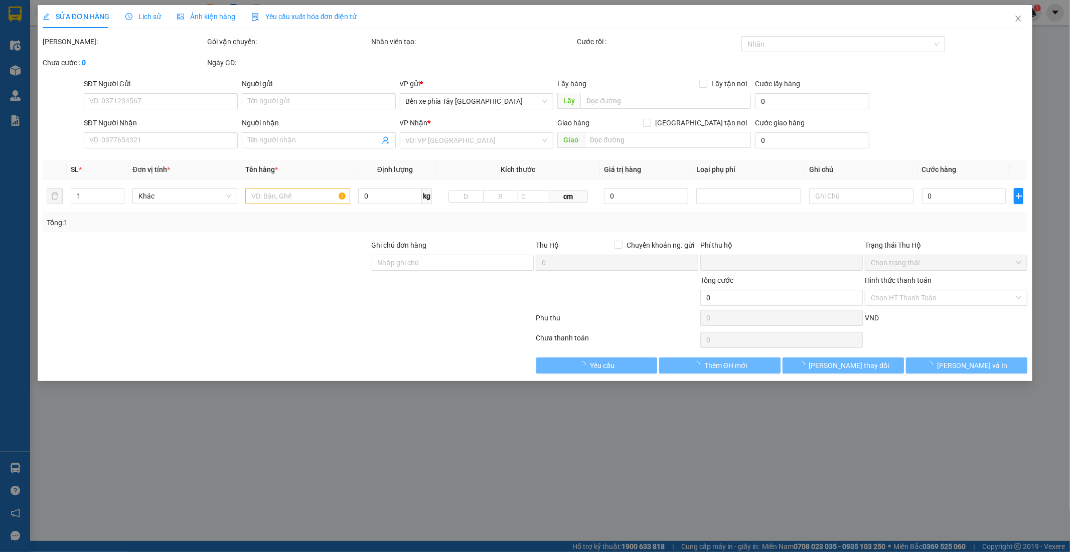
click at [422, 277] on div at bounding box center [453, 292] width 165 height 35
type input "0828175555"
type input "KH"
checkbox input "true"
type input "276 VŨ HỮU"
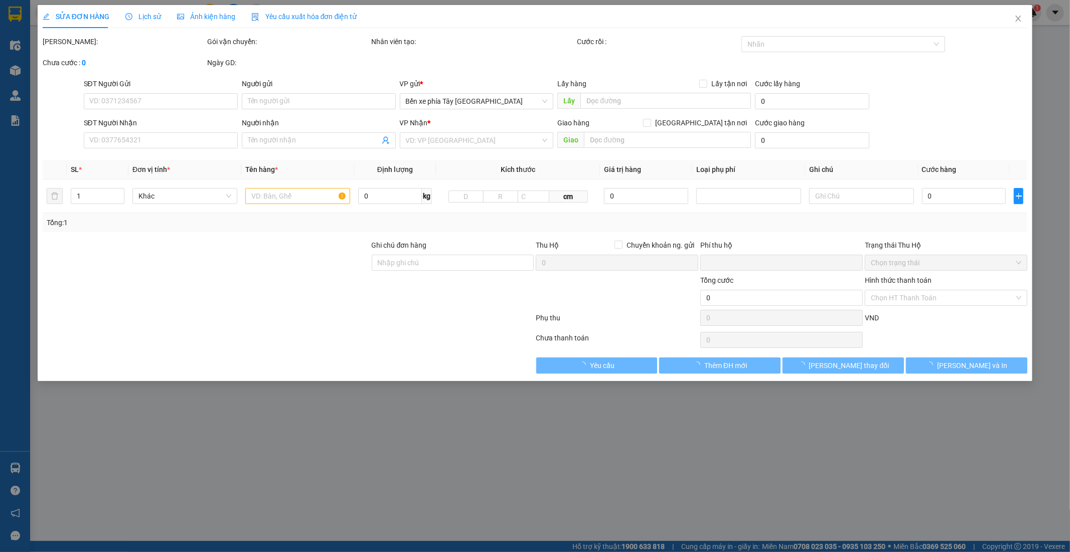
type input "0965163009"
type input "KH"
type input "0"
type input "120.000"
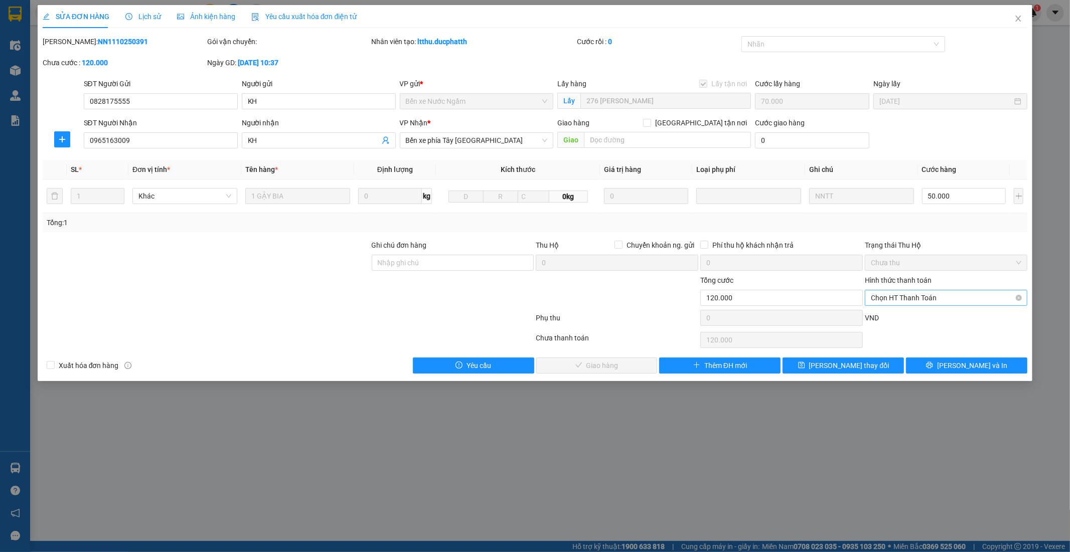
click at [920, 290] on div "Chọn HT Thanh Toán" at bounding box center [946, 298] width 163 height 16
click at [911, 350] on div "Chuyển khoản" at bounding box center [946, 350] width 150 height 11
type input "0"
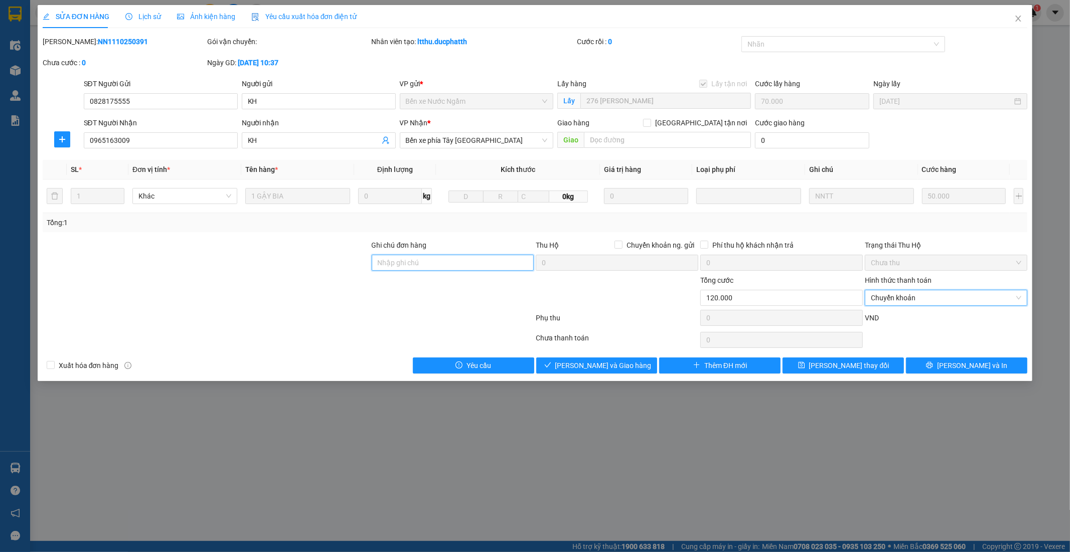
click at [464, 268] on input "Ghi chú đơn hàng" at bounding box center [453, 263] width 163 height 16
click at [403, 263] on input "ck" at bounding box center [453, 263] width 163 height 16
type input "ck 17h29 11/10 - tran dinh dung - vietin"
click at [605, 362] on span "Lưu và Giao hàng" at bounding box center [603, 365] width 96 height 11
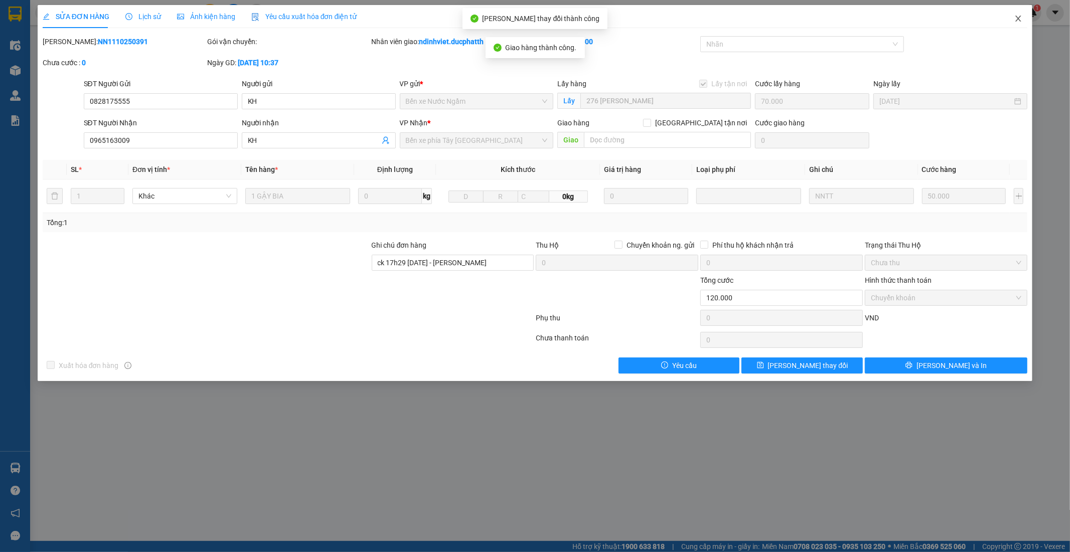
click at [1016, 18] on icon "close" at bounding box center [1018, 19] width 8 height 8
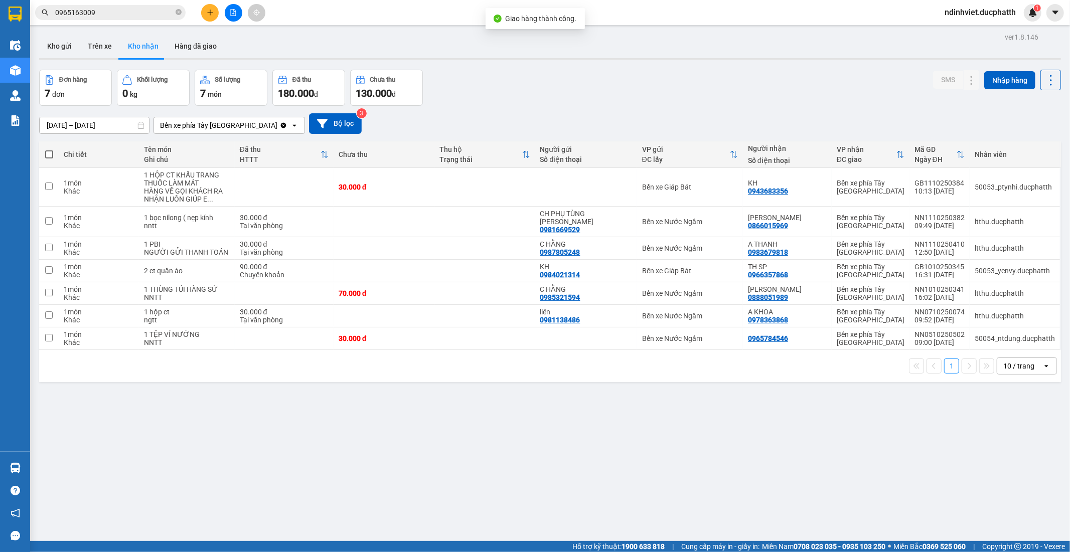
click at [229, 429] on div "ver 1.8.146 Kho gửi Trên xe Kho nhận Hàng đã giao Đơn hàng 7 đơn Khối lượng 0 k…" at bounding box center [550, 306] width 1030 height 552
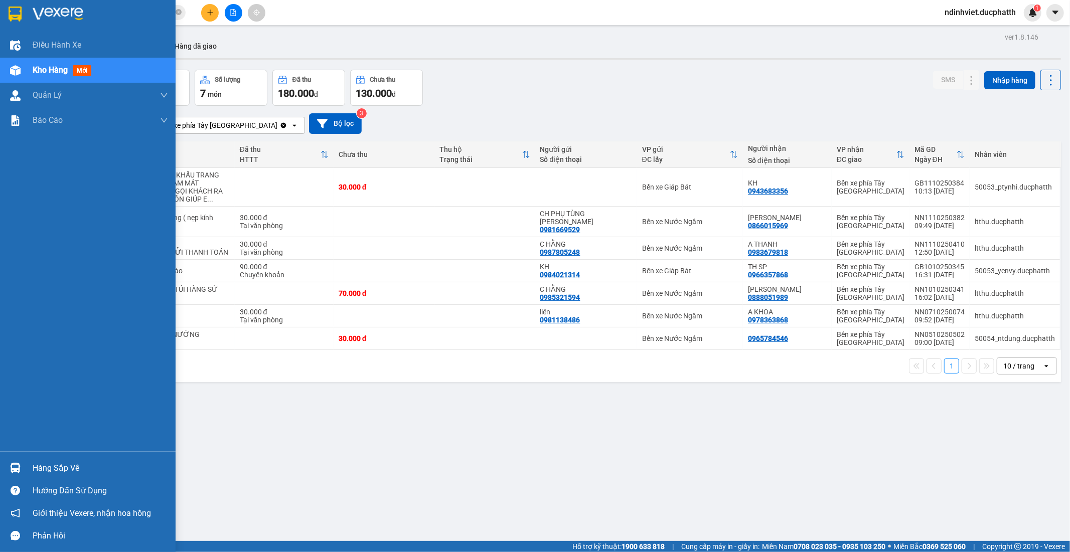
click at [24, 460] on div "Hàng sắp về" at bounding box center [88, 468] width 176 height 23
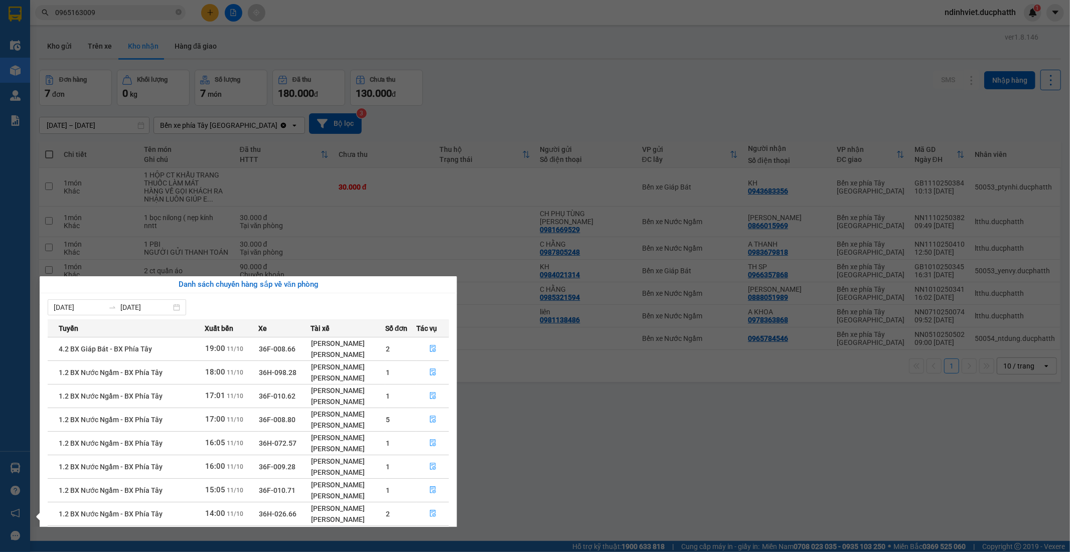
scroll to position [77, 0]
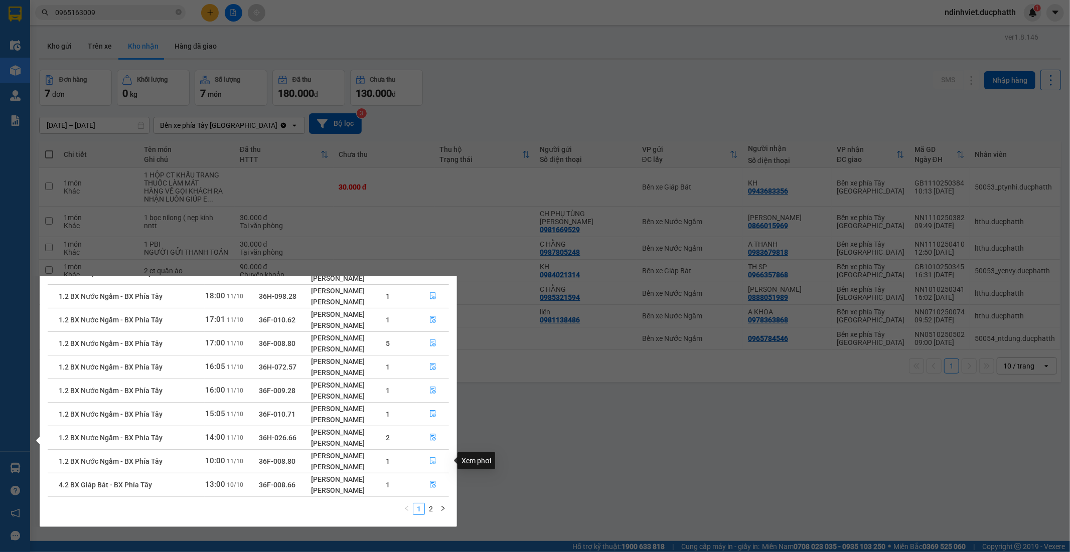
click at [433, 455] on button "button" at bounding box center [433, 461] width 32 height 16
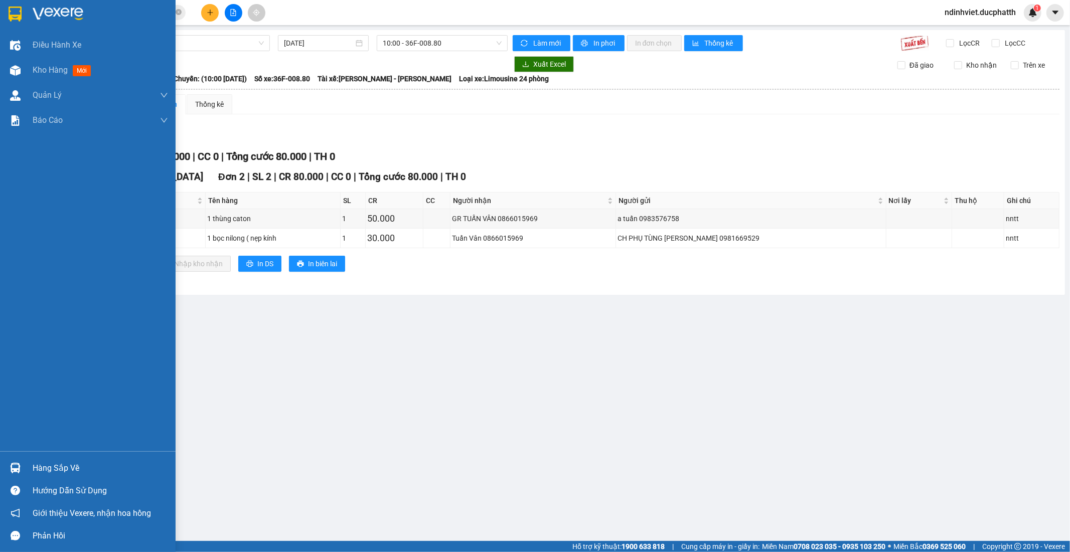
click at [19, 446] on div "Điều hành xe Kho hàng mới Quản Lý Quản lý thu hộ Quản lý chuyến Quản lý khách h…" at bounding box center [88, 242] width 176 height 419
click at [27, 457] on div "Hàng sắp về" at bounding box center [88, 468] width 176 height 23
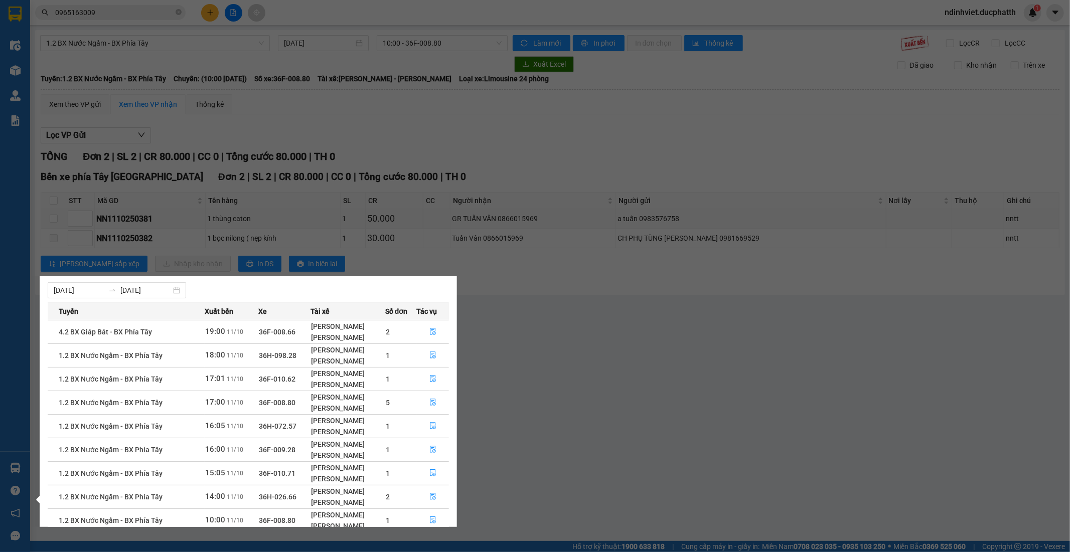
scroll to position [77, 0]
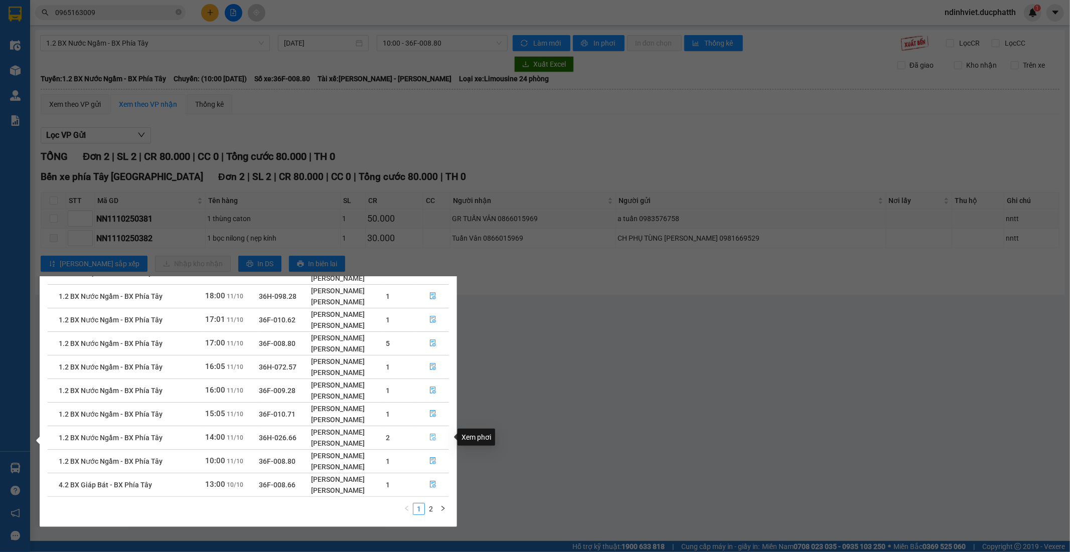
click at [438, 433] on button "button" at bounding box center [433, 438] width 32 height 16
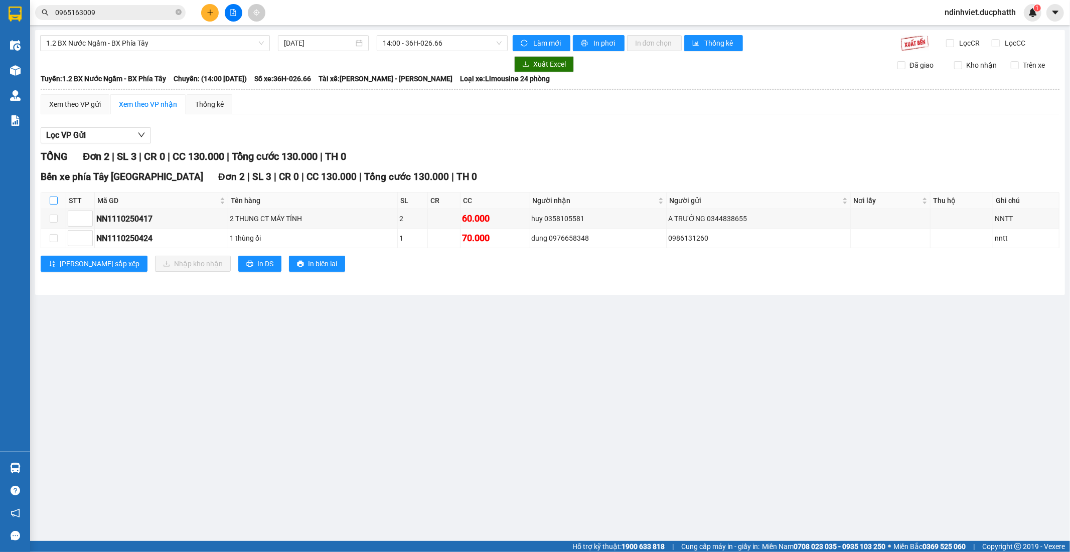
click at [54, 201] on input "checkbox" at bounding box center [54, 201] width 8 height 8
checkbox input "true"
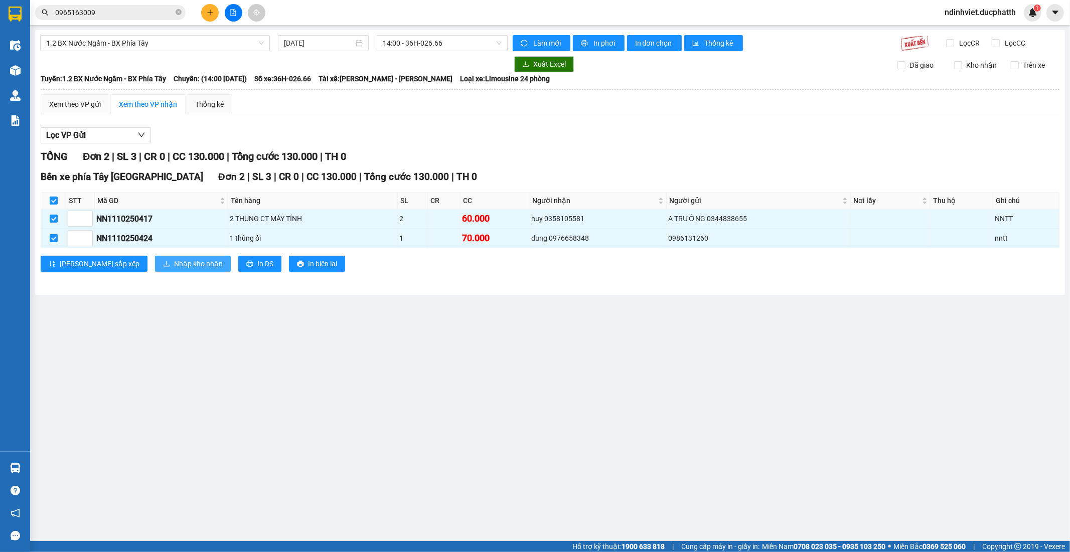
click at [174, 259] on span "Nhập kho nhận" at bounding box center [198, 263] width 49 height 11
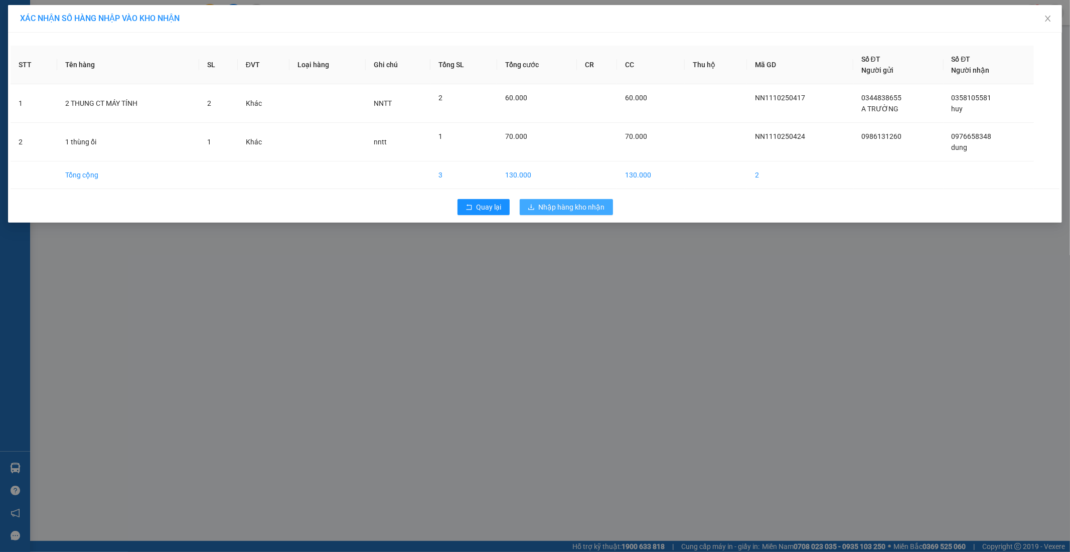
click at [564, 209] on span "Nhập hàng kho nhận" at bounding box center [572, 207] width 66 height 11
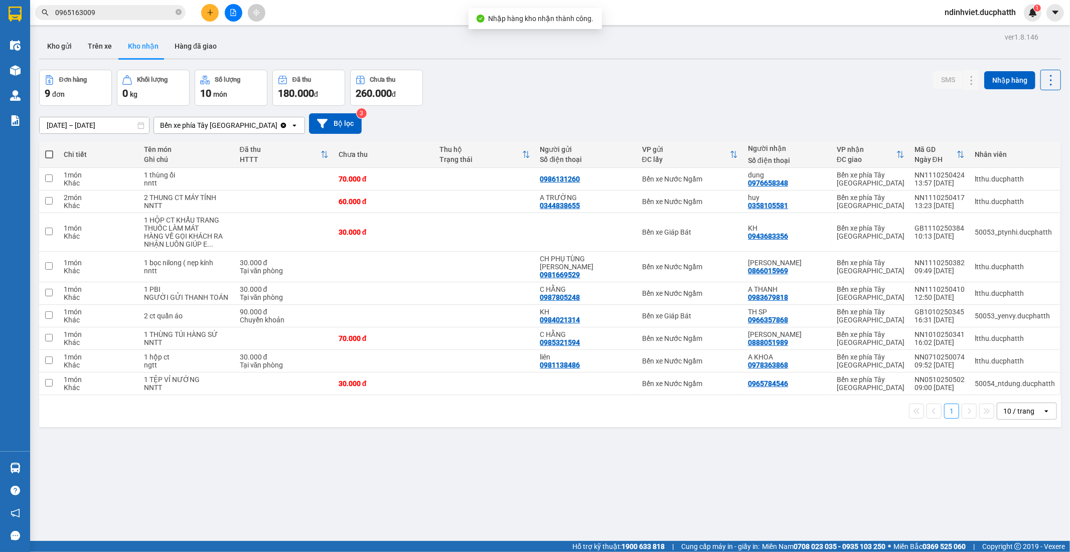
click at [329, 466] on div "ver 1.8.146 Kho gửi Trên xe Kho nhận Hàng đã giao Đơn hàng 9 đơn Khối lượng 0 k…" at bounding box center [550, 306] width 1030 height 552
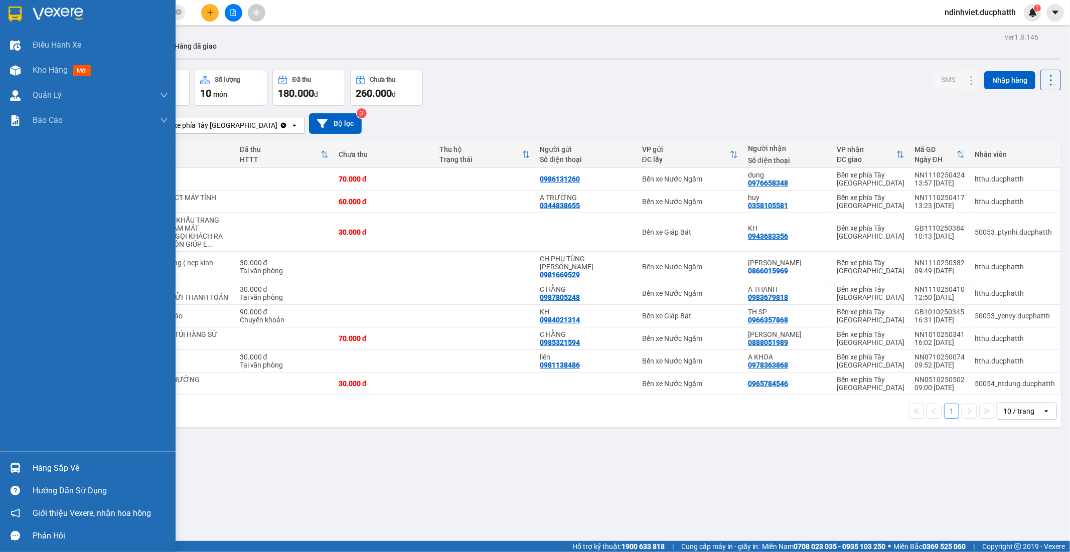
click at [18, 467] on img at bounding box center [15, 468] width 11 height 11
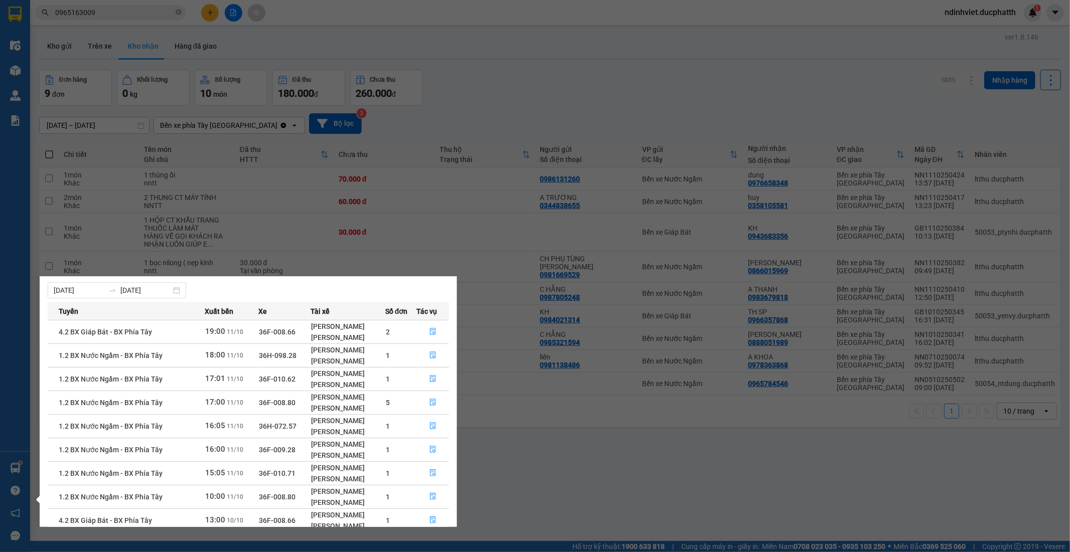
scroll to position [77, 0]
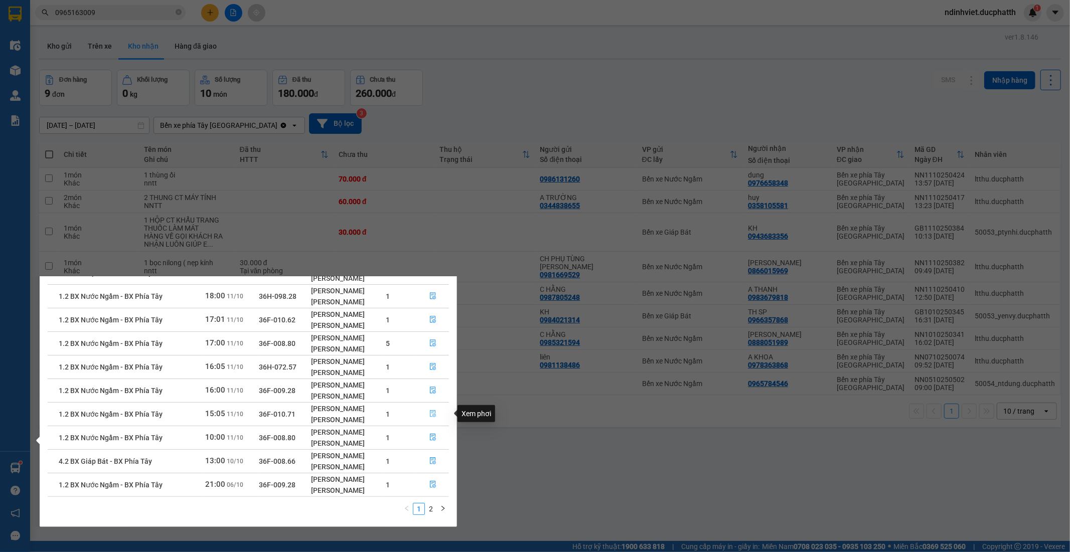
click at [432, 409] on button "button" at bounding box center [433, 414] width 32 height 16
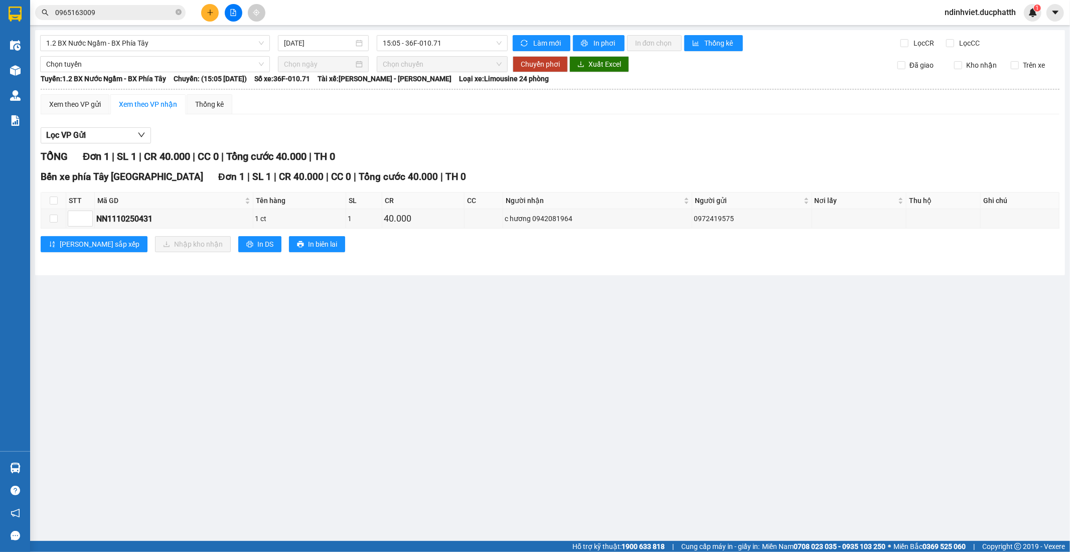
click at [13, 464] on img at bounding box center [15, 468] width 11 height 11
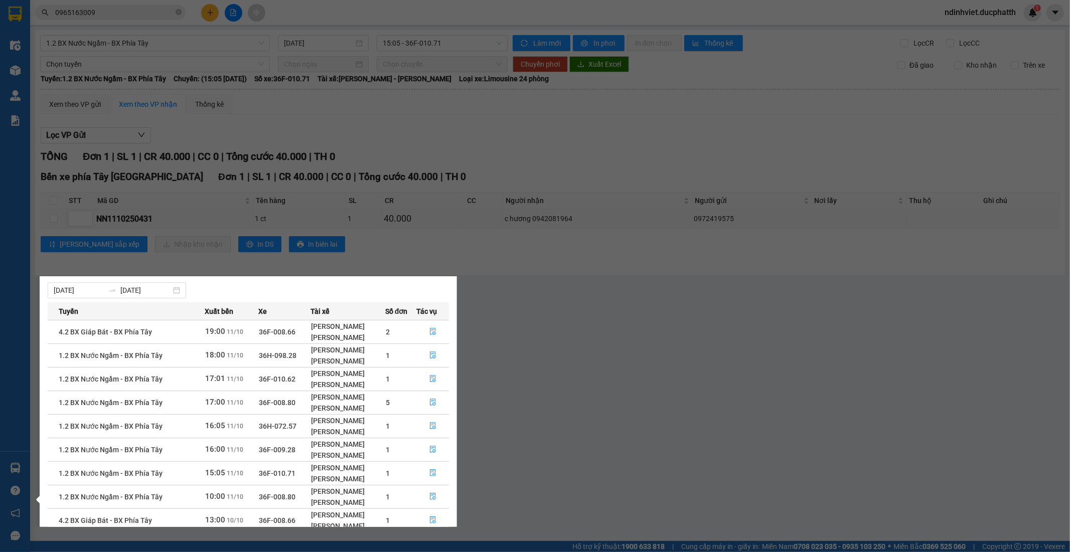
scroll to position [77, 0]
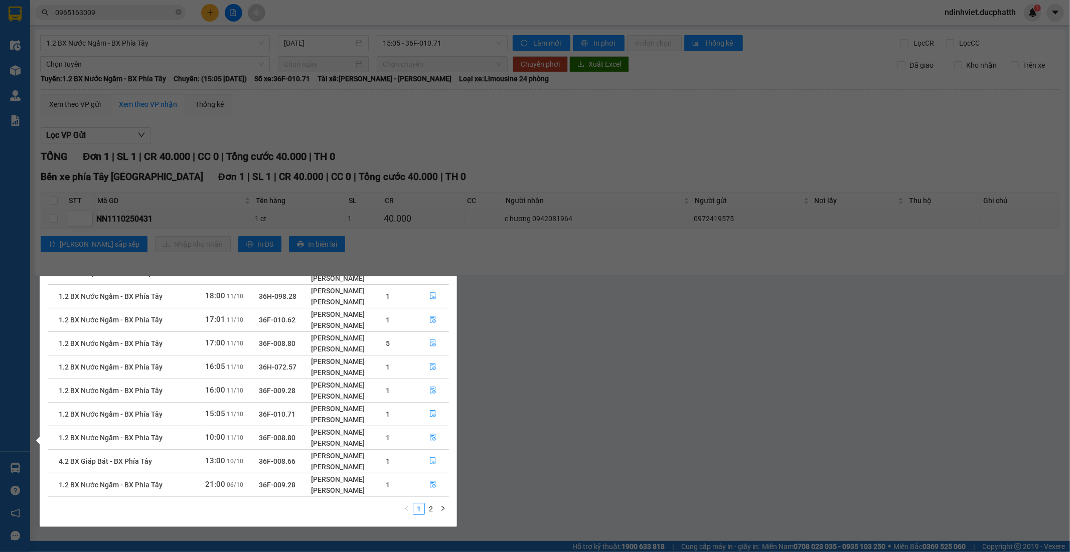
click at [437, 463] on button "button" at bounding box center [433, 461] width 32 height 16
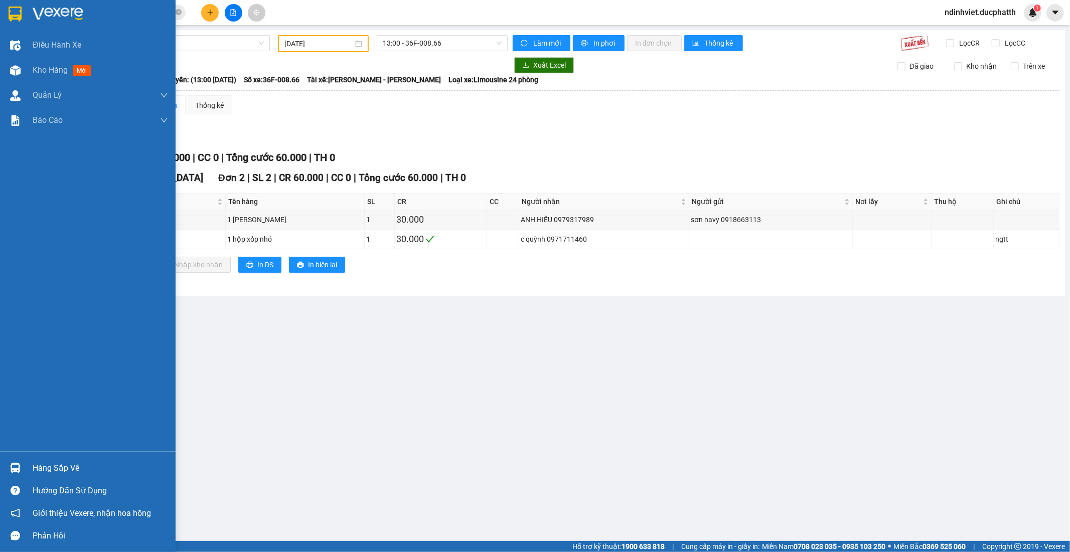
click at [28, 468] on div "Hàng sắp về" at bounding box center [88, 468] width 176 height 23
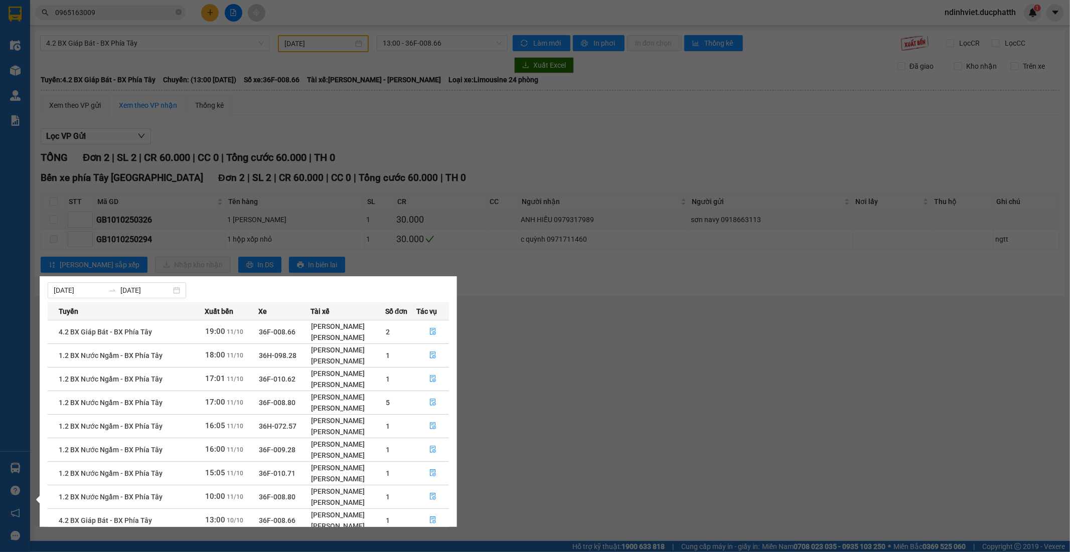
scroll to position [77, 0]
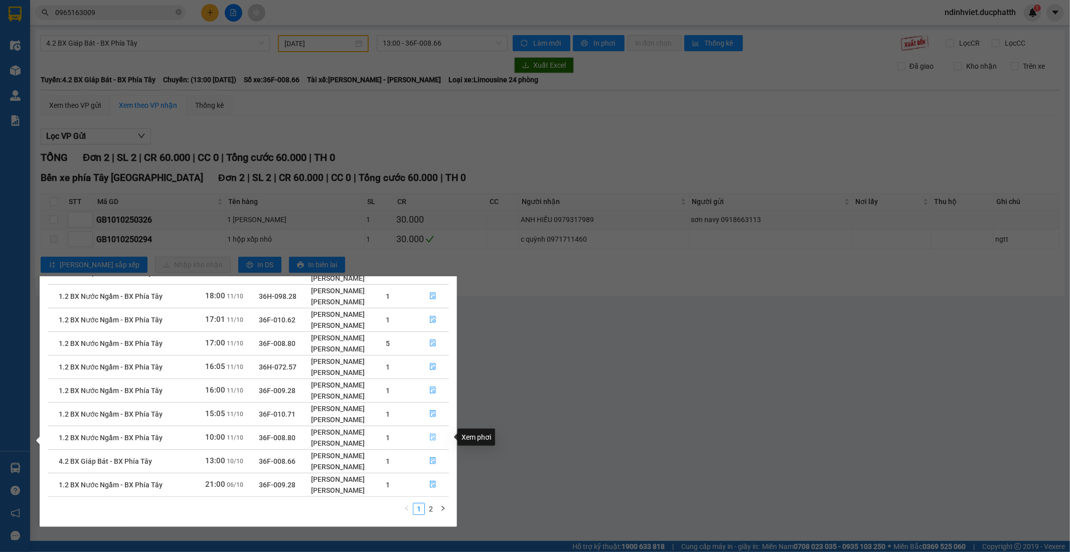
click at [433, 439] on icon "file-done" at bounding box center [433, 437] width 6 height 7
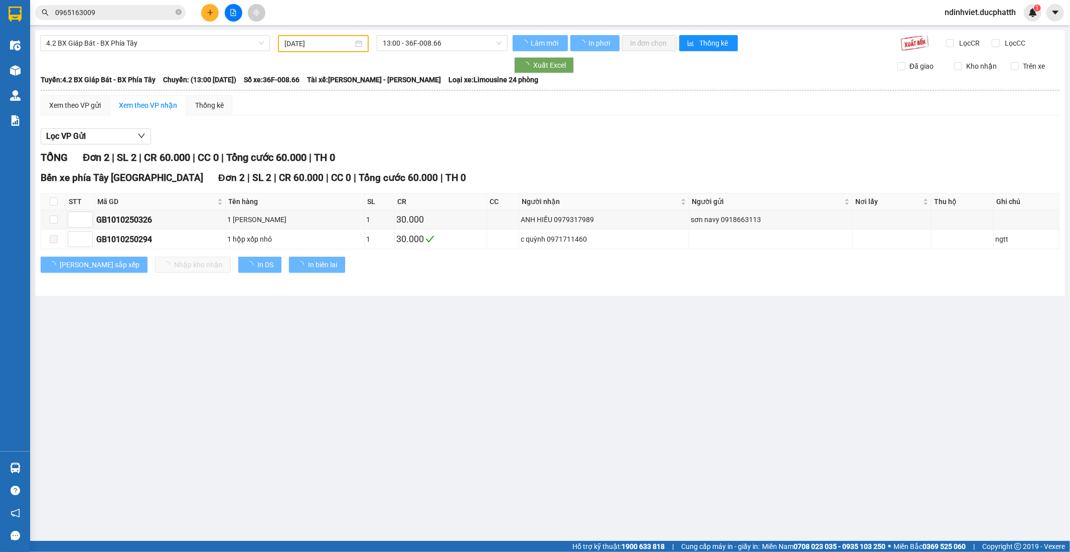
type input "[DATE]"
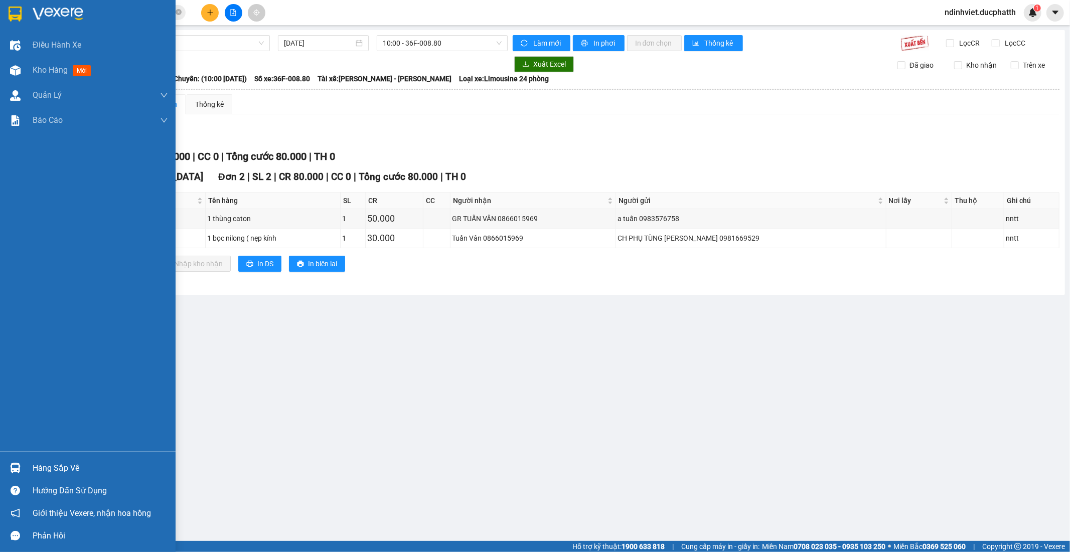
click at [68, 464] on div "Hàng sắp về" at bounding box center [100, 468] width 135 height 15
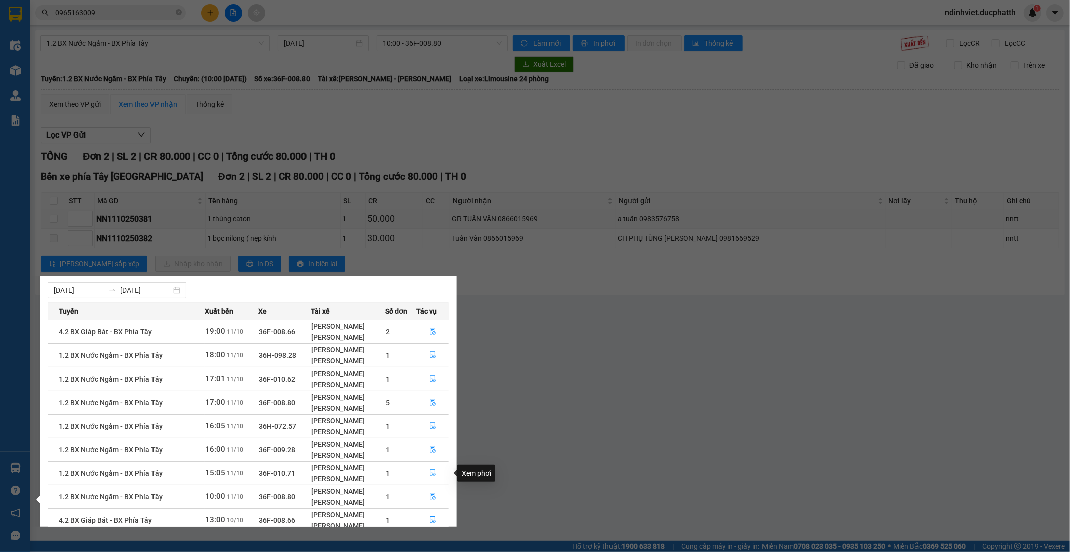
click at [437, 469] on button "button" at bounding box center [433, 473] width 32 height 16
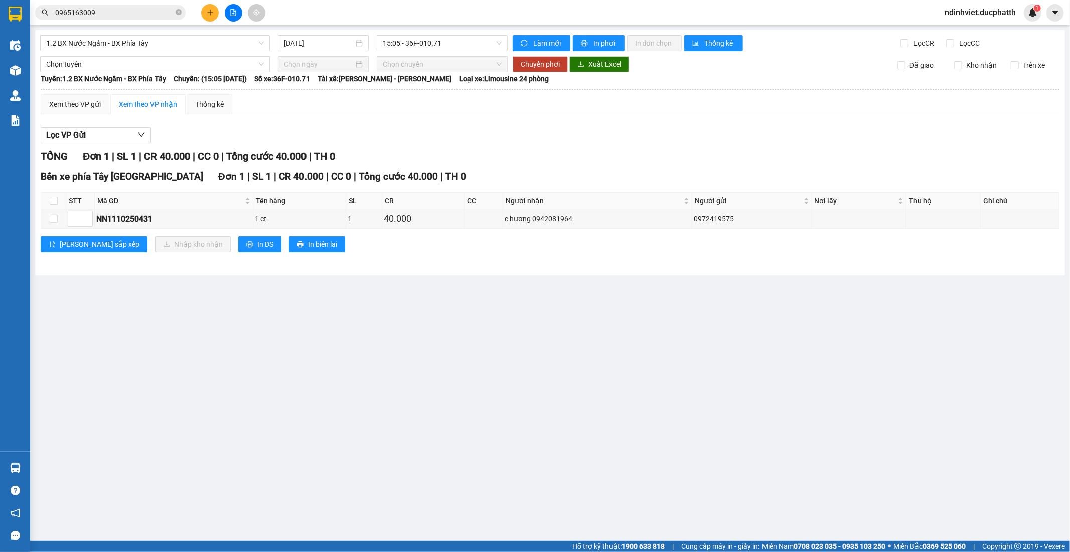
click at [392, 373] on main "1.2 BX Nước Ngầm - BX Phía Tây 11/10/2025 15:05 - 36F-010.71 Làm mới In phơi In…" at bounding box center [535, 270] width 1070 height 541
click at [145, 8] on input "0965163009" at bounding box center [114, 12] width 118 height 11
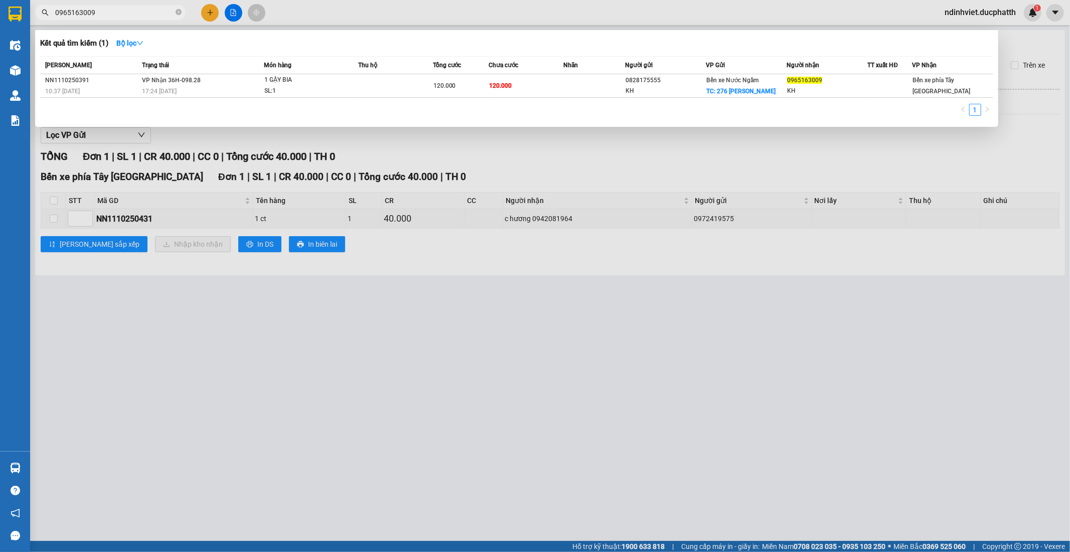
click at [145, 8] on input "0965163009" at bounding box center [114, 12] width 118 height 11
type input "356"
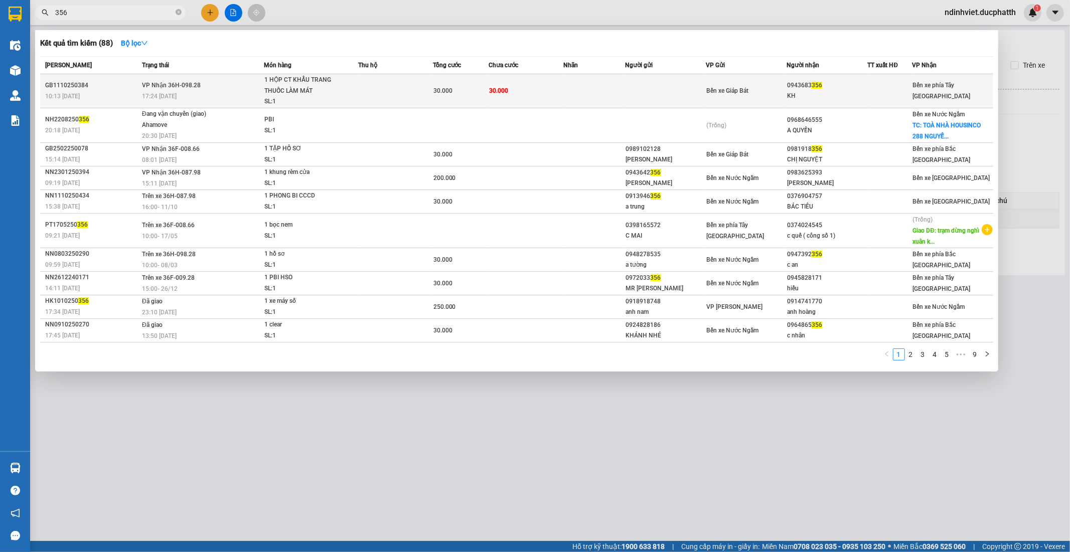
click at [402, 94] on td at bounding box center [395, 91] width 75 height 34
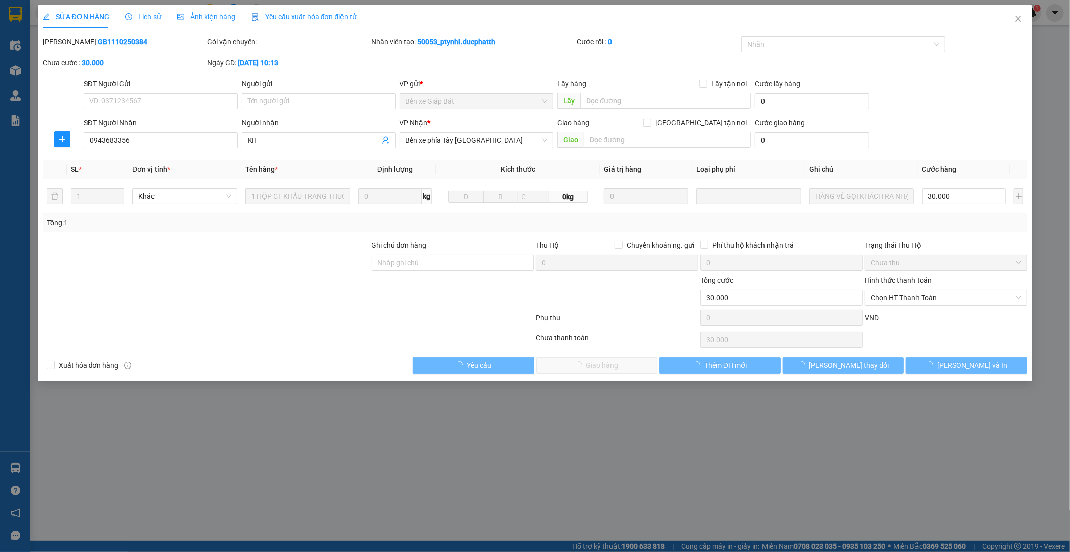
type input "0943683356"
type input "KH"
type input "0"
type input "30.000"
click at [444, 292] on div at bounding box center [453, 292] width 165 height 35
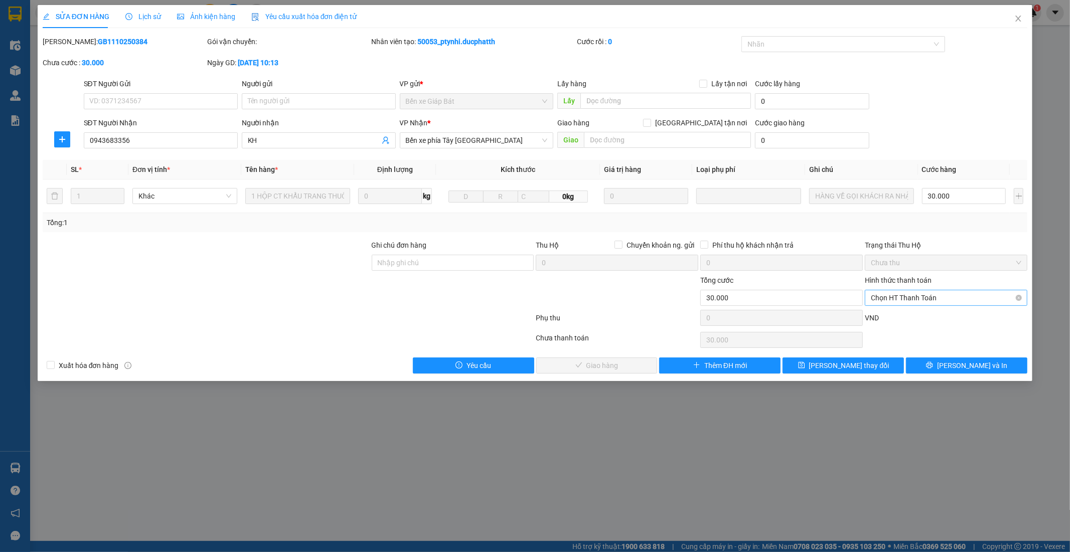
click at [905, 301] on span "Chọn HT Thanh Toán" at bounding box center [946, 297] width 150 height 15
click at [906, 319] on div "Tại văn phòng" at bounding box center [946, 317] width 150 height 11
type input "0"
click at [359, 308] on div at bounding box center [206, 292] width 329 height 35
click at [602, 370] on span "Lưu và Giao hàng" at bounding box center [603, 365] width 96 height 11
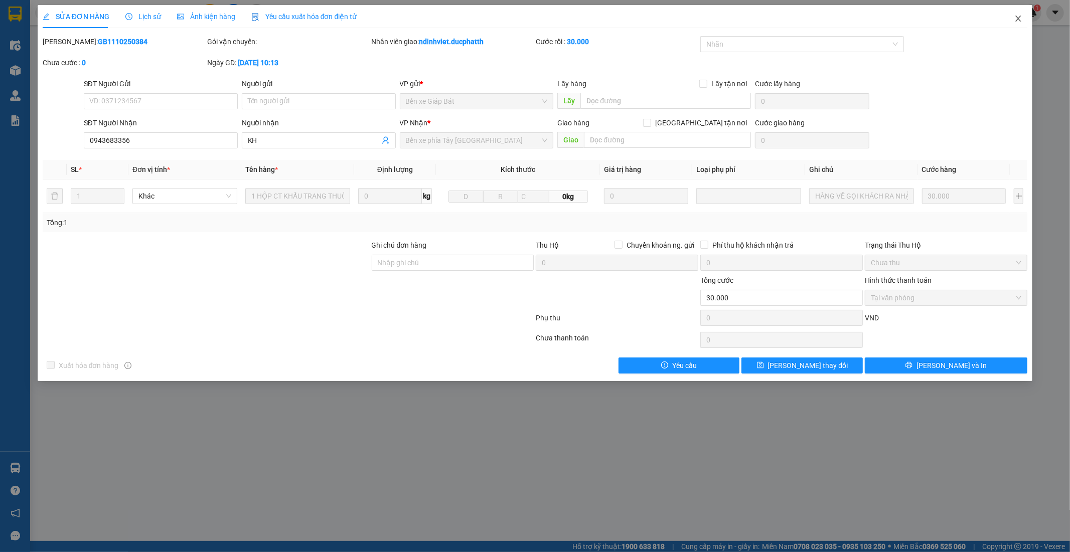
click at [1022, 23] on span "Close" at bounding box center [1018, 19] width 28 height 28
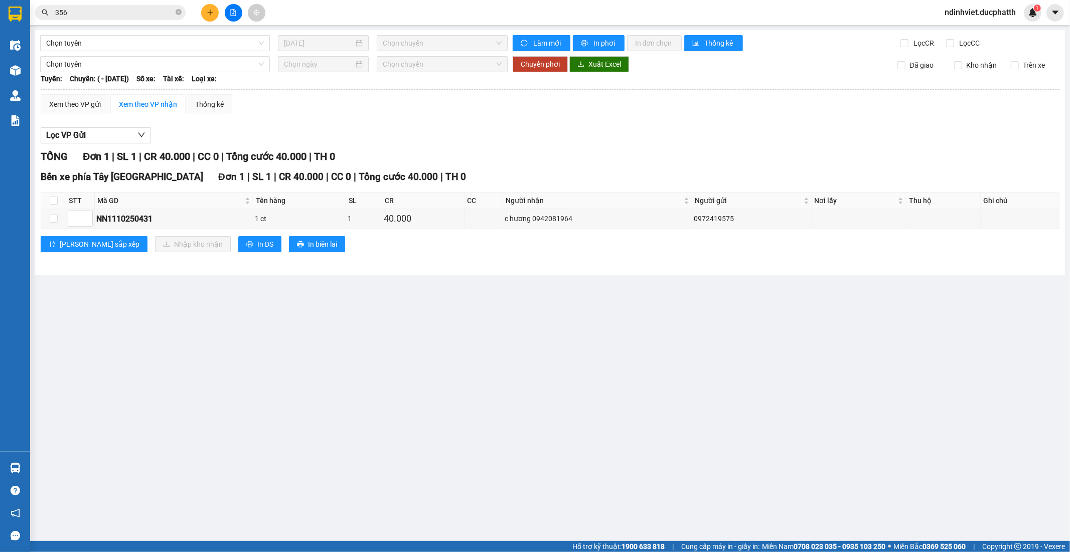
click at [100, 13] on input "356" at bounding box center [114, 12] width 118 height 11
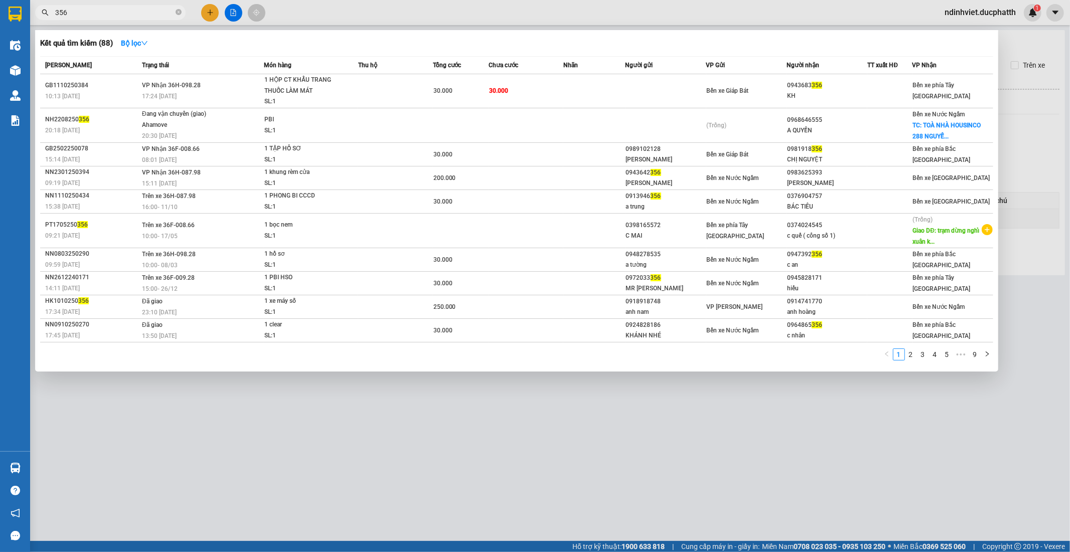
click at [100, 13] on input "356" at bounding box center [114, 12] width 118 height 11
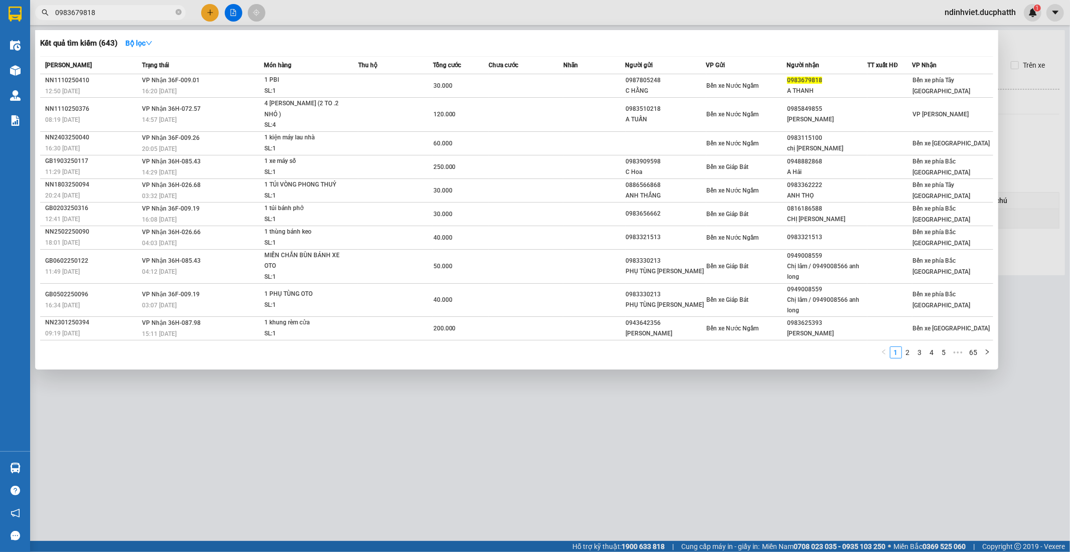
type input "0983679818"
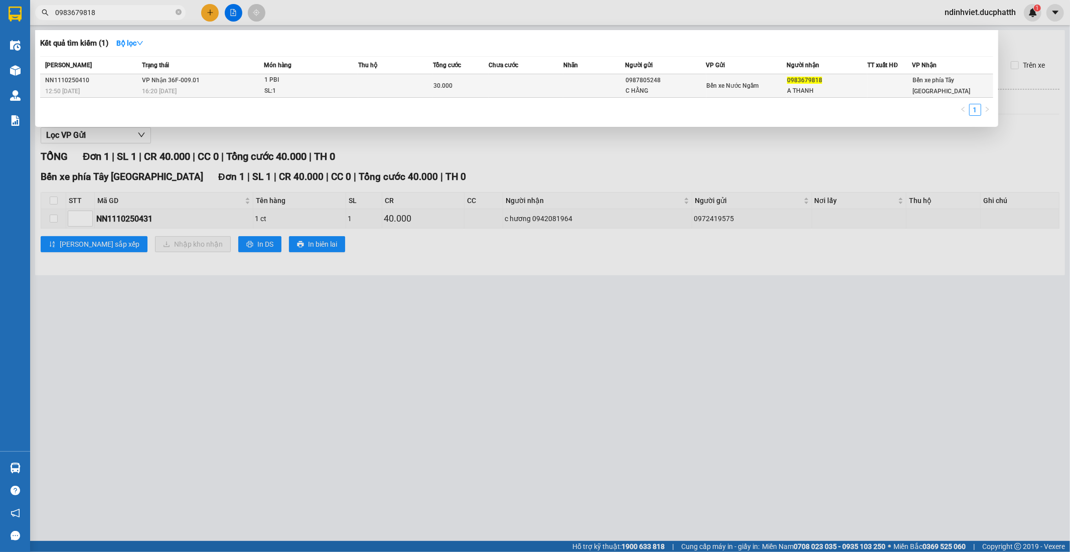
click at [345, 89] on span "1 PBI SL: 1" at bounding box center [310, 86] width 93 height 22
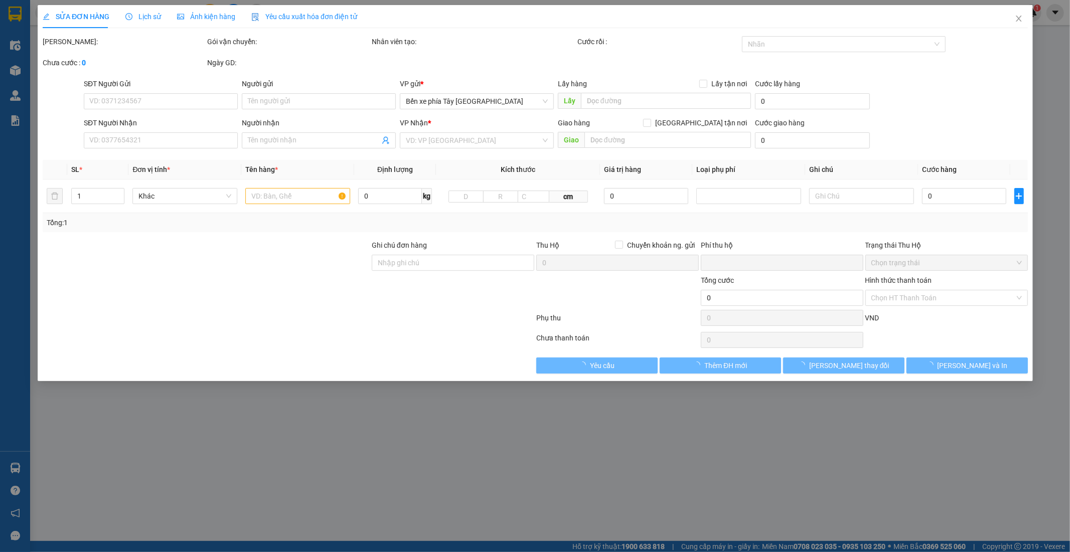
type input "0987805248"
type input "C HẰNG"
type input "0983679818"
type input "A THANH"
type input "TM"
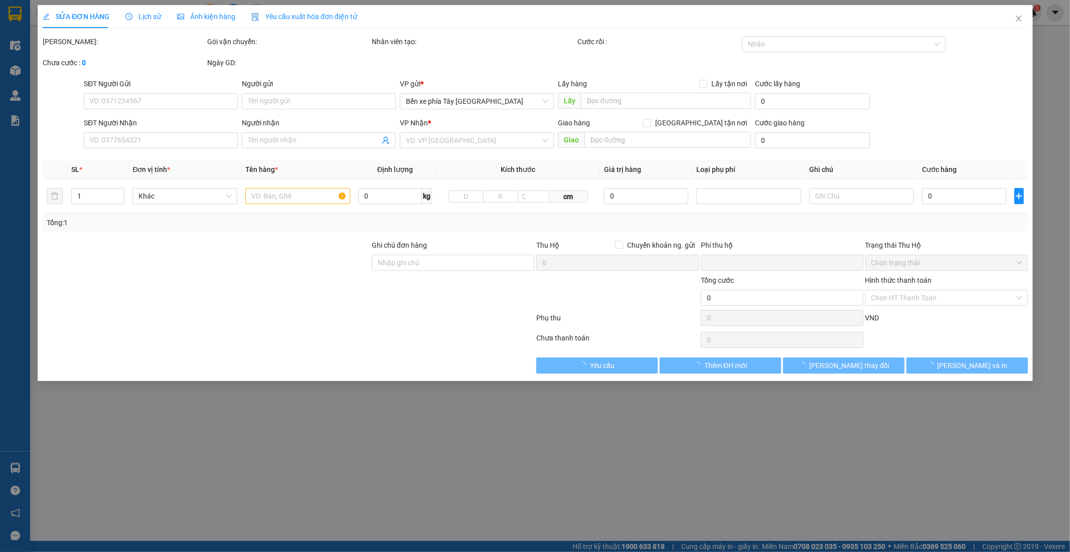
type input "0"
type input "30.000"
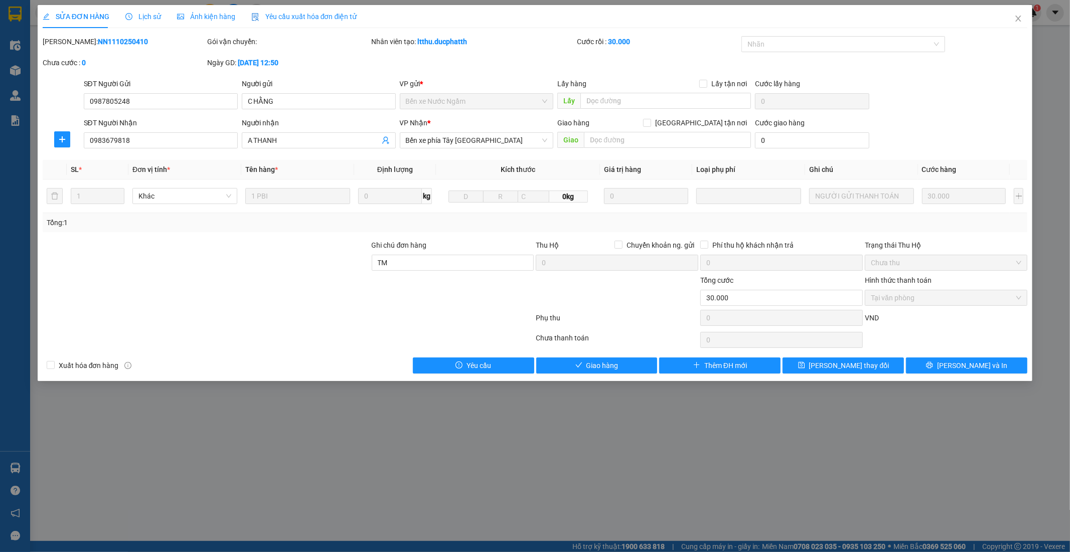
click at [385, 333] on div at bounding box center [289, 340] width 494 height 20
click at [327, 332] on div at bounding box center [289, 340] width 494 height 20
click at [613, 363] on span "Giao hàng" at bounding box center [602, 365] width 32 height 11
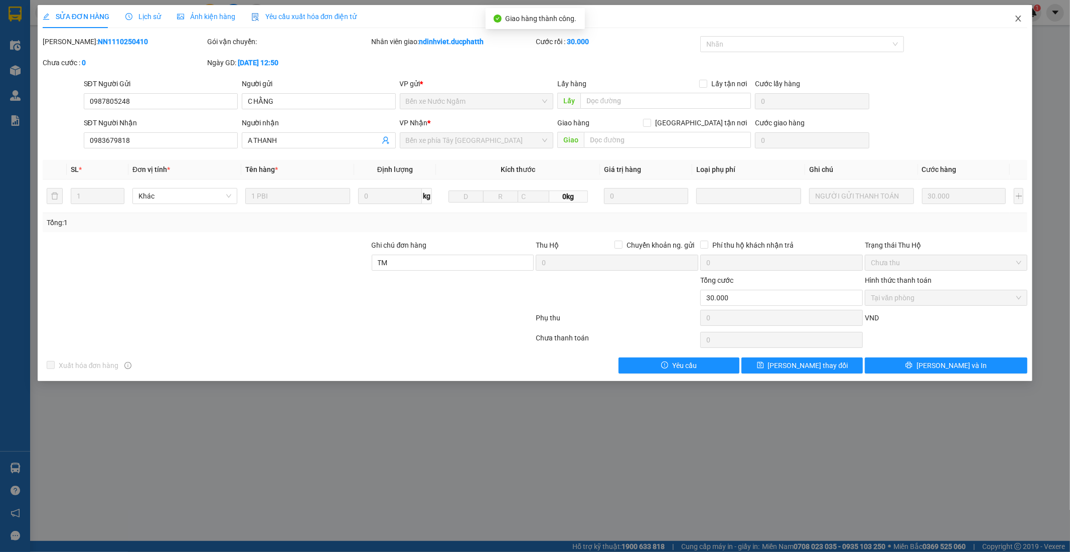
click at [1016, 19] on icon "close" at bounding box center [1018, 19] width 8 height 8
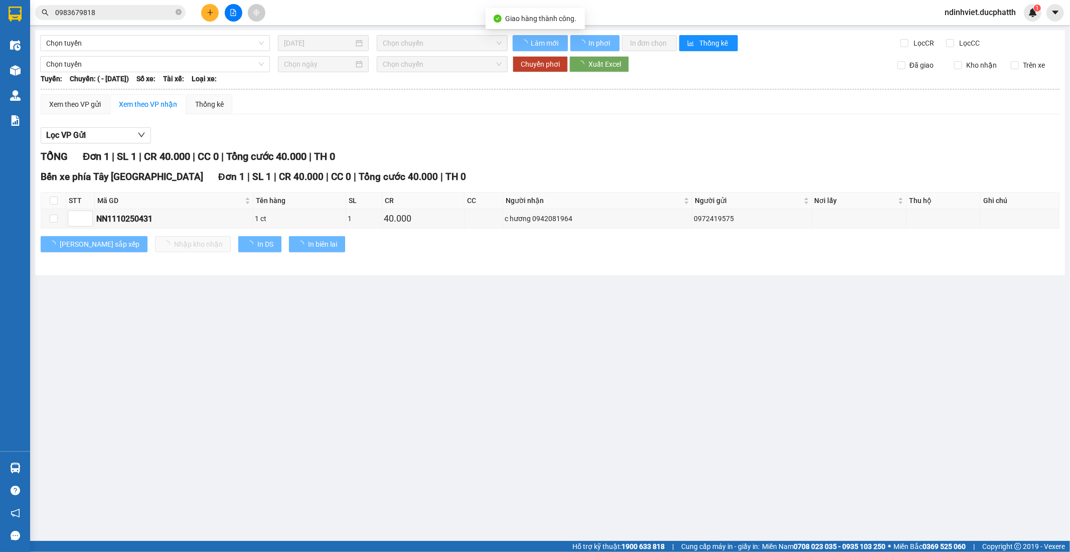
click at [429, 319] on main "Chọn tuyến 11/10/2025 Chọn chuyến Làm mới In phơi In đơn chọn Thống kê Lọc CR L…" at bounding box center [535, 270] width 1070 height 541
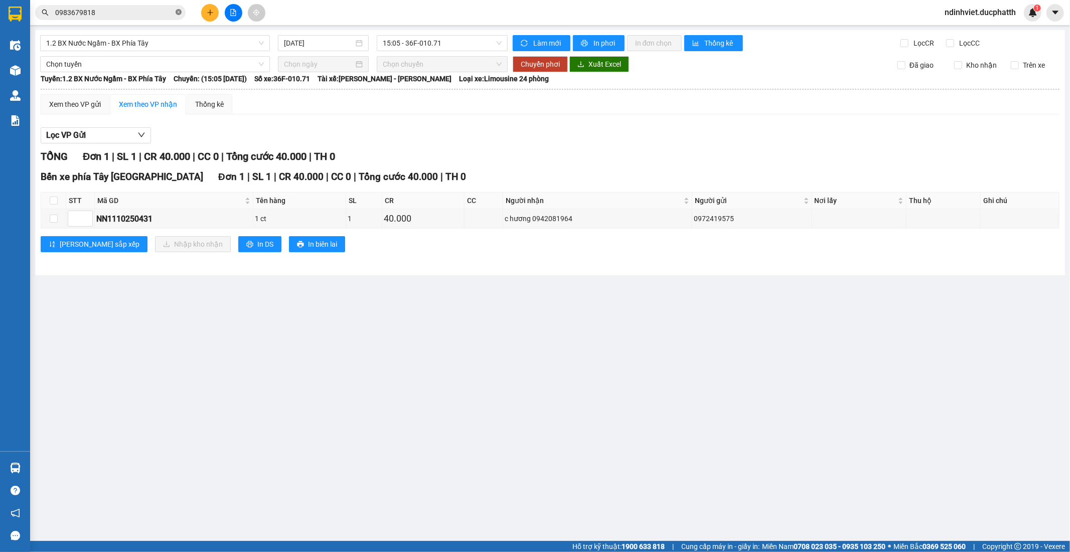
click at [179, 16] on span at bounding box center [179, 13] width 6 height 10
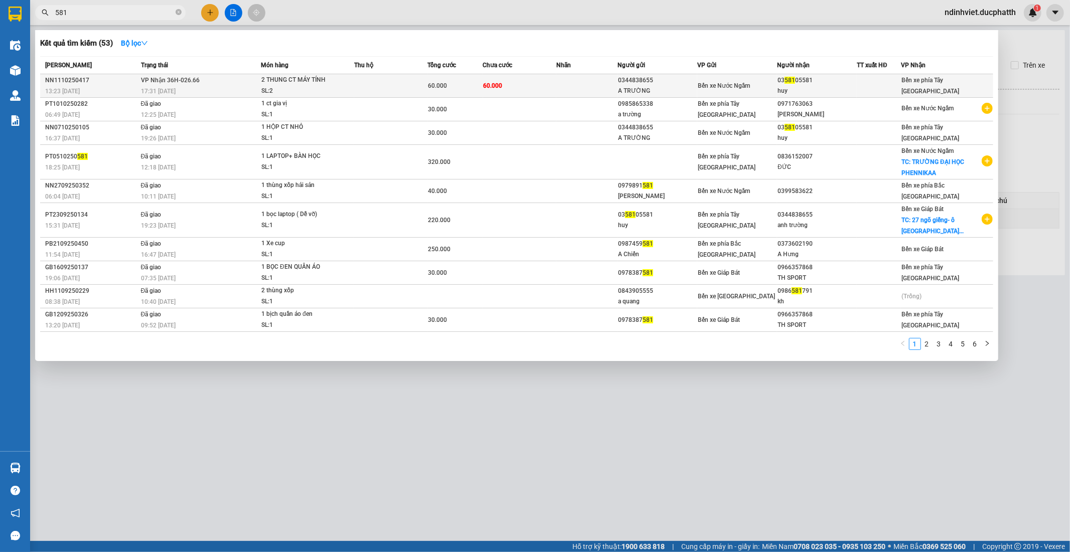
type input "581"
click at [538, 88] on td "60.000" at bounding box center [520, 86] width 74 height 24
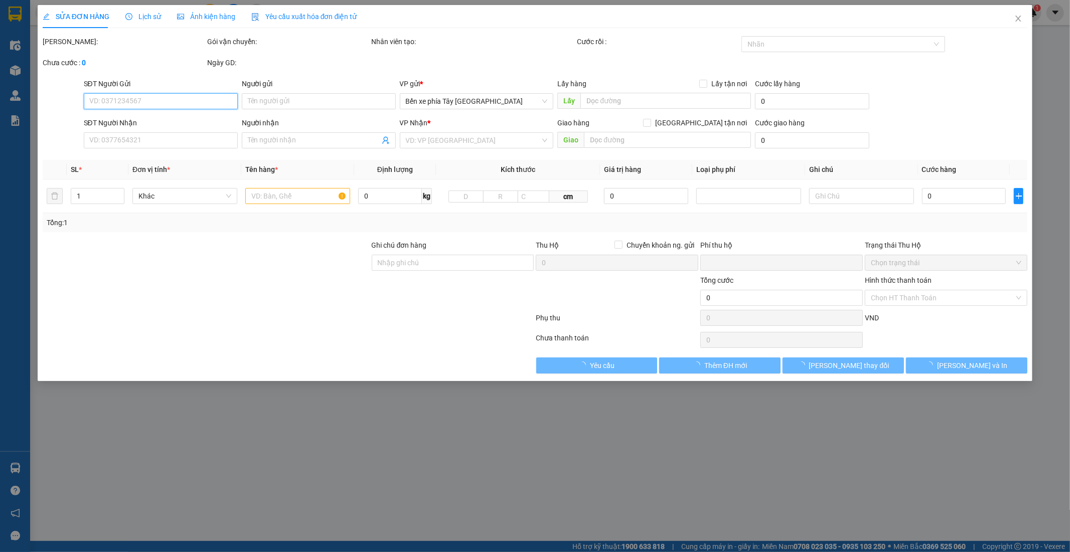
type input "0344838655"
type input "A TRƯỜNG"
type input "0358105581"
type input "huy"
type input "0"
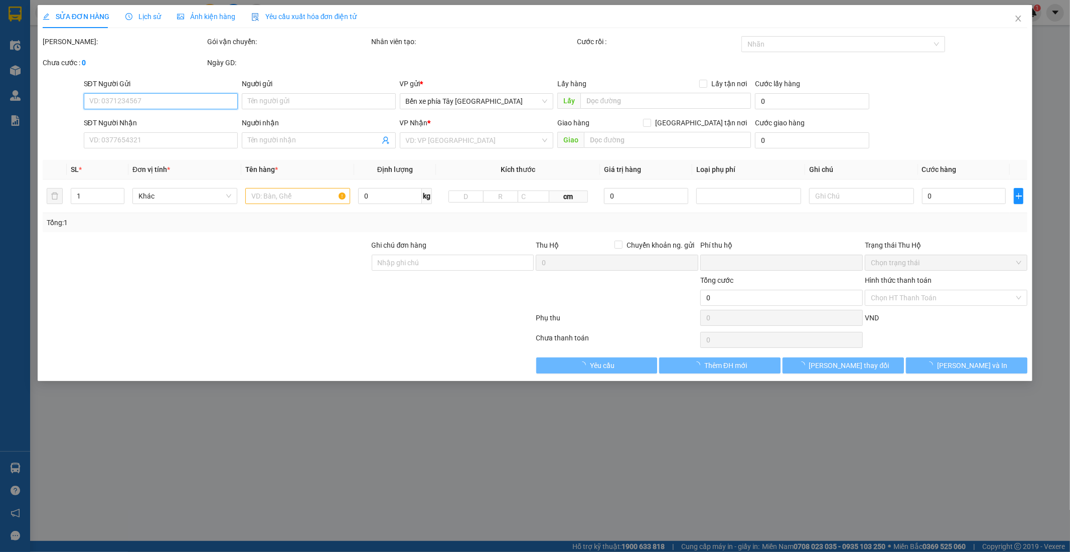
type input "60.000"
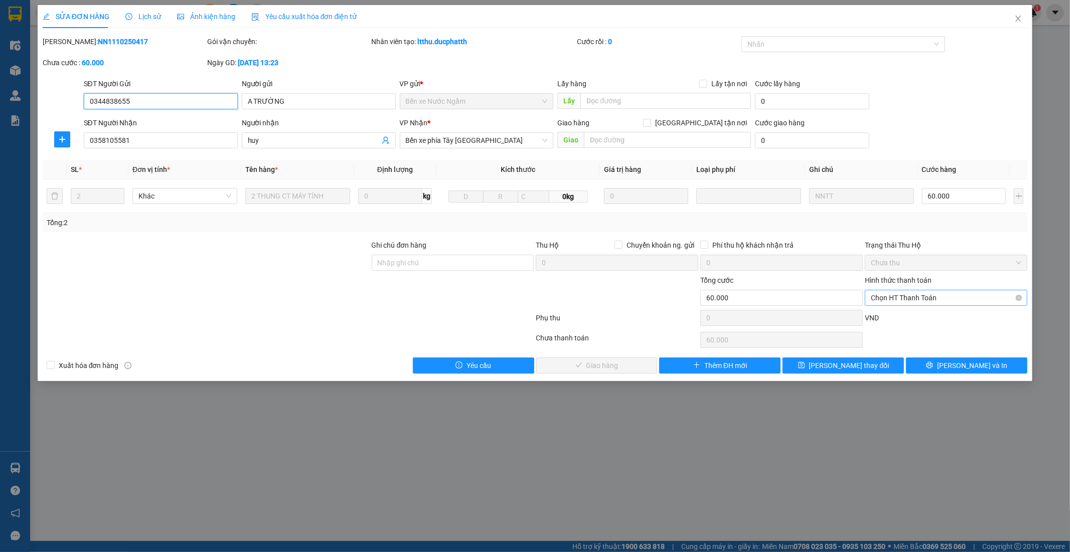
click at [981, 301] on span "Chọn HT Thanh Toán" at bounding box center [946, 297] width 150 height 15
click at [926, 322] on div "Tại văn phòng" at bounding box center [946, 317] width 150 height 11
type input "0"
click at [609, 367] on span "Lưu và Giao hàng" at bounding box center [603, 365] width 96 height 11
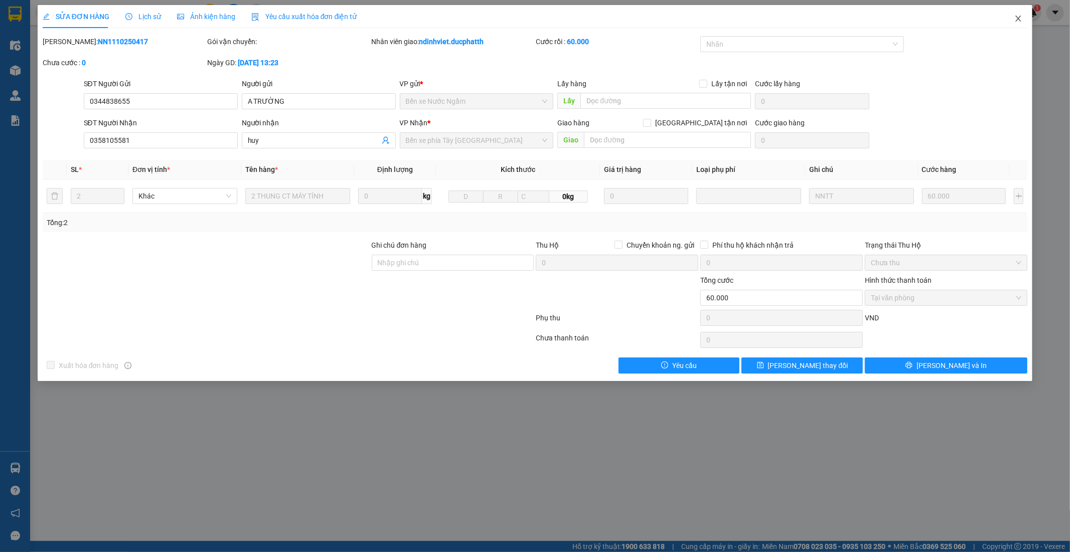
click at [1022, 18] on icon "close" at bounding box center [1018, 19] width 8 height 8
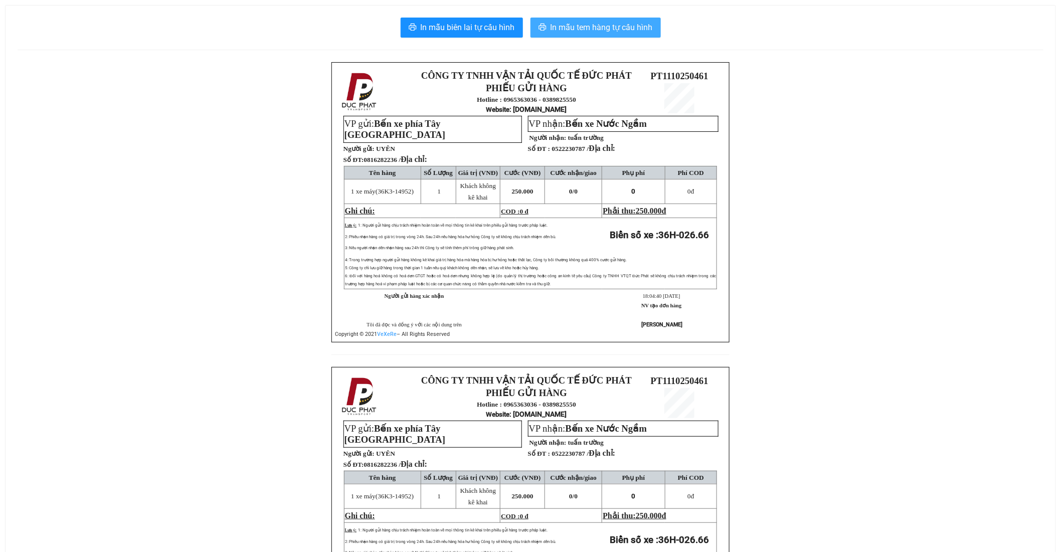
drag, startPoint x: 618, startPoint y: 28, endPoint x: 623, endPoint y: 19, distance: 10.8
click at [620, 26] on span "In mẫu tem hàng tự cấu hình" at bounding box center [602, 27] width 102 height 13
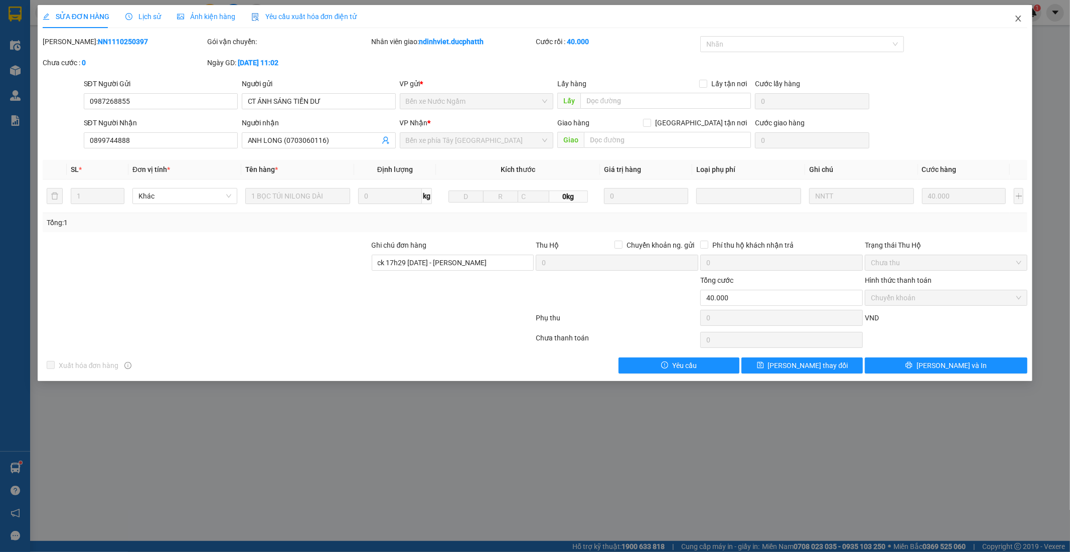
click at [1019, 17] on icon "close" at bounding box center [1018, 19] width 8 height 8
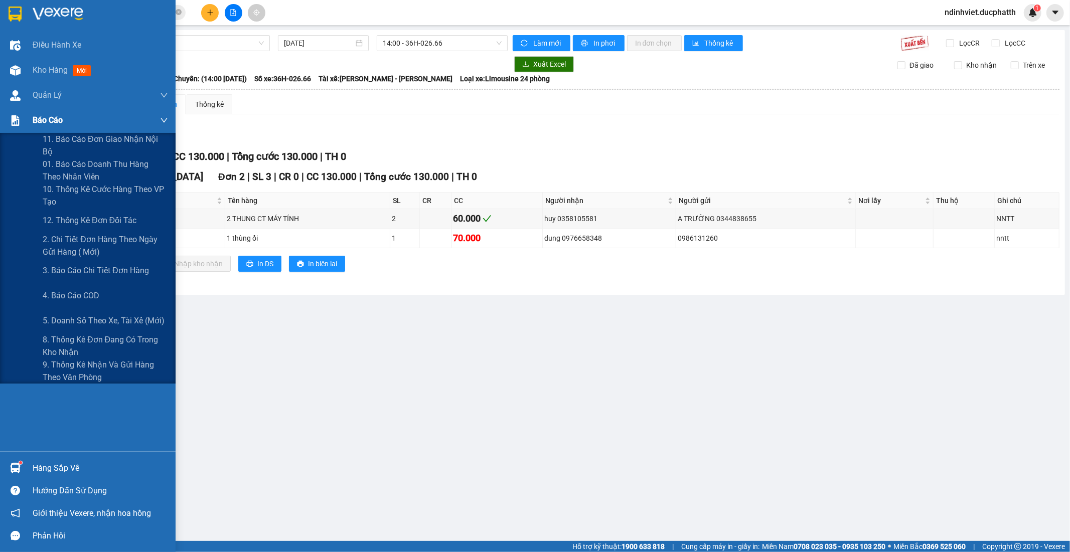
click at [62, 123] on span "Báo cáo" at bounding box center [48, 120] width 30 height 13
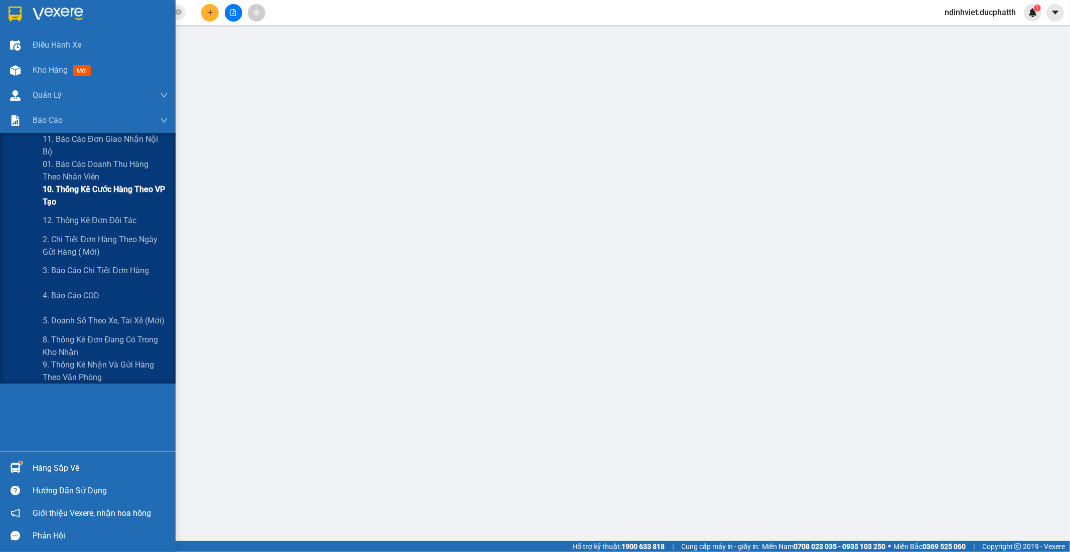
click at [89, 190] on span "10. Thống kê cước hàng theo VP tạo" at bounding box center [105, 195] width 125 height 25
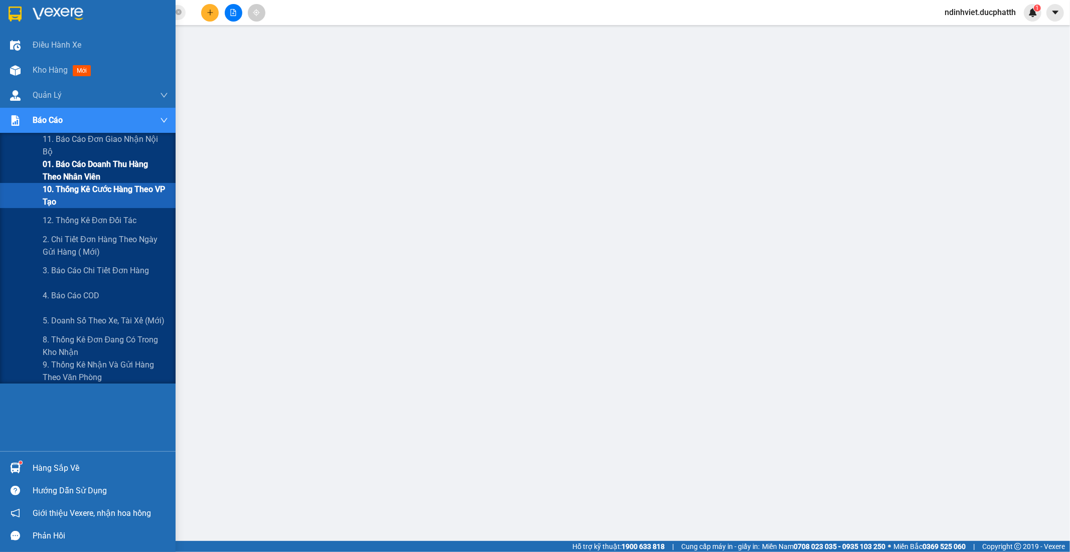
click at [91, 176] on span "01. Báo cáo doanh thu hàng theo nhân viên" at bounding box center [105, 170] width 125 height 25
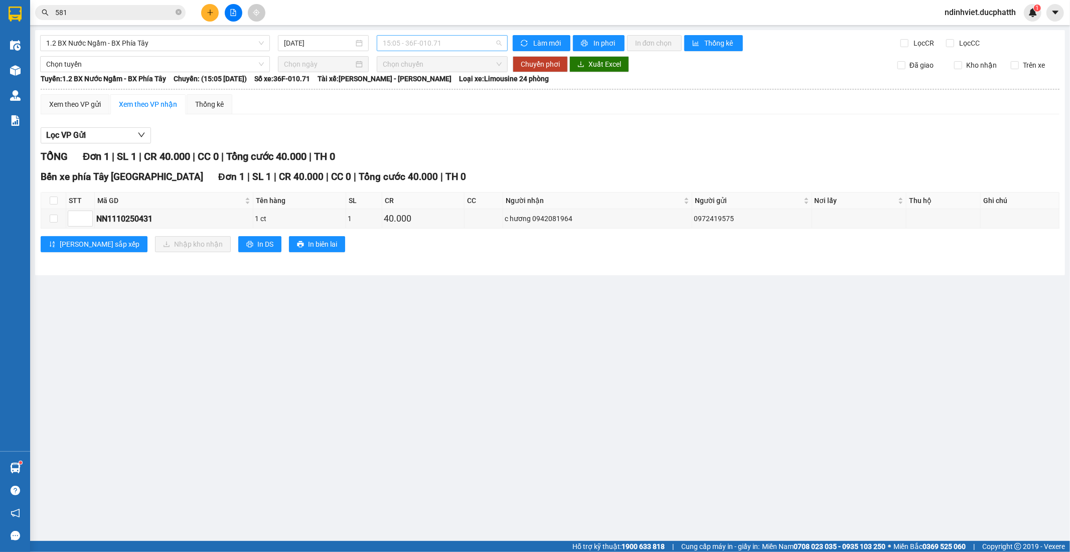
click at [435, 43] on span "15:05 - 36F-010.71" at bounding box center [442, 43] width 118 height 15
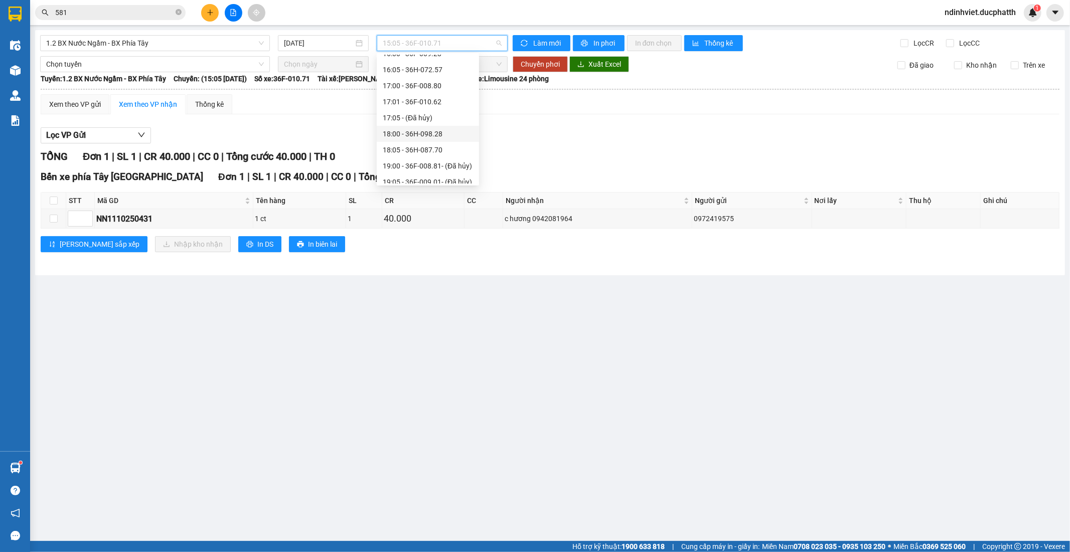
scroll to position [418, 0]
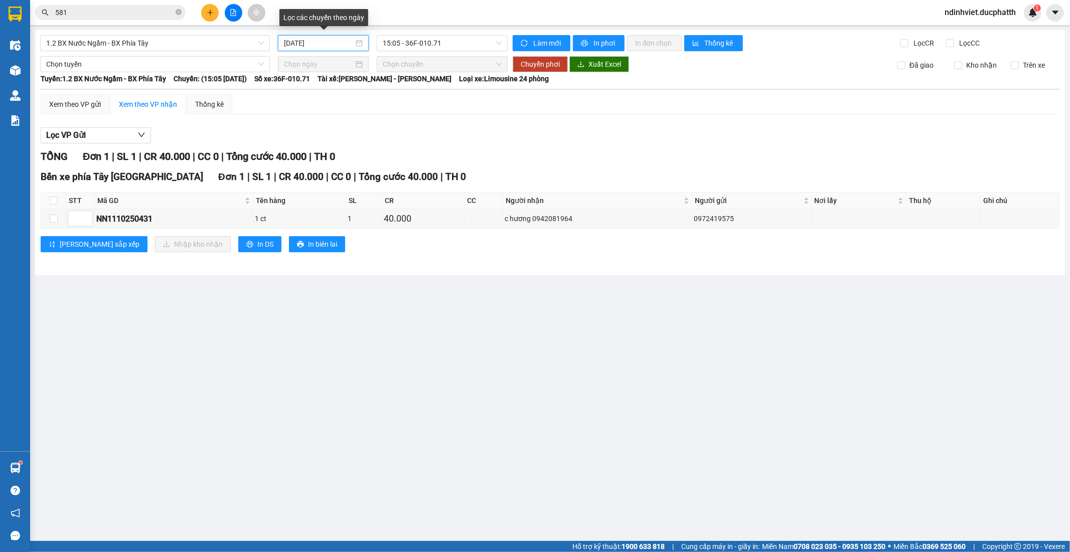
click at [303, 47] on input "[DATE]" at bounding box center [319, 43] width 70 height 11
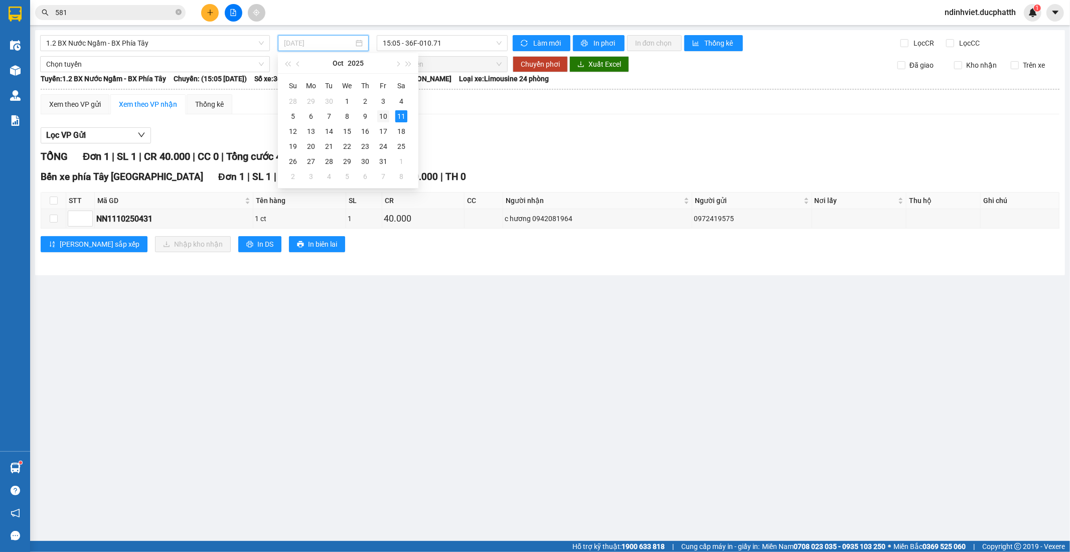
click at [383, 116] on div "10" at bounding box center [383, 116] width 12 height 12
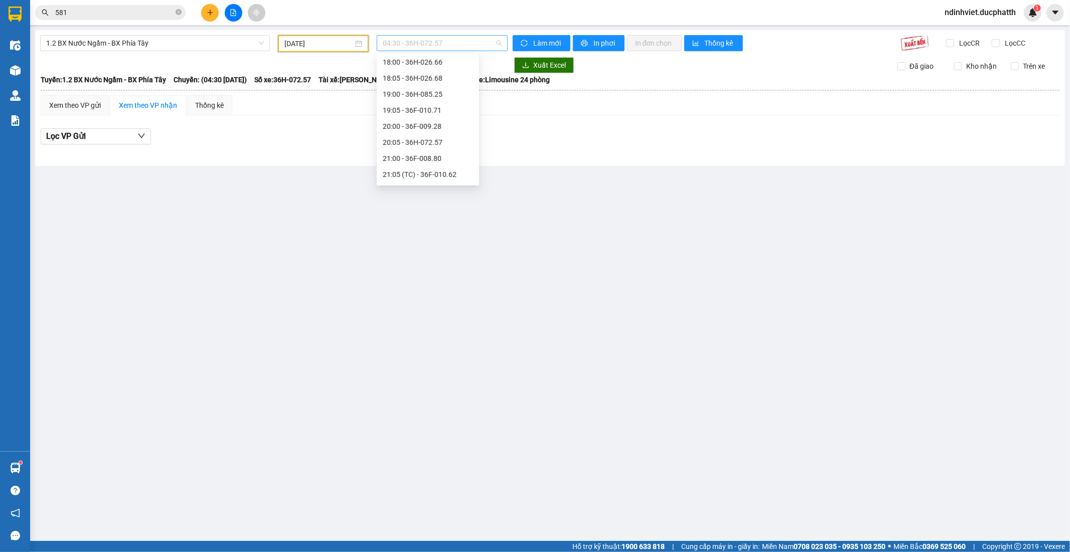
scroll to position [16, 0]
click at [455, 38] on span "04:30 - 36H-072.57" at bounding box center [442, 43] width 118 height 15
click at [283, 227] on main "1.2 BX Nước Ngầm - BX Phía Tây [DATE] 04:30 - 36H-072.57 Làm mới In phơi In đơn…" at bounding box center [535, 270] width 1070 height 541
click at [357, 38] on div "[DATE]" at bounding box center [323, 43] width 78 height 11
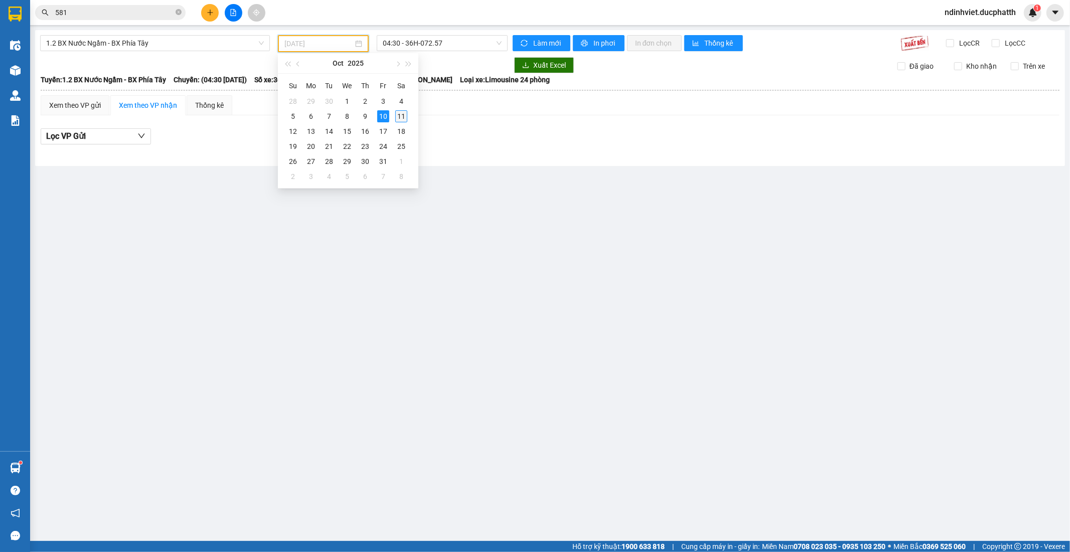
click at [399, 118] on div "11" at bounding box center [401, 116] width 12 height 12
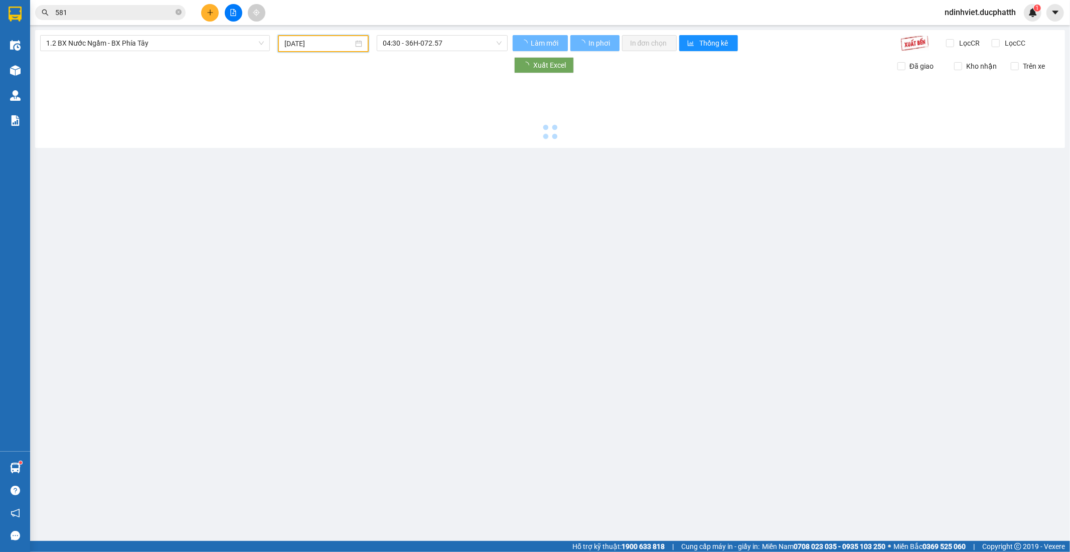
type input "[DATE]"
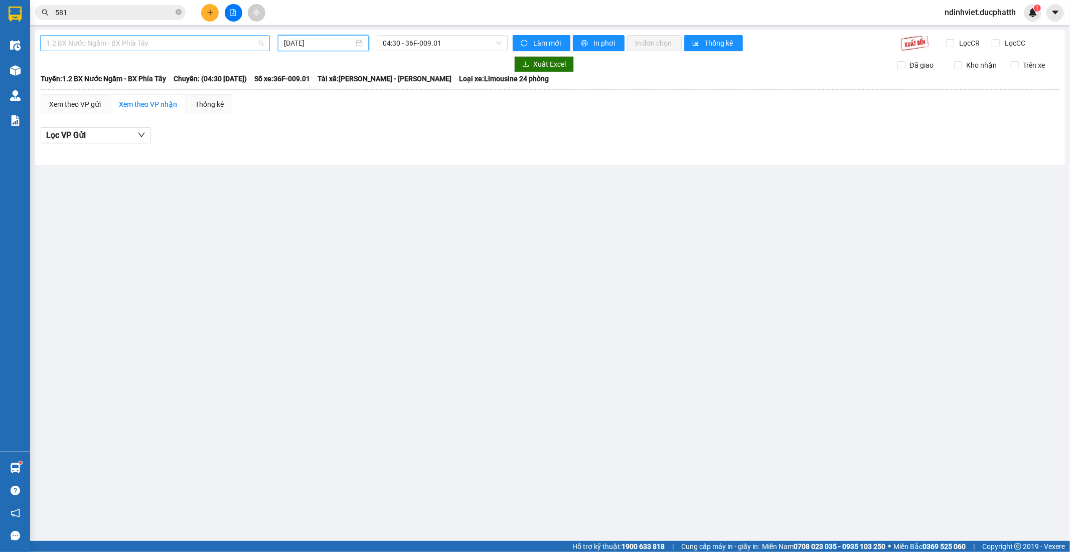
click at [196, 42] on span "1.2 BX Nước Ngầm - BX Phía Tây" at bounding box center [155, 43] width 218 height 15
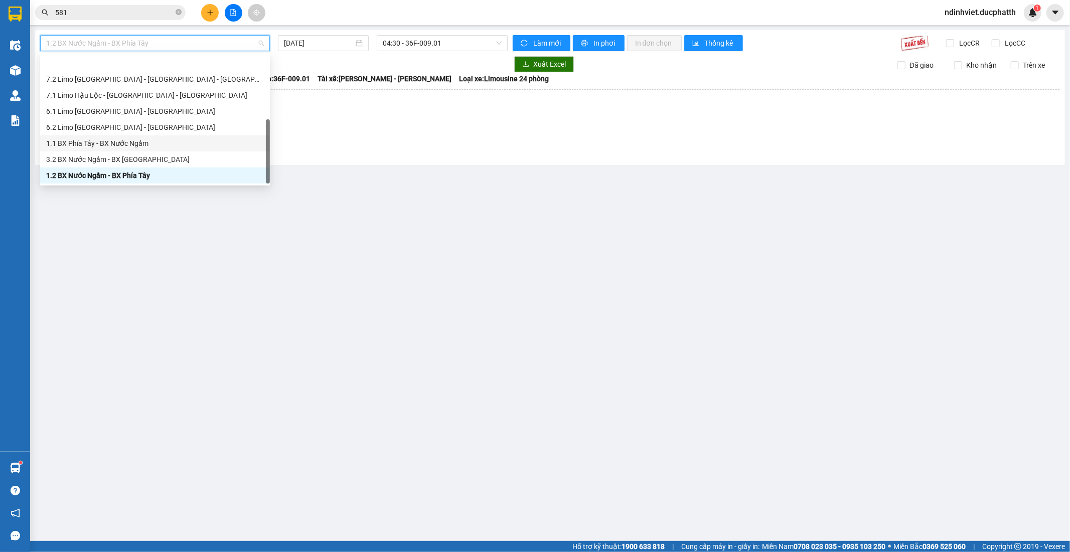
scroll to position [112, 0]
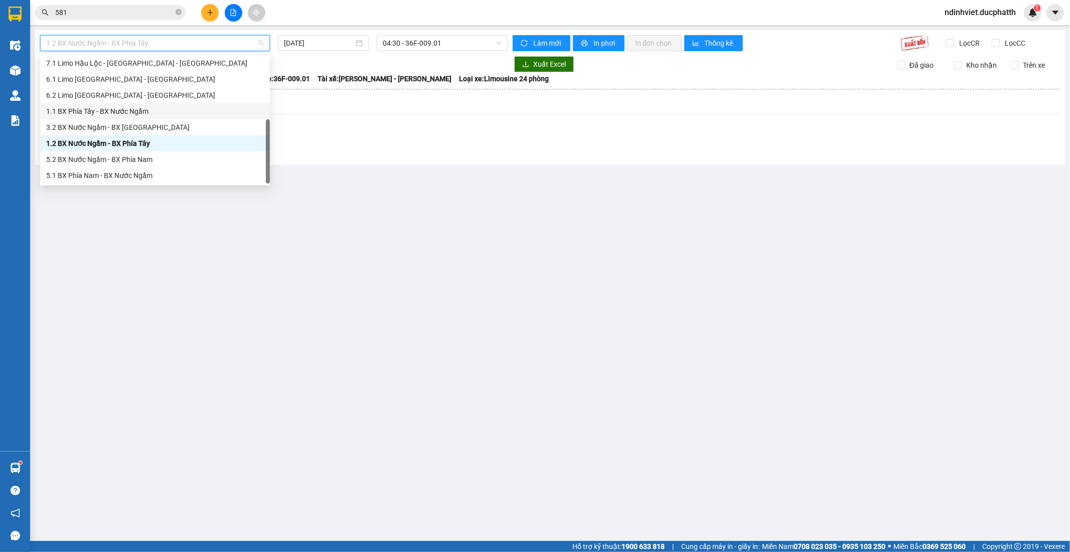
click at [136, 110] on div "1.1 BX Phía Tây - BX Nước Ngầm" at bounding box center [155, 111] width 218 height 11
type input "[DATE]"
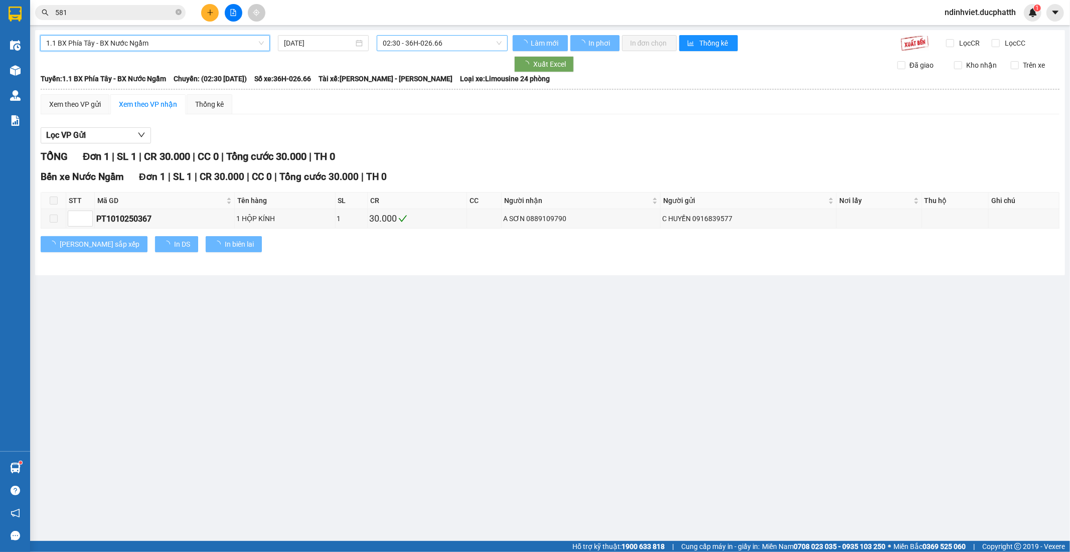
click at [432, 42] on span "02:30 - 36H-026.66" at bounding box center [442, 43] width 118 height 15
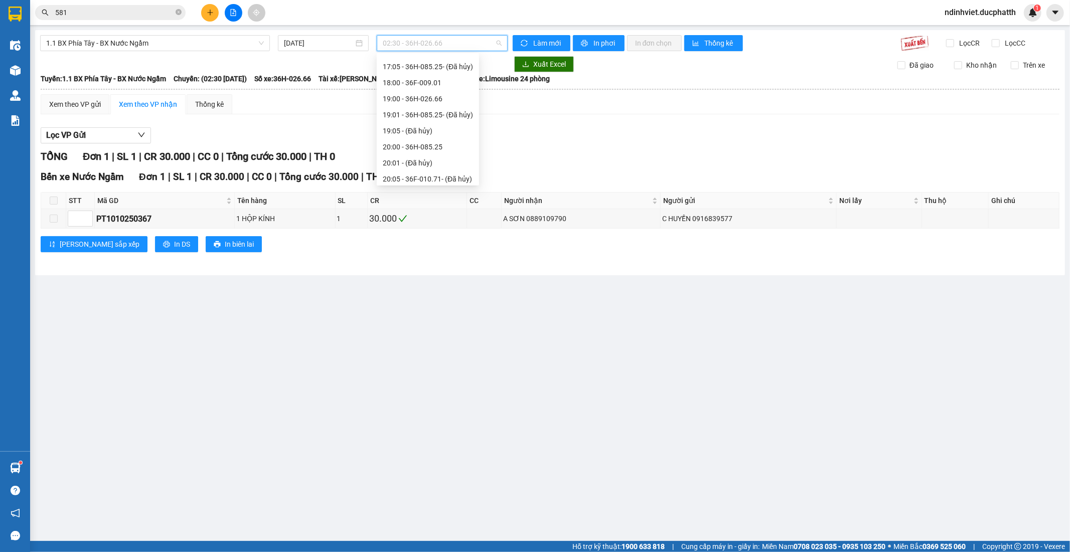
scroll to position [498, 0]
click at [444, 64] on div "19:00 - 36H-026.66" at bounding box center [428, 63] width 90 height 11
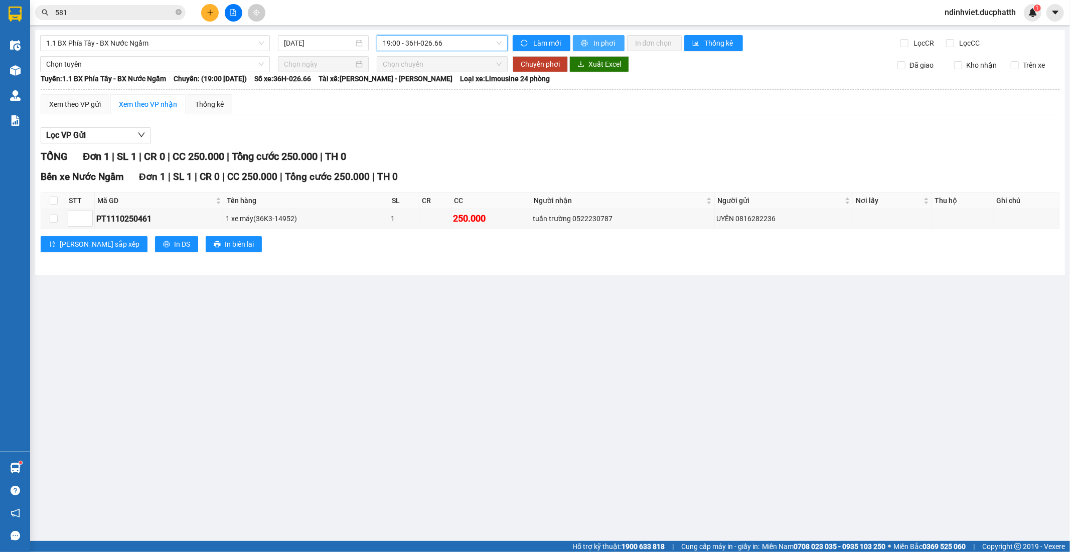
click at [597, 43] on span "In phơi" at bounding box center [604, 43] width 23 height 11
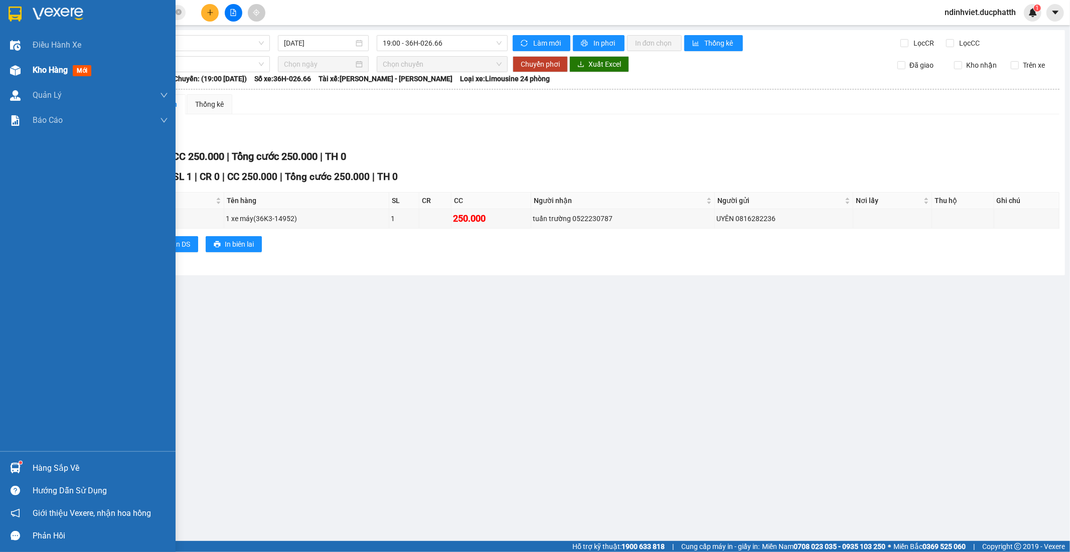
click at [43, 67] on span "Kho hàng" at bounding box center [50, 70] width 35 height 10
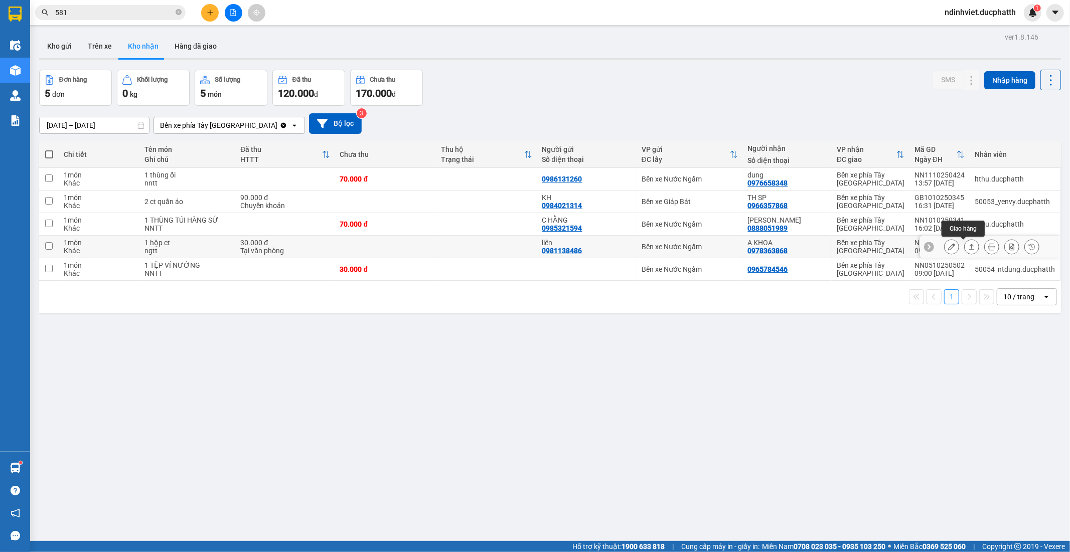
click at [968, 247] on icon at bounding box center [971, 246] width 7 height 7
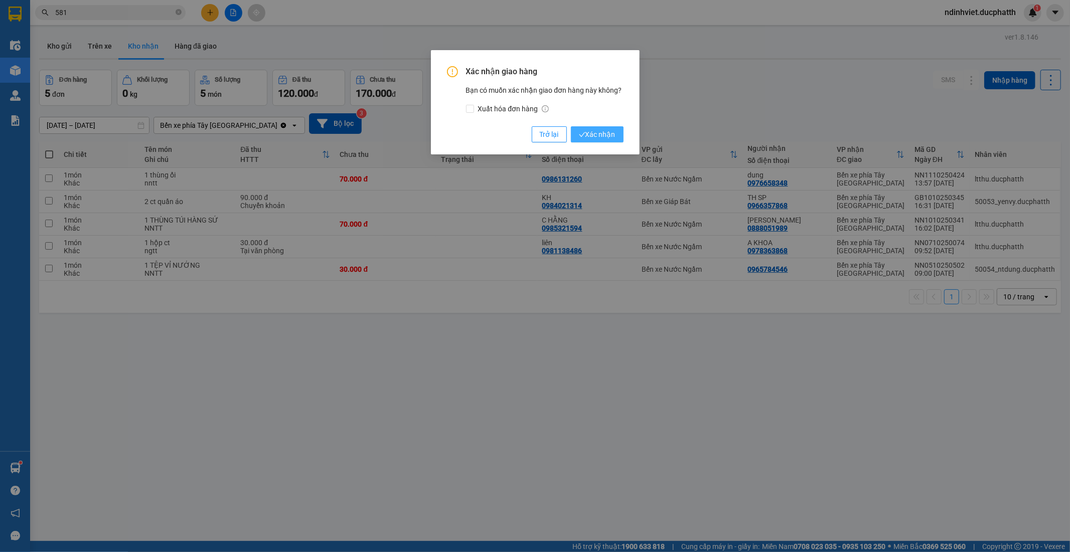
click at [606, 128] on button "Xác nhận" at bounding box center [597, 134] width 53 height 16
